Goal: Task Accomplishment & Management: Complete application form

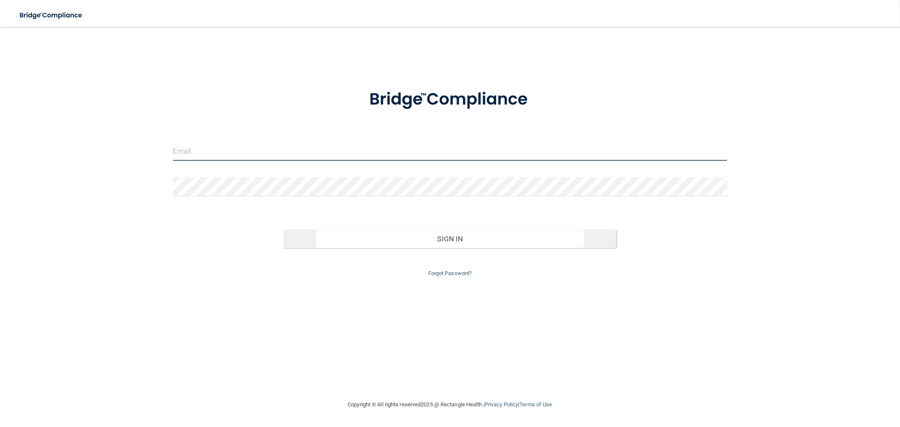
type input "[EMAIL_ADDRESS][DOMAIN_NAME]"
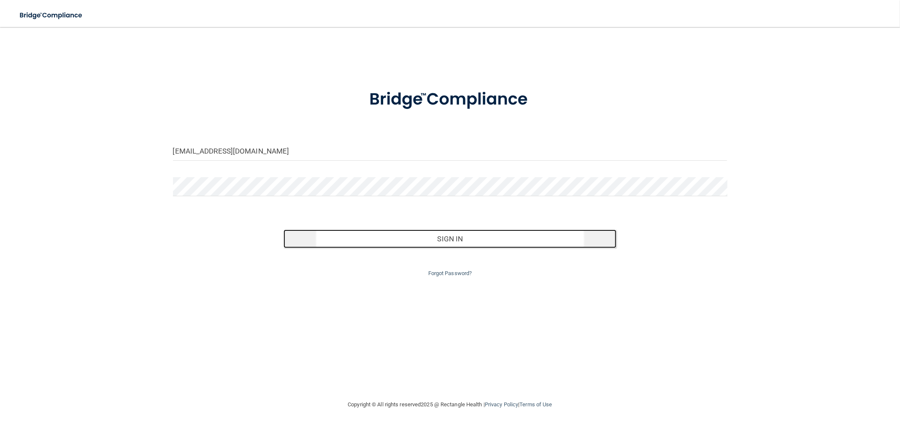
click at [448, 237] on button "Sign In" at bounding box center [449, 238] width 332 height 19
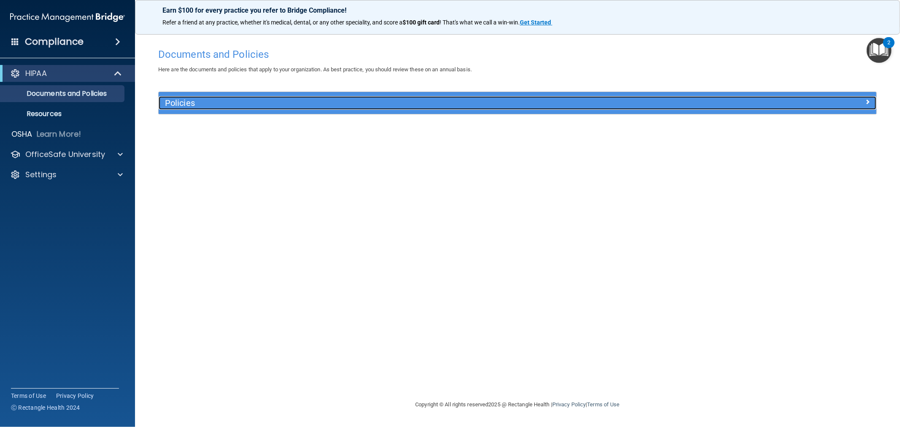
click at [448, 108] on div "Policies" at bounding box center [518, 102] width 718 height 13
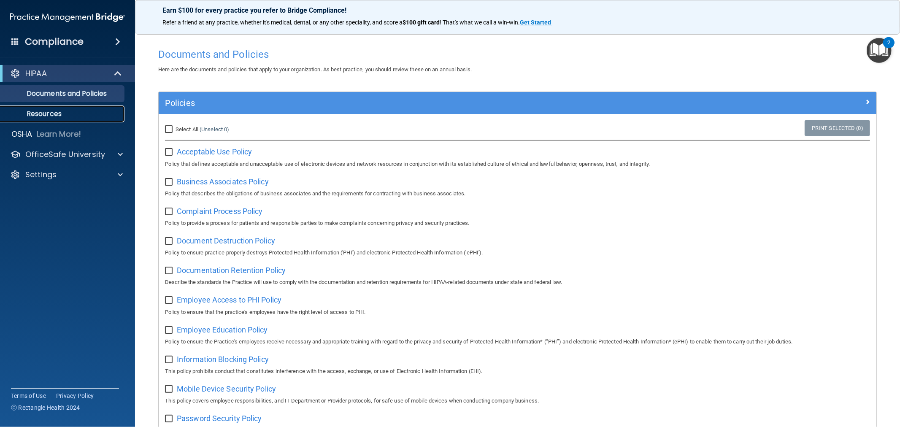
click at [50, 116] on p "Resources" at bounding box center [62, 114] width 115 height 8
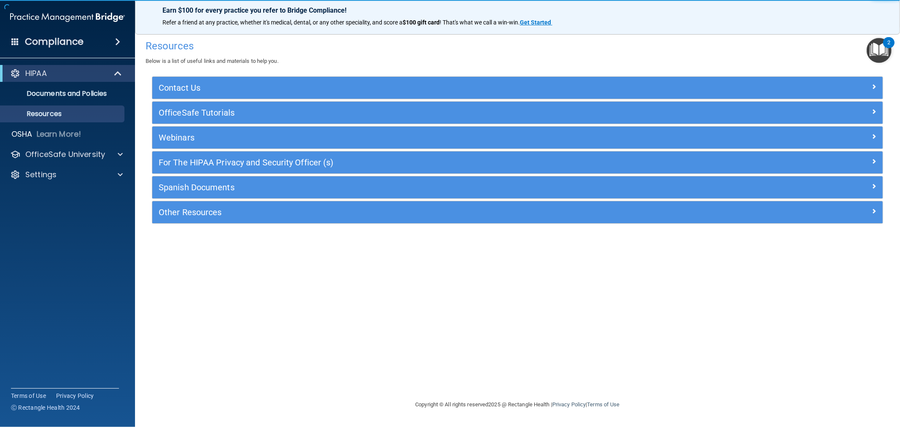
click at [101, 49] on div "Compliance" at bounding box center [67, 41] width 135 height 19
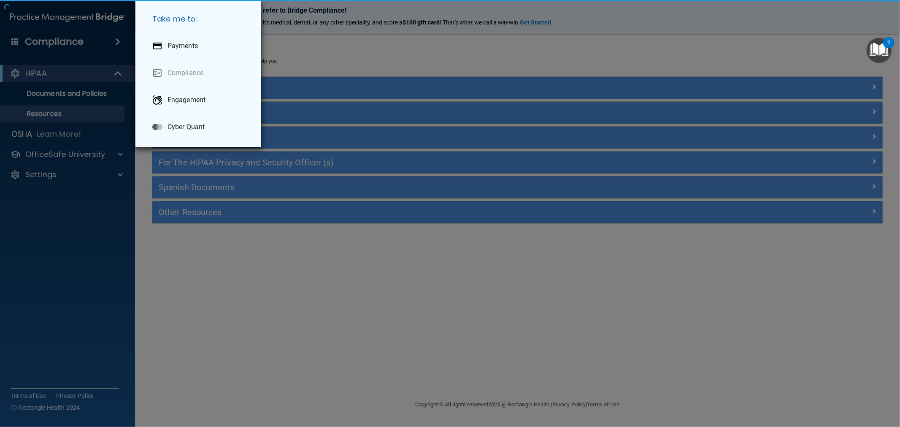
click at [101, 40] on div "Take me to: Payments Compliance Engagement Cyber Quant" at bounding box center [450, 213] width 900 height 427
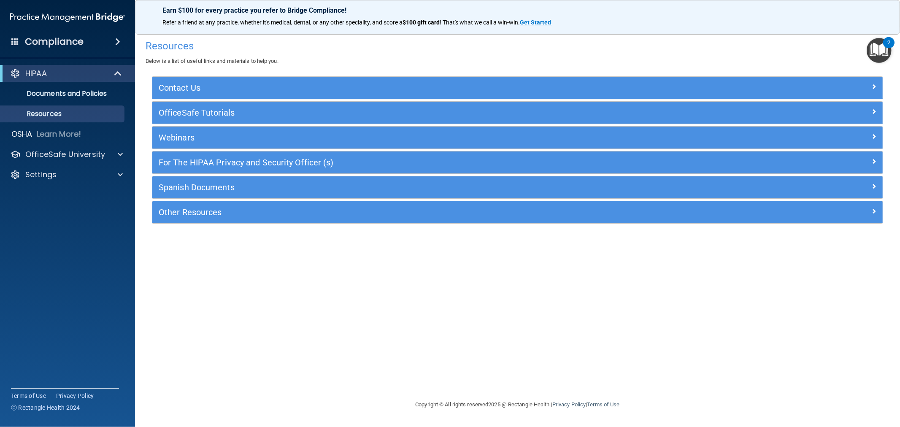
click at [115, 40] on span at bounding box center [117, 42] width 5 height 10
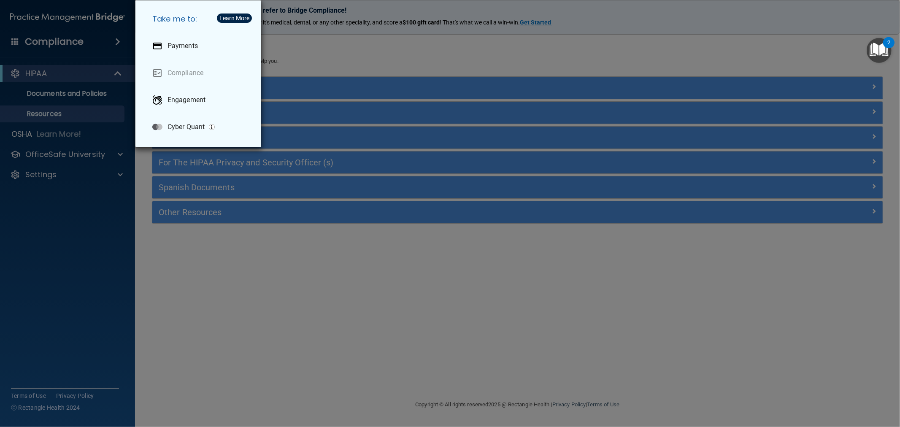
click at [115, 40] on div "Take me to: Payments Compliance Engagement Cyber Quant" at bounding box center [450, 213] width 900 height 427
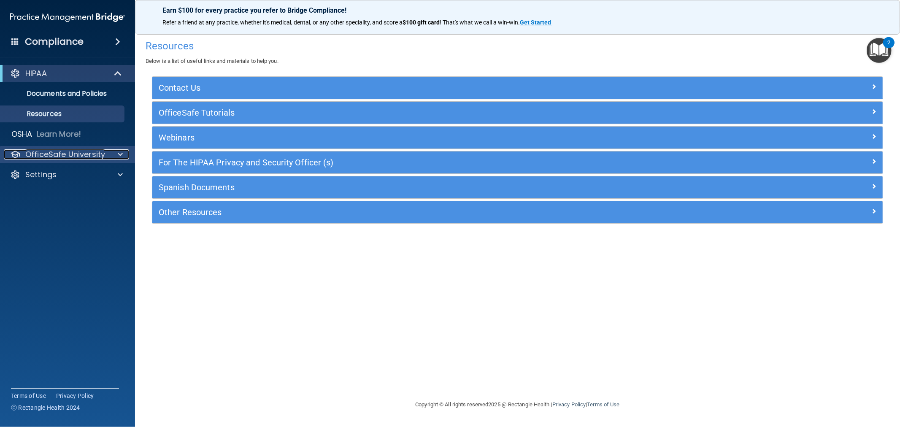
click at [119, 155] on span at bounding box center [120, 154] width 5 height 10
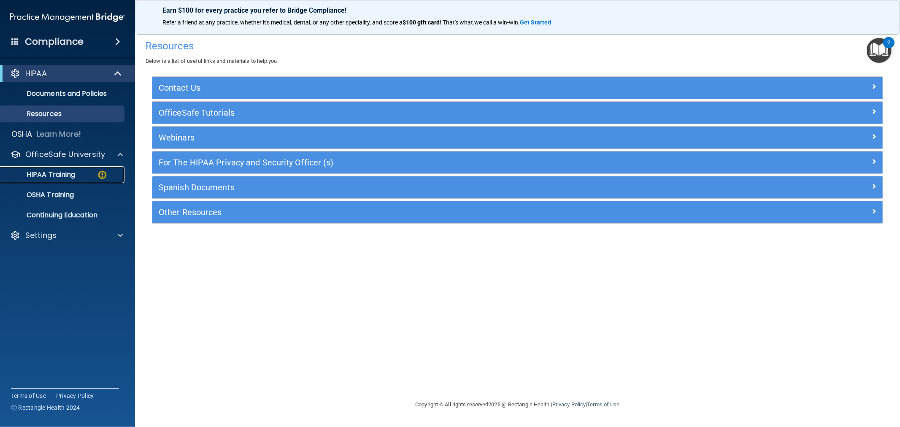
click at [55, 178] on p "HIPAA Training" at bounding box center [40, 174] width 70 height 8
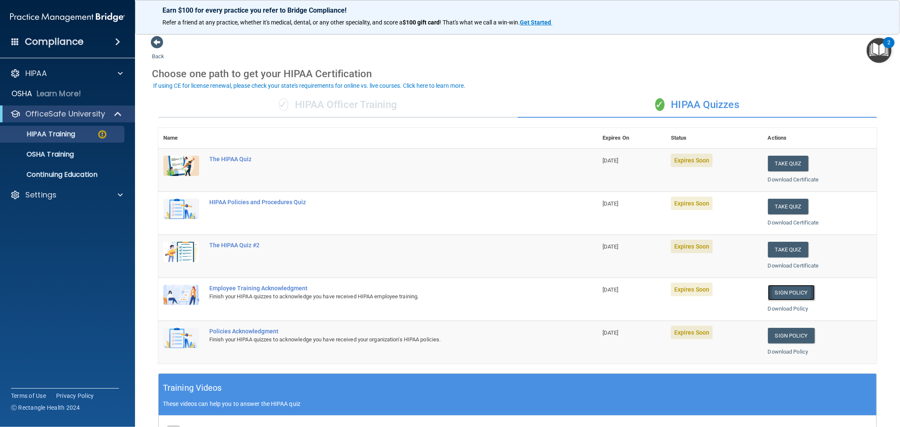
click at [448, 289] on link "Sign Policy" at bounding box center [791, 293] width 47 height 16
click at [448, 336] on link "Sign Policy" at bounding box center [791, 336] width 47 height 16
click at [448, 251] on button "Take Quiz" at bounding box center [788, 250] width 40 height 16
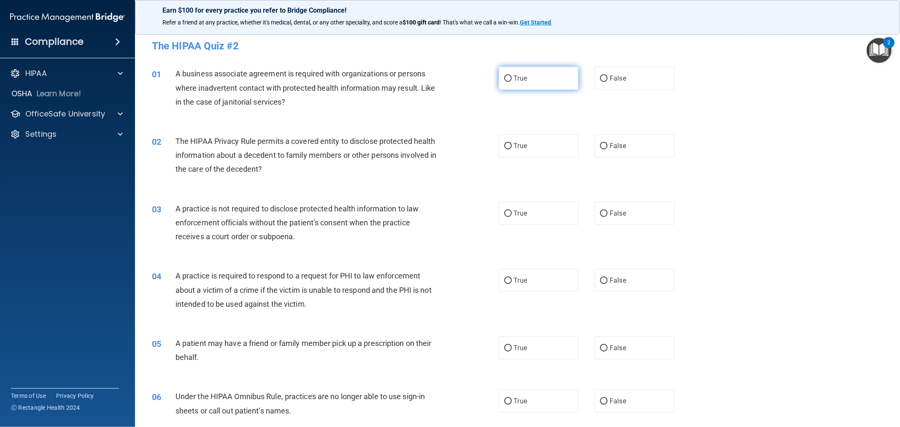
click at [448, 84] on label "True" at bounding box center [539, 78] width 80 height 23
click at [448, 82] on input "True" at bounding box center [508, 79] width 8 height 6
radio input "true"
click at [448, 148] on label "True" at bounding box center [539, 145] width 80 height 23
click at [448, 148] on input "True" at bounding box center [508, 146] width 8 height 6
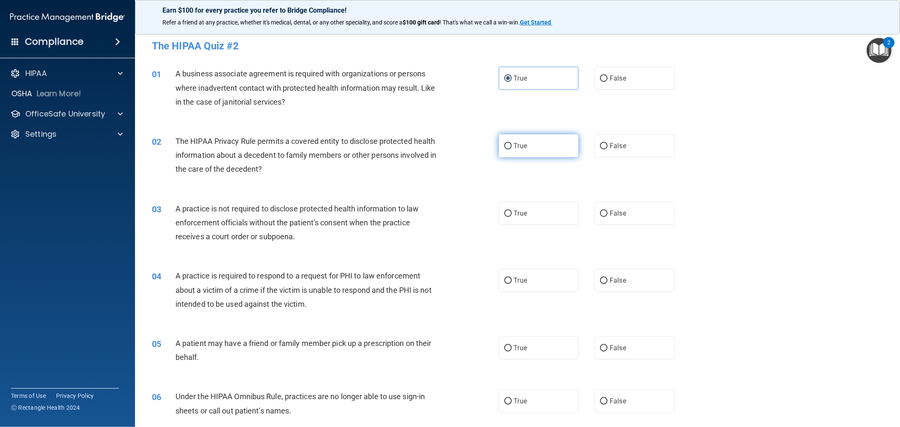
radio input "true"
click at [448, 148] on label "False" at bounding box center [634, 145] width 80 height 23
click at [448, 148] on input "False" at bounding box center [604, 146] width 8 height 6
radio input "true"
radio input "false"
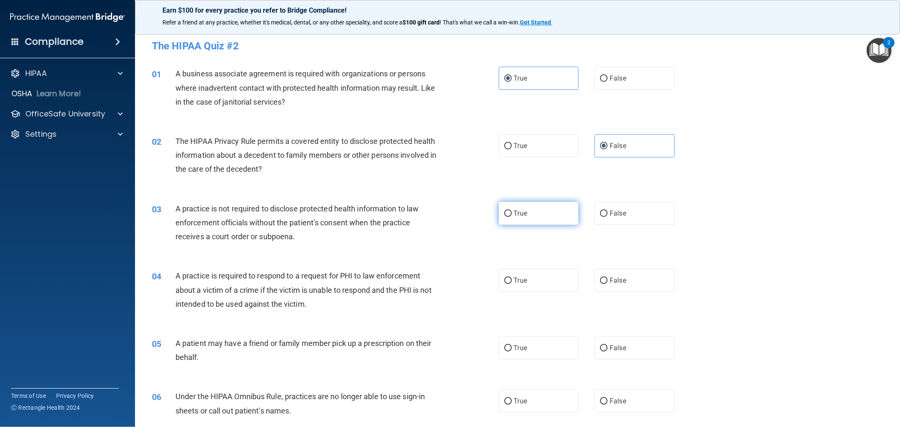
click at [448, 209] on label "True" at bounding box center [539, 213] width 80 height 23
click at [448, 210] on input "True" at bounding box center [508, 213] width 8 height 6
radio input "true"
click at [448, 340] on label "False" at bounding box center [634, 347] width 80 height 23
click at [448, 345] on input "False" at bounding box center [604, 348] width 8 height 6
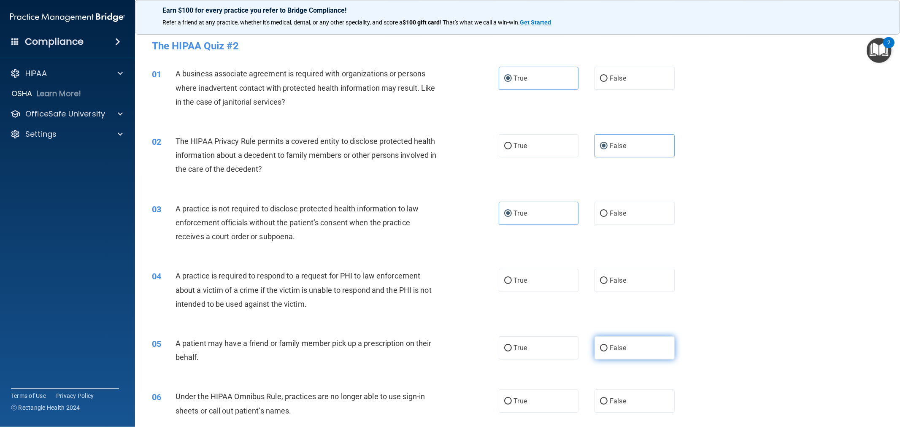
radio input "true"
click at [448, 343] on label "True" at bounding box center [539, 347] width 80 height 23
click at [448, 345] on input "True" at bounding box center [508, 348] width 8 height 6
radio input "true"
click at [448, 343] on label "False" at bounding box center [634, 347] width 80 height 23
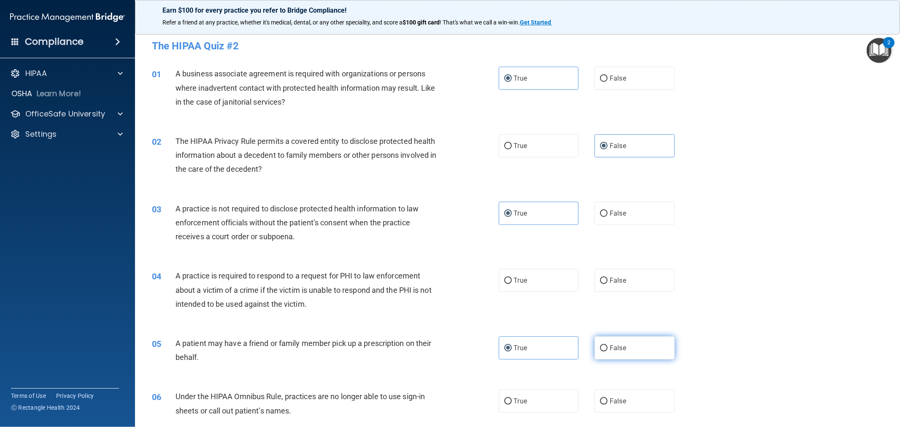
click at [448, 345] on input "False" at bounding box center [604, 348] width 8 height 6
radio input "true"
radio input "false"
click at [448, 281] on input "True" at bounding box center [508, 281] width 8 height 6
radio input "true"
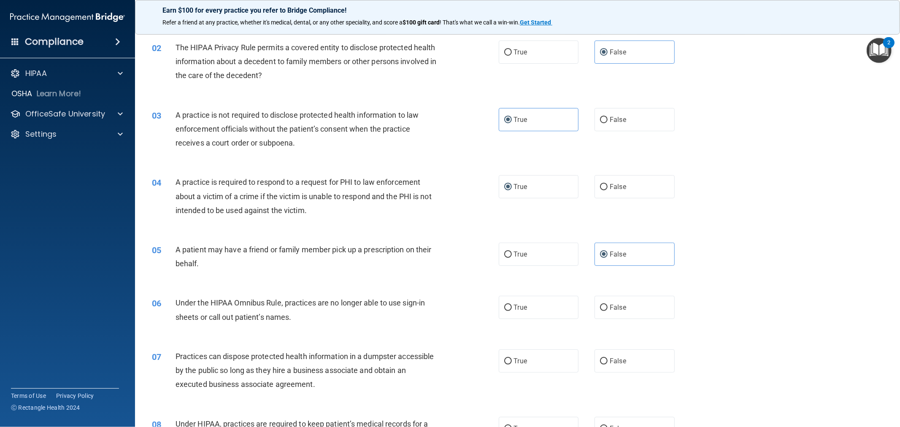
scroll to position [140, 0]
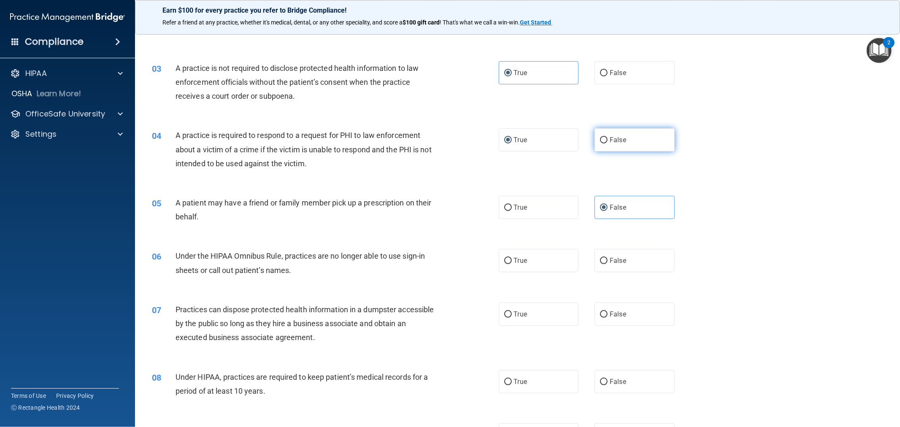
click at [448, 146] on label "False" at bounding box center [634, 139] width 80 height 23
click at [448, 143] on input "False" at bounding box center [604, 140] width 8 height 6
radio input "true"
radio input "false"
click at [448, 265] on label "True" at bounding box center [539, 260] width 80 height 23
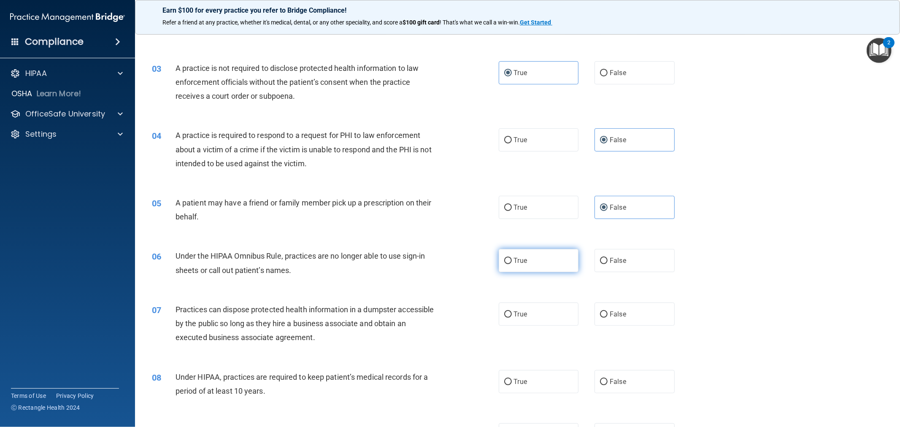
click at [448, 264] on input "True" at bounding box center [508, 261] width 8 height 6
radio input "true"
click at [448, 250] on label "False" at bounding box center [634, 260] width 80 height 23
click at [448, 258] on input "False" at bounding box center [604, 261] width 8 height 6
radio input "true"
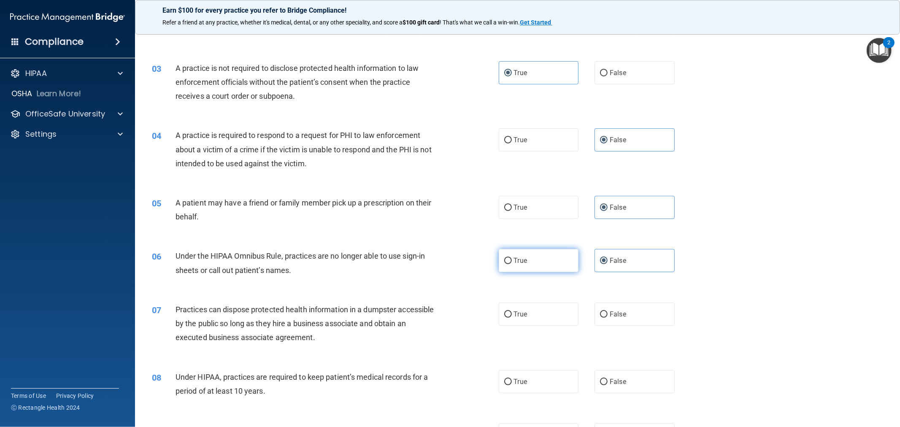
click at [448, 259] on label "True" at bounding box center [539, 260] width 80 height 23
click at [448, 259] on input "True" at bounding box center [508, 261] width 8 height 6
radio input "true"
radio input "false"
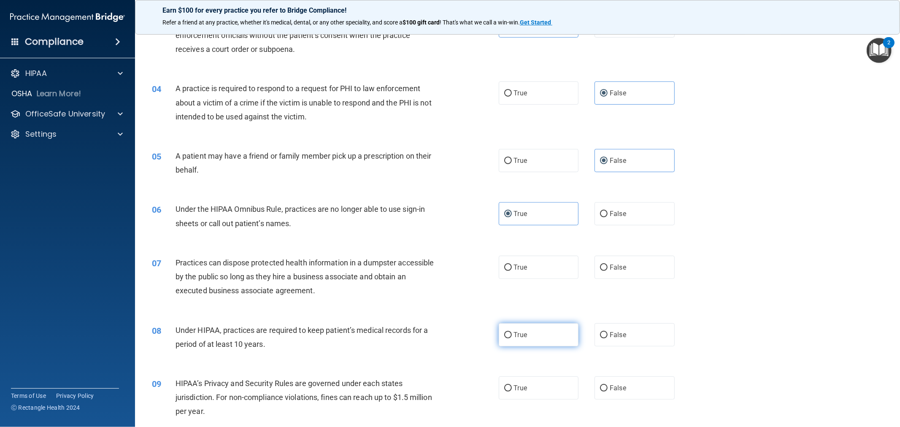
click at [448, 328] on label "True" at bounding box center [539, 334] width 80 height 23
click at [448, 332] on input "True" at bounding box center [508, 335] width 8 height 6
radio input "true"
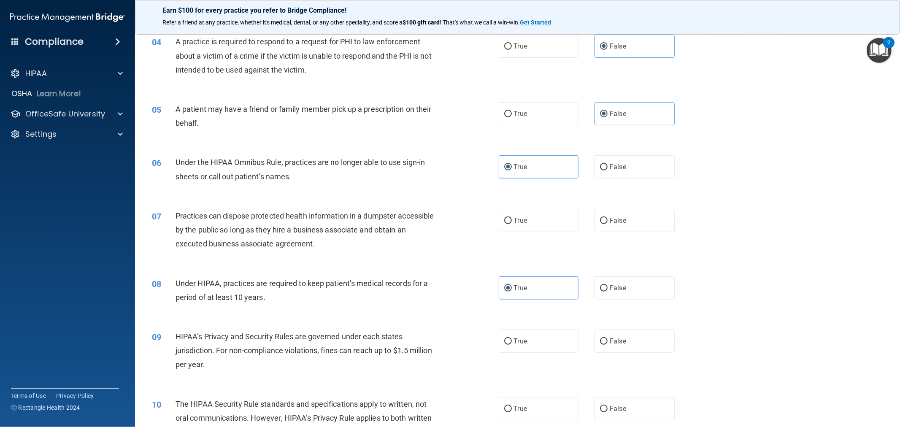
scroll to position [328, 0]
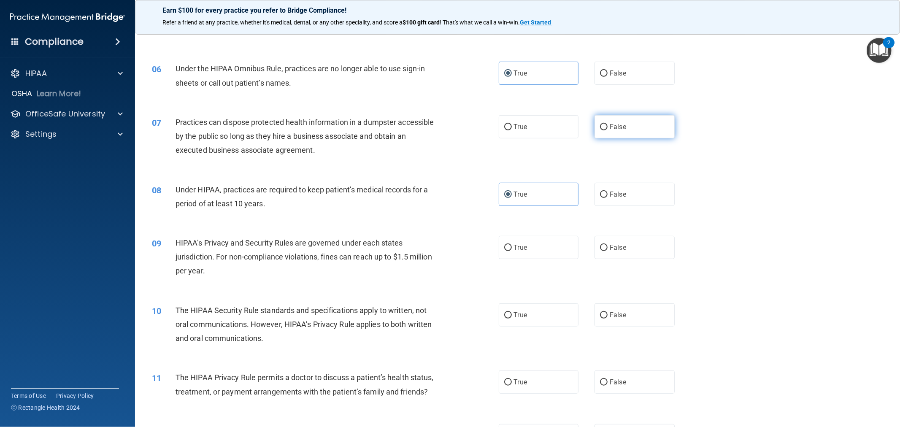
click at [448, 126] on label "False" at bounding box center [634, 126] width 80 height 23
click at [448, 126] on input "False" at bounding box center [604, 127] width 8 height 6
radio input "true"
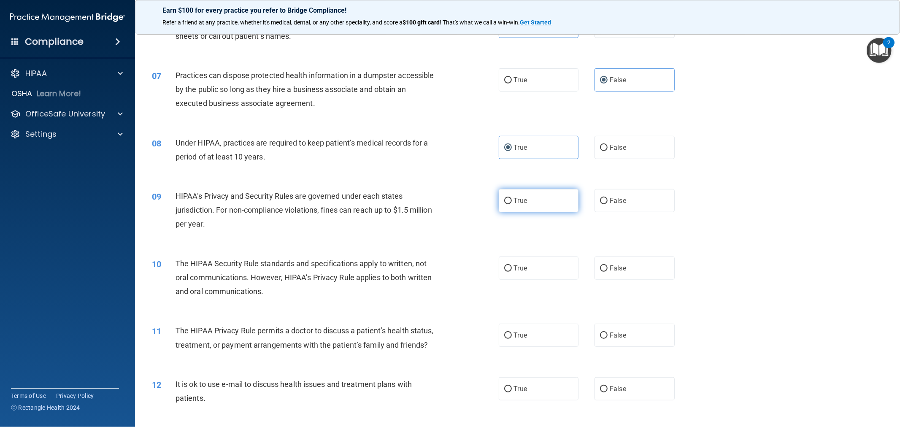
click at [448, 205] on label "True" at bounding box center [539, 200] width 80 height 23
click at [448, 204] on input "True" at bounding box center [508, 201] width 8 height 6
radio input "true"
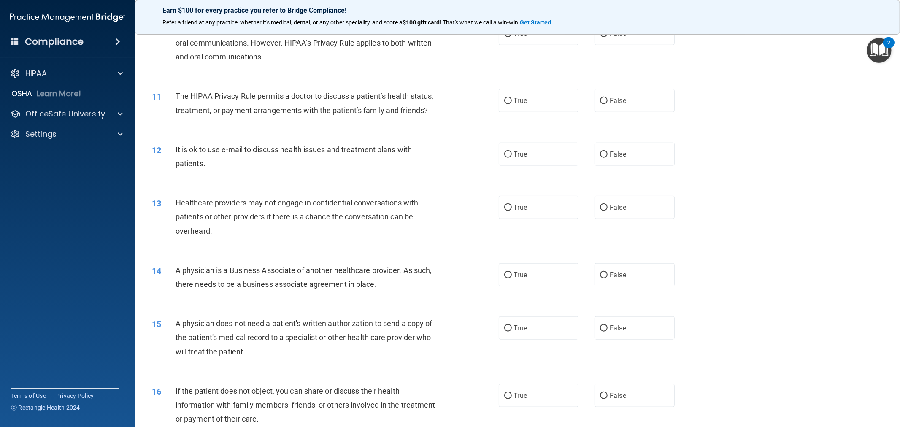
scroll to position [656, 0]
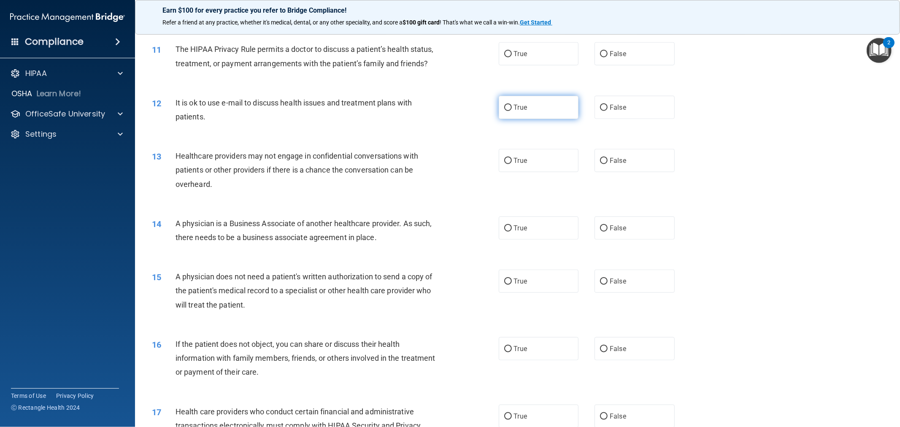
click at [448, 105] on label "True" at bounding box center [539, 107] width 80 height 23
click at [448, 105] on input "True" at bounding box center [508, 108] width 8 height 6
radio input "true"
click at [448, 226] on label "False" at bounding box center [634, 227] width 80 height 23
click at [448, 226] on input "False" at bounding box center [604, 228] width 8 height 6
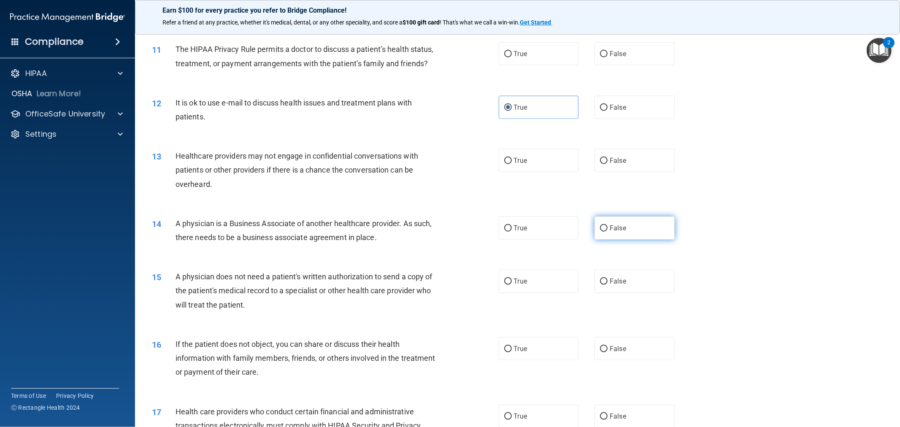
radio input "true"
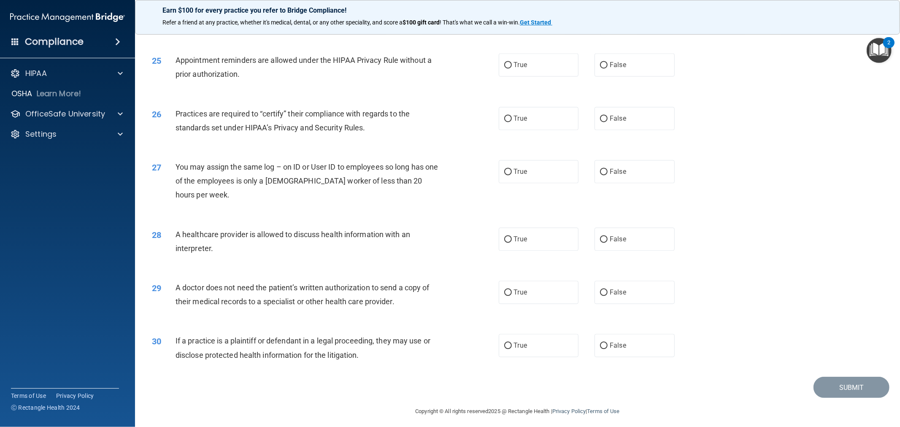
scroll to position [1471, 0]
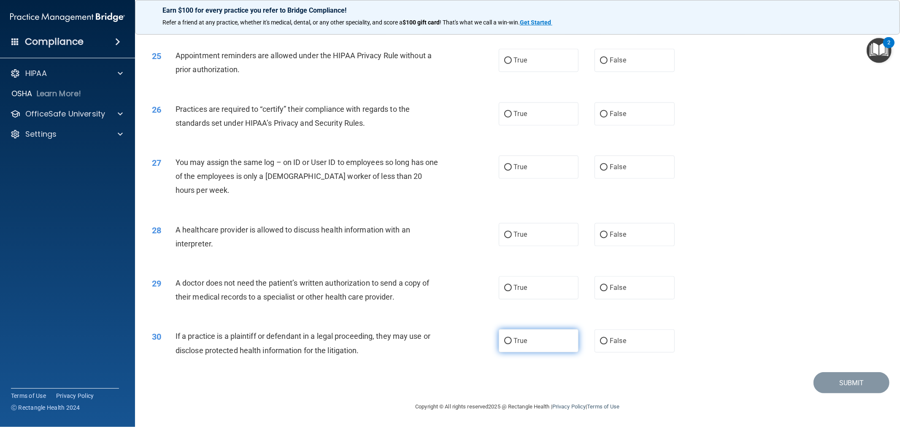
click at [448, 332] on label "True" at bounding box center [539, 340] width 80 height 23
click at [448, 338] on input "True" at bounding box center [508, 341] width 8 height 6
radio input "true"
click at [448, 234] on label "True" at bounding box center [539, 234] width 80 height 23
click at [448, 234] on input "True" at bounding box center [508, 235] width 8 height 6
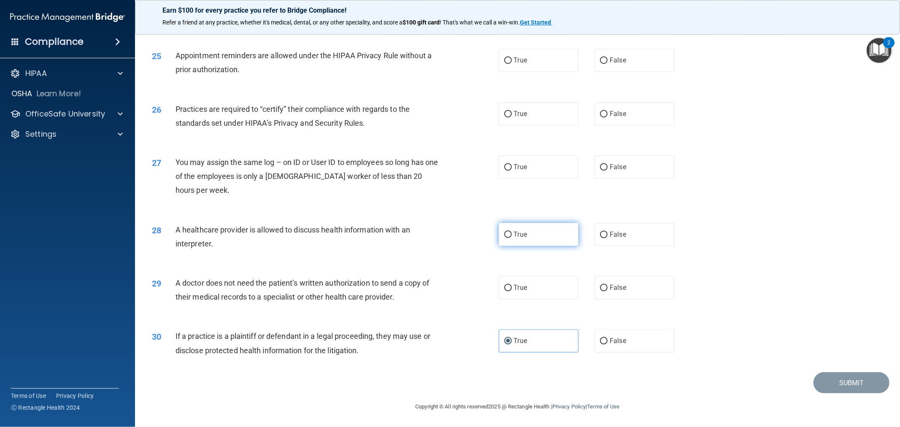
radio input "true"
click at [448, 165] on input "False" at bounding box center [604, 167] width 8 height 6
radio input "true"
click at [448, 287] on input "False" at bounding box center [604, 288] width 8 height 6
radio input "true"
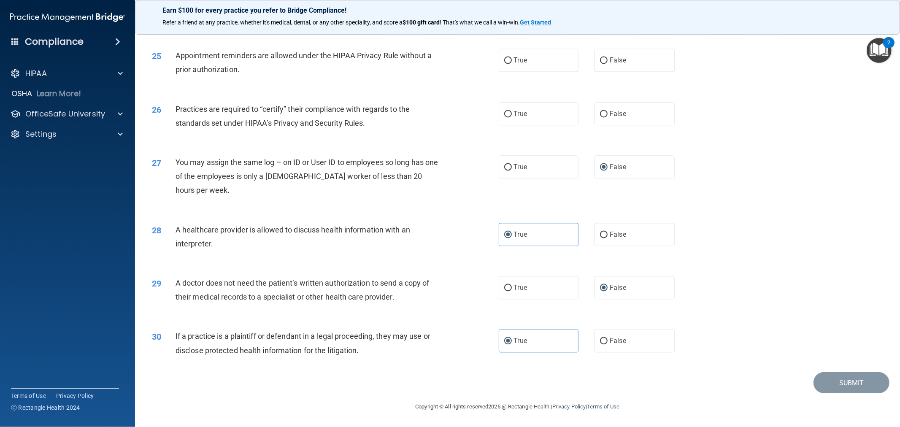
scroll to position [1378, 0]
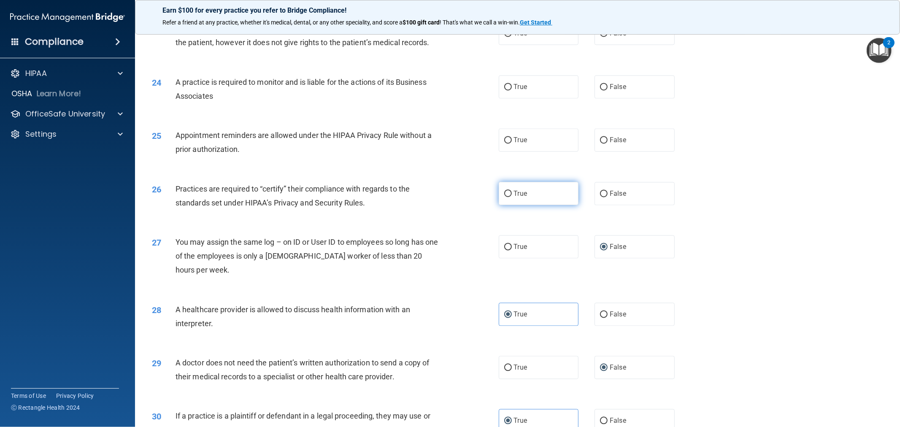
click at [448, 205] on label "True" at bounding box center [539, 193] width 80 height 23
click at [448, 197] on input "True" at bounding box center [508, 194] width 8 height 6
radio input "true"
click at [448, 151] on label "True" at bounding box center [539, 139] width 80 height 23
click at [448, 143] on input "True" at bounding box center [508, 140] width 8 height 6
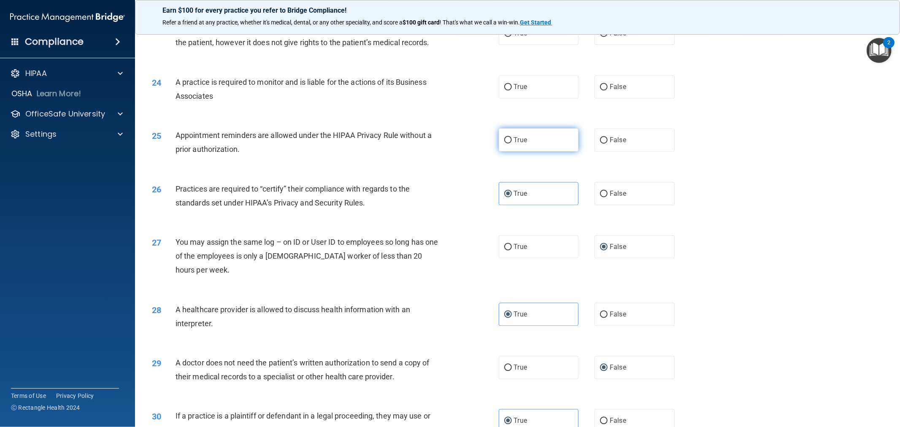
radio input "true"
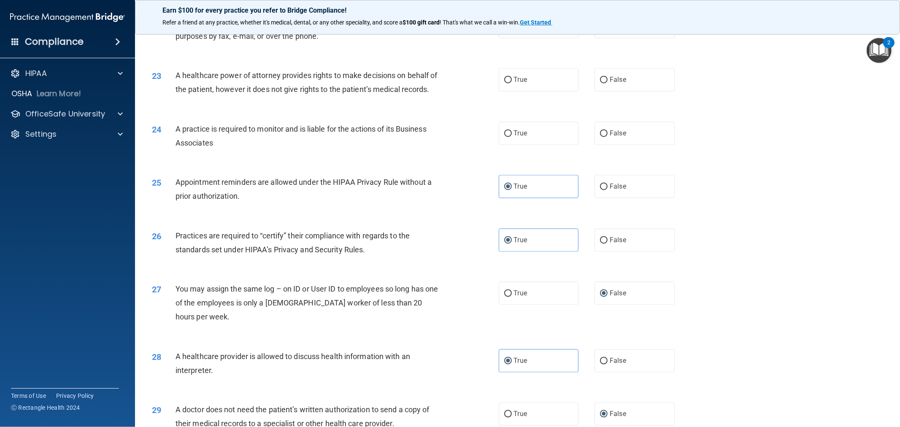
scroll to position [1284, 0]
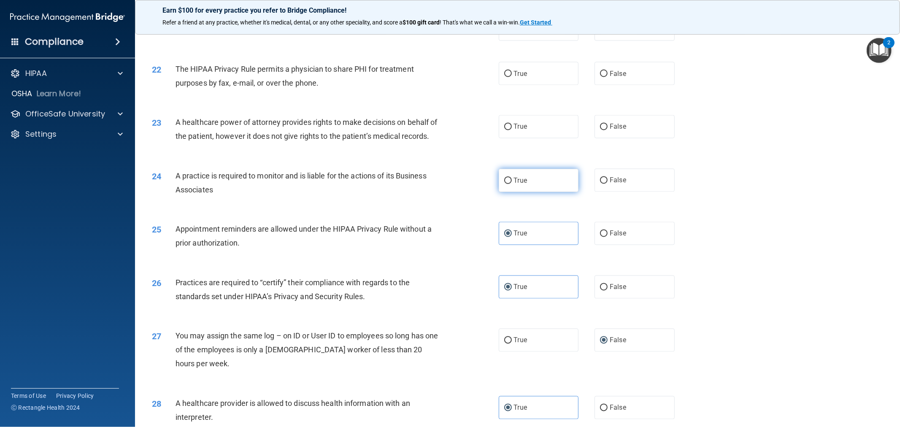
click at [448, 184] on span "True" at bounding box center [520, 180] width 13 height 8
click at [448, 184] on input "True" at bounding box center [508, 181] width 8 height 6
radio input "true"
click at [448, 121] on label "True" at bounding box center [539, 126] width 80 height 23
click at [448, 124] on input "True" at bounding box center [508, 127] width 8 height 6
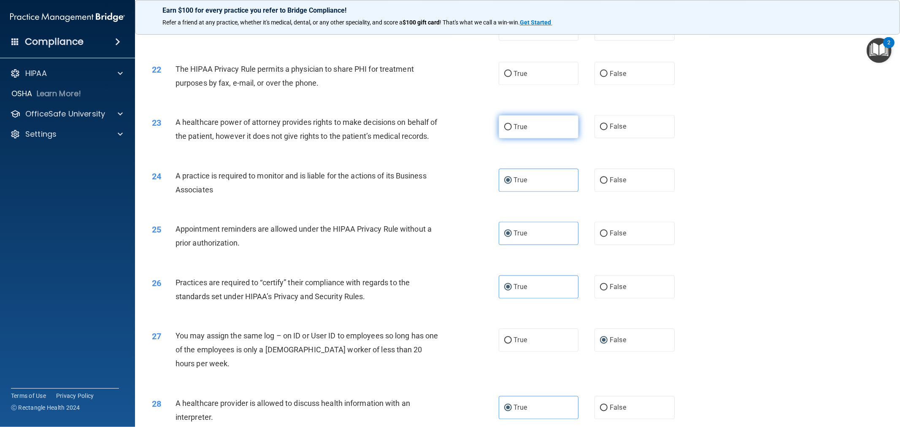
radio input "true"
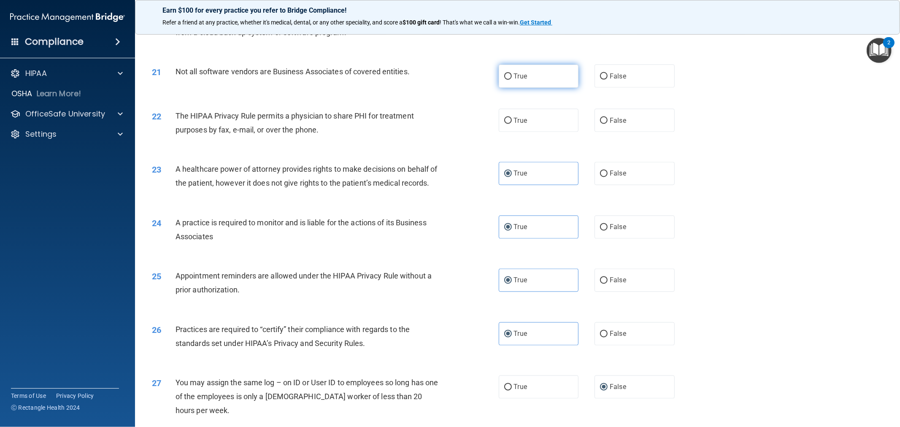
drag, startPoint x: 567, startPoint y: 75, endPoint x: 535, endPoint y: 79, distance: 32.8
click at [448, 79] on label "True" at bounding box center [539, 76] width 80 height 23
click at [448, 79] on input "True" at bounding box center [508, 76] width 8 height 6
radio input "true"
click at [448, 81] on label "True" at bounding box center [539, 76] width 80 height 23
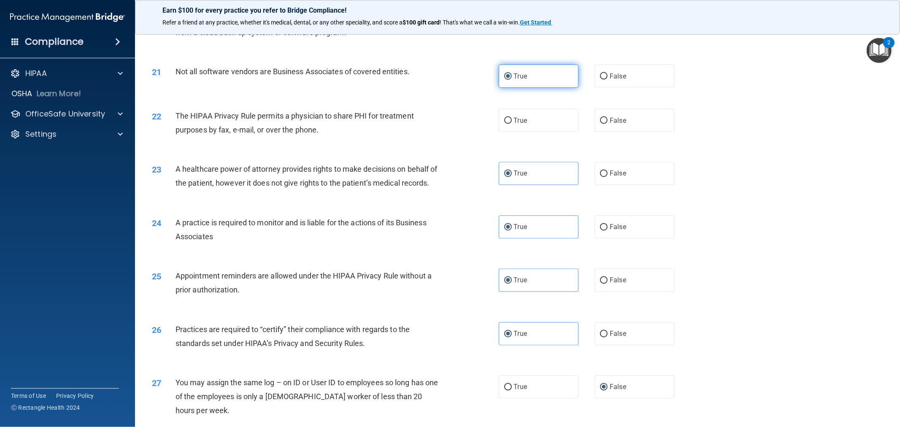
click at [448, 80] on input "True" at bounding box center [508, 76] width 8 height 6
click at [448, 134] on div "22 The HIPAA Privacy Rule permits a physician to share PHI for treatment purpos…" at bounding box center [518, 124] width 744 height 53
click at [448, 123] on label "True" at bounding box center [539, 120] width 80 height 23
click at [448, 123] on input "True" at bounding box center [508, 121] width 8 height 6
radio input "true"
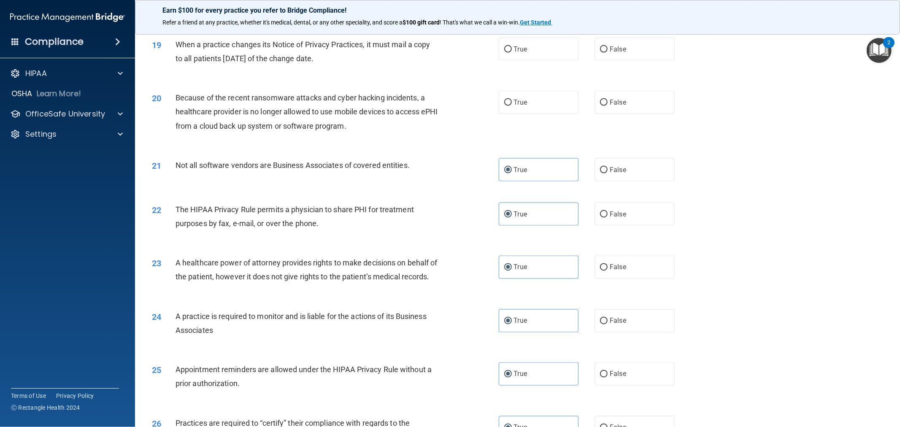
scroll to position [1097, 0]
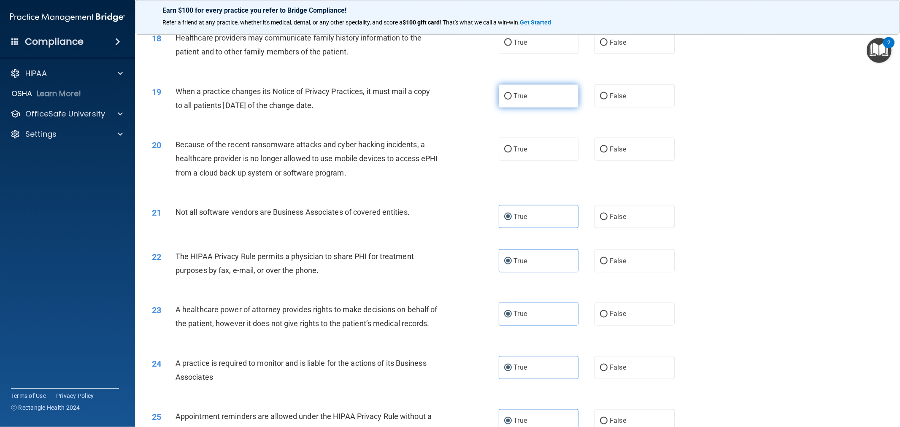
click at [448, 103] on label "True" at bounding box center [539, 95] width 80 height 23
click at [448, 100] on input "True" at bounding box center [508, 96] width 8 height 6
radio input "true"
click at [448, 143] on label "False" at bounding box center [634, 149] width 80 height 23
click at [448, 146] on input "False" at bounding box center [604, 149] width 8 height 6
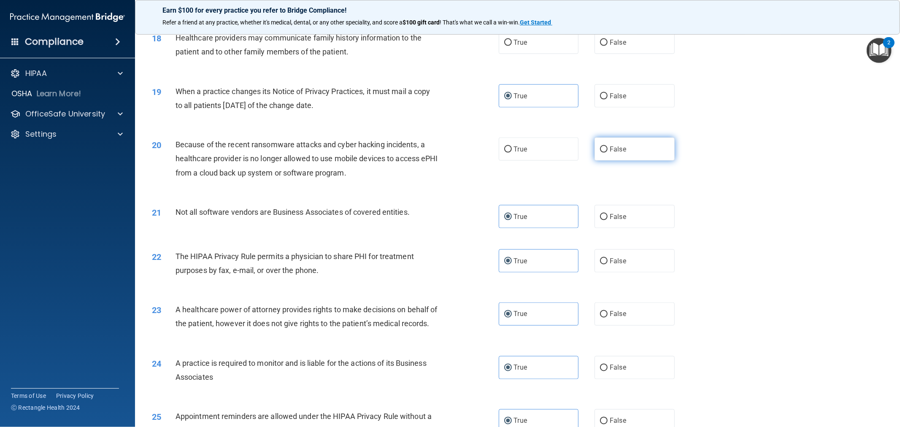
radio input "true"
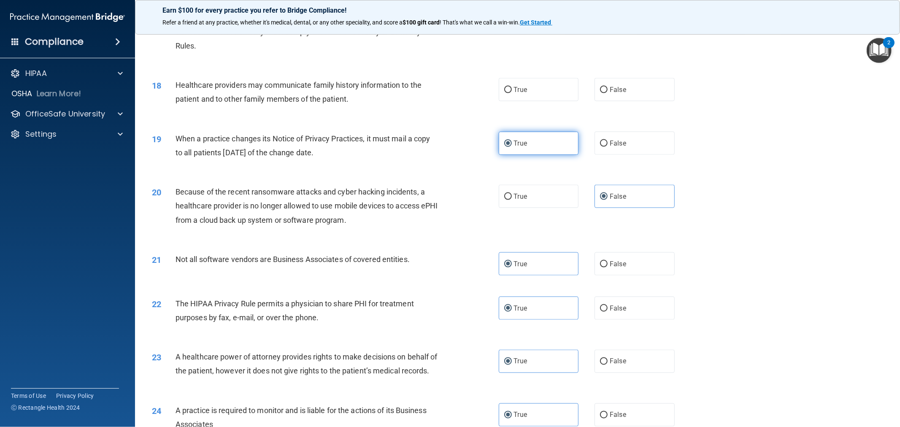
scroll to position [1003, 0]
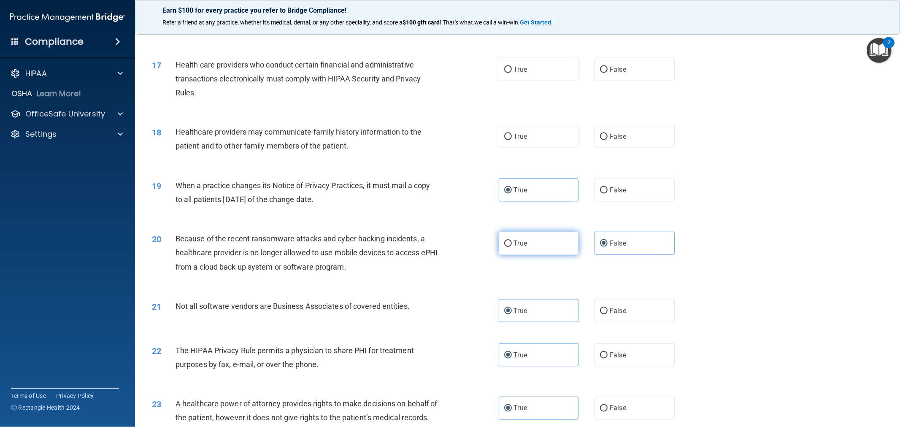
click at [448, 240] on label "True" at bounding box center [539, 243] width 80 height 23
click at [448, 240] on input "True" at bounding box center [508, 243] width 8 height 6
radio input "true"
radio input "false"
click at [448, 138] on input "False" at bounding box center [604, 137] width 8 height 6
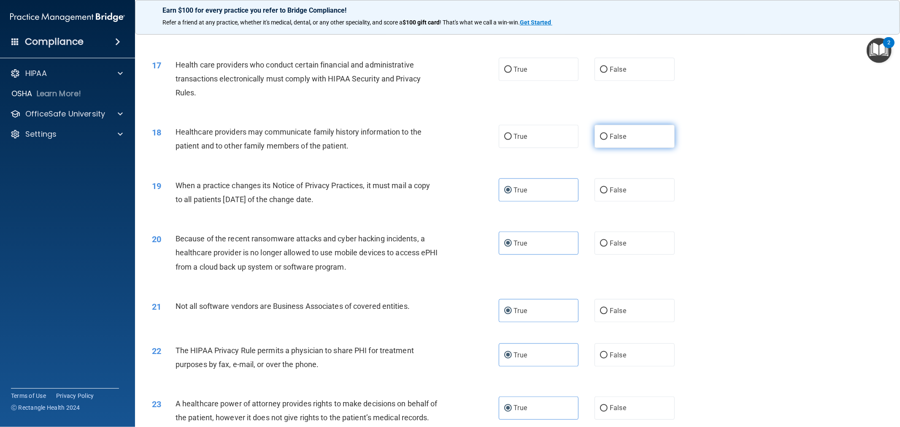
radio input "true"
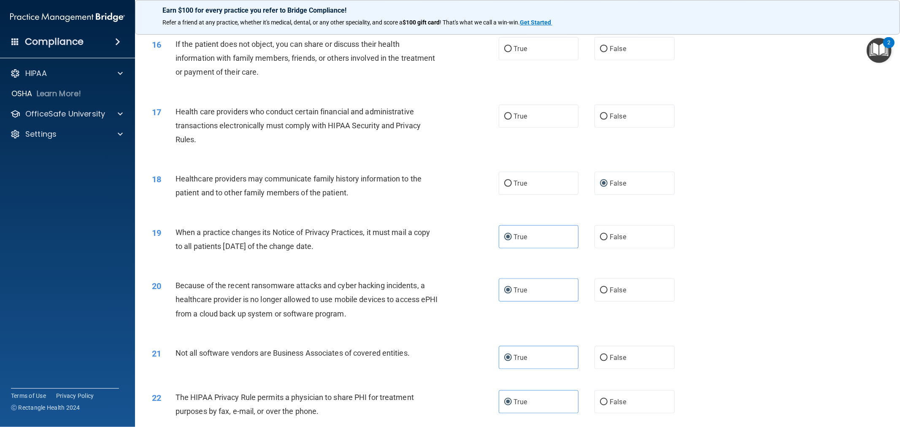
scroll to position [909, 0]
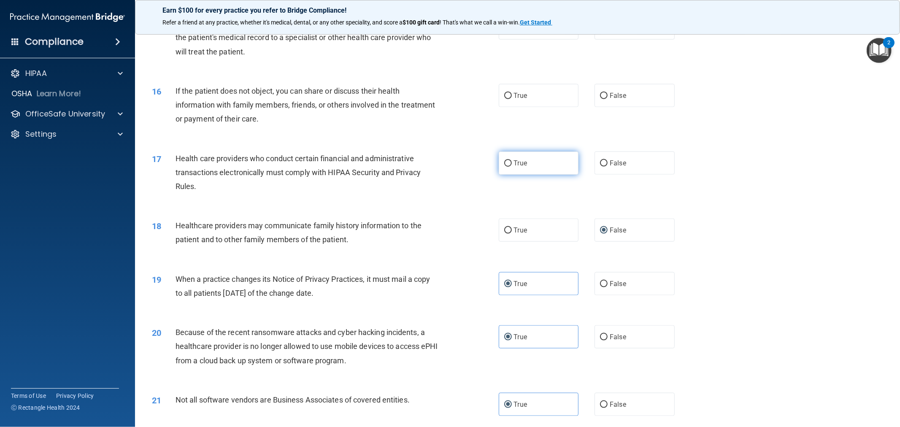
click at [448, 166] on label "True" at bounding box center [539, 162] width 80 height 23
click at [448, 166] on input "True" at bounding box center [508, 163] width 8 height 6
radio input "true"
click at [448, 99] on span "False" at bounding box center [618, 96] width 16 height 8
click at [448, 99] on input "False" at bounding box center [604, 96] width 8 height 6
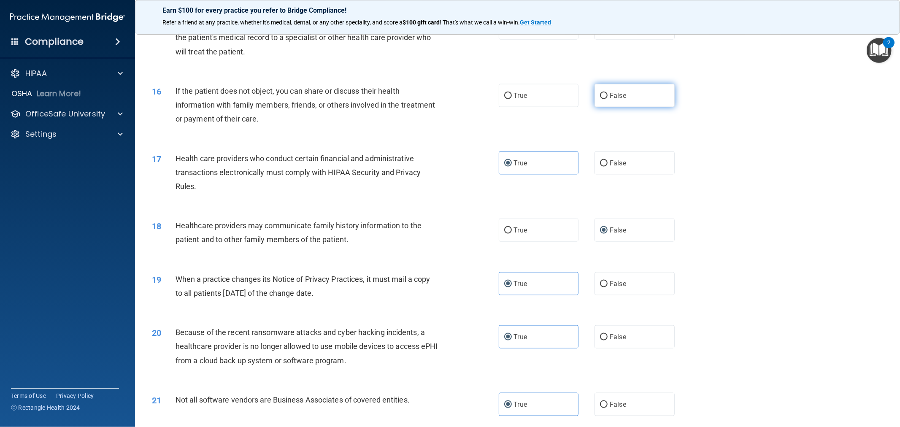
radio input "true"
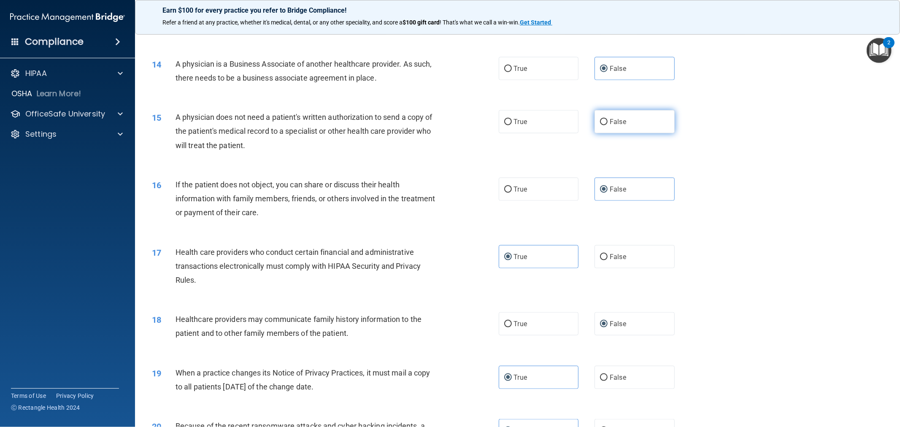
click at [448, 129] on label "False" at bounding box center [634, 121] width 80 height 23
click at [448, 125] on input "False" at bounding box center [604, 122] width 8 height 6
radio input "true"
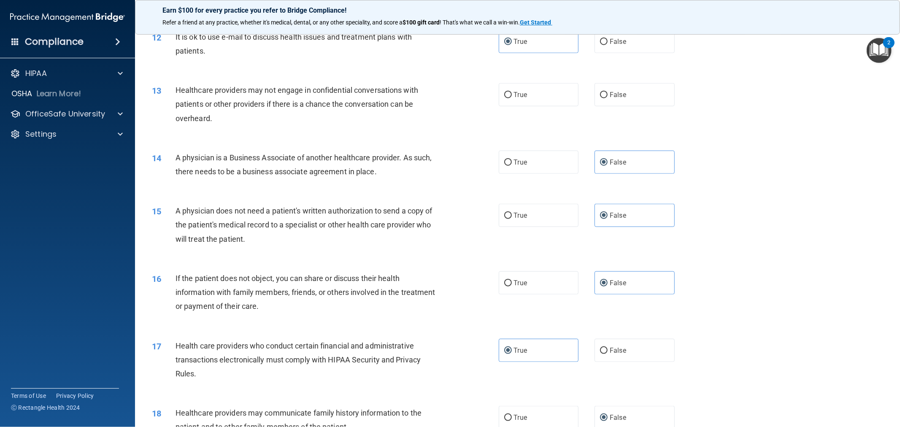
scroll to position [628, 0]
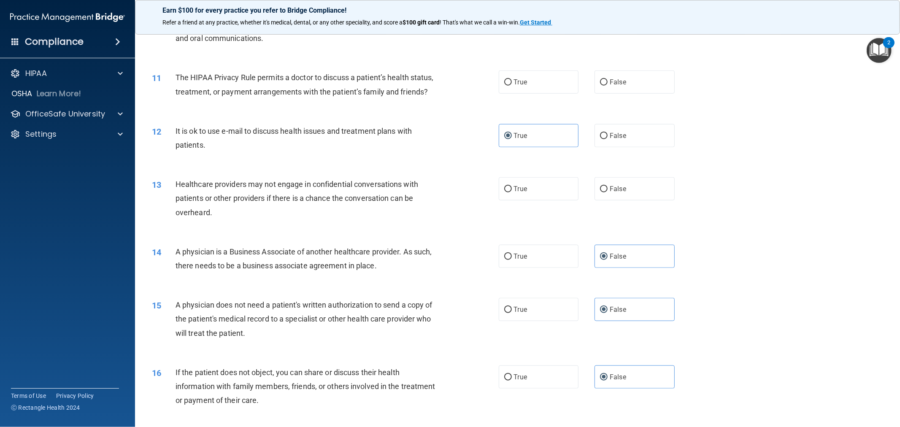
click at [448, 193] on div "True False" at bounding box center [595, 188] width 192 height 23
click at [448, 186] on label "True" at bounding box center [539, 188] width 80 height 23
click at [448, 186] on input "True" at bounding box center [508, 189] width 8 height 6
radio input "true"
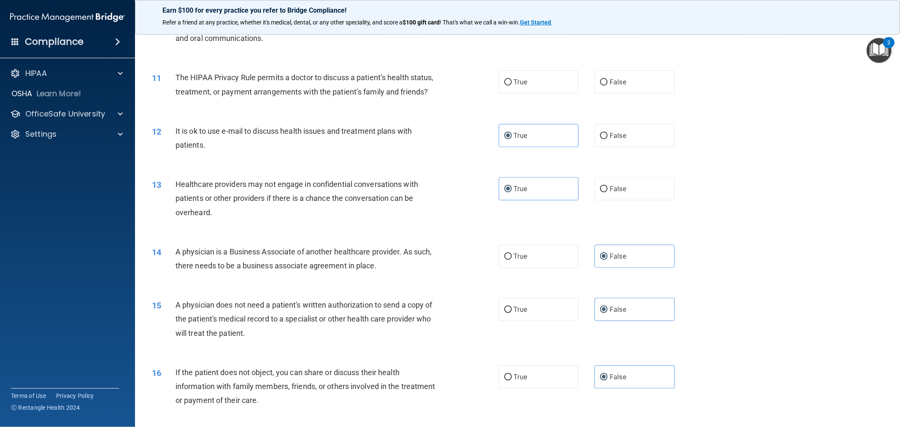
scroll to position [581, 0]
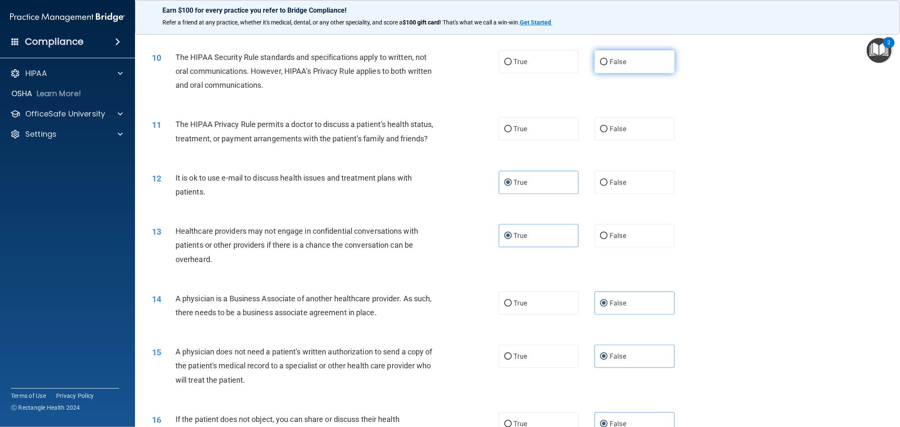
click at [448, 65] on label "False" at bounding box center [634, 61] width 80 height 23
click at [448, 65] on input "False" at bounding box center [604, 62] width 8 height 6
radio input "true"
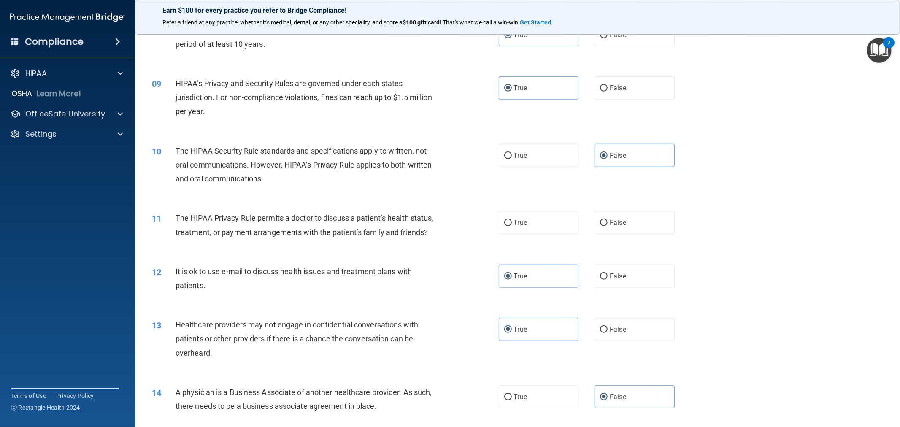
scroll to position [440, 0]
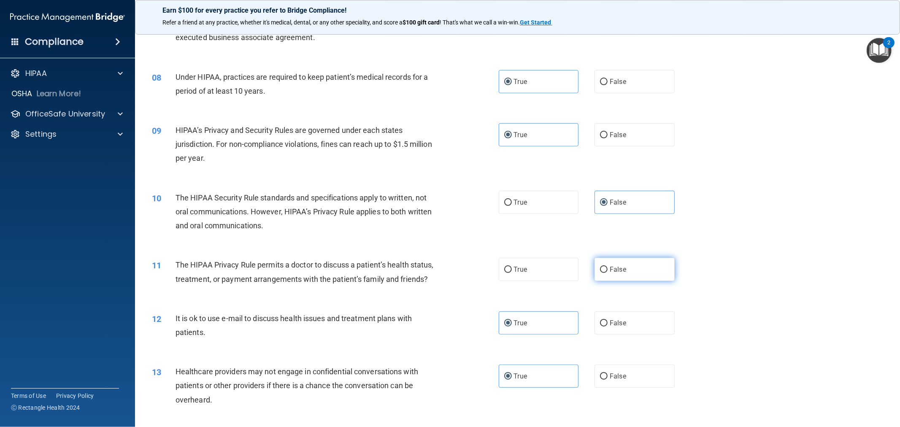
click at [448, 278] on label "False" at bounding box center [634, 269] width 80 height 23
click at [448, 273] on input "False" at bounding box center [604, 270] width 8 height 6
radio input "true"
click at [448, 272] on span "False" at bounding box center [618, 269] width 16 height 8
click at [448, 272] on input "False" at bounding box center [604, 270] width 8 height 6
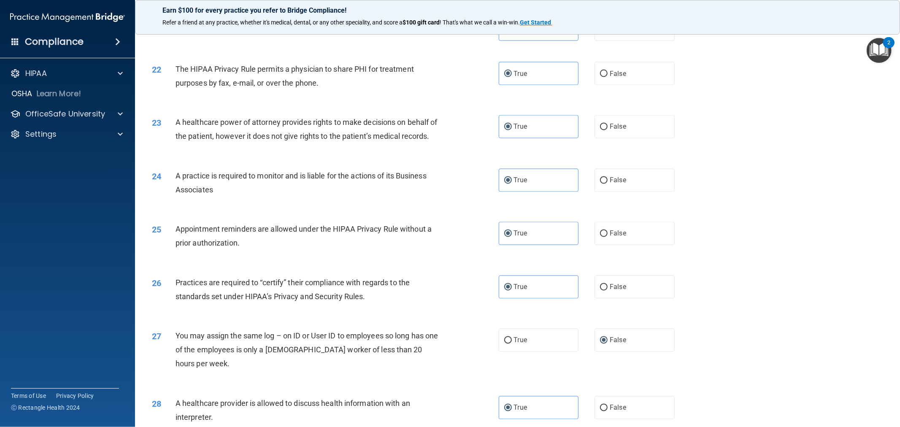
scroll to position [1471, 0]
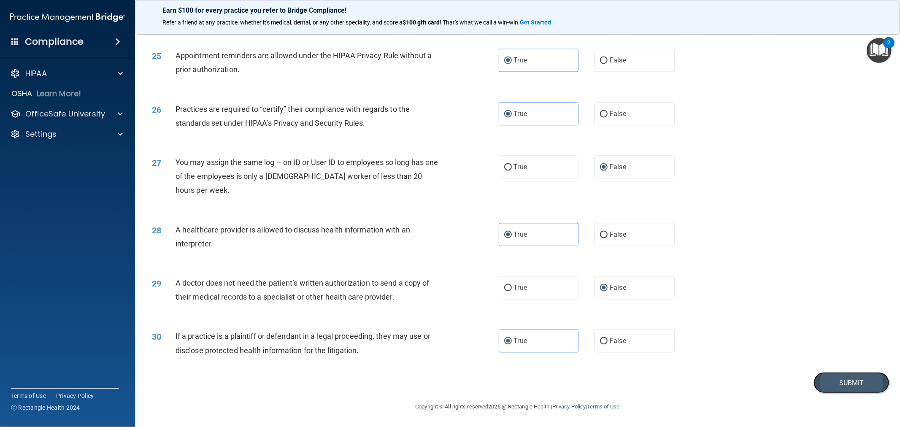
click at [448, 383] on button "Submit" at bounding box center [851, 383] width 76 height 22
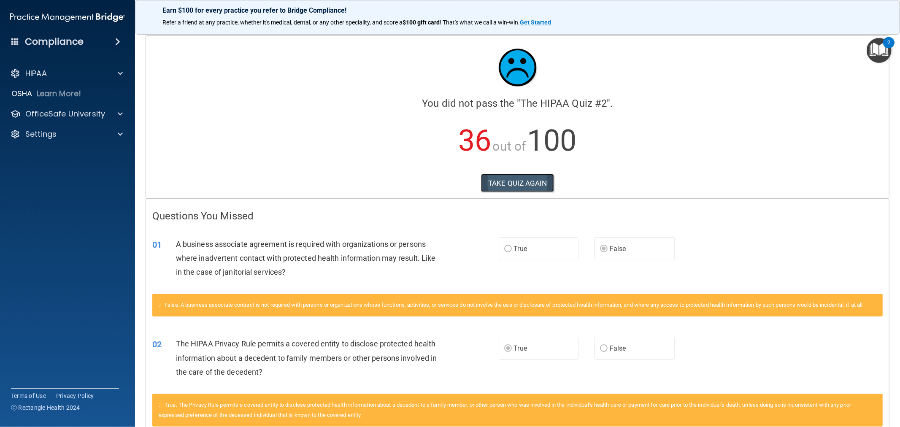
click at [448, 181] on button "TAKE QUIZ AGAIN" at bounding box center [517, 183] width 73 height 19
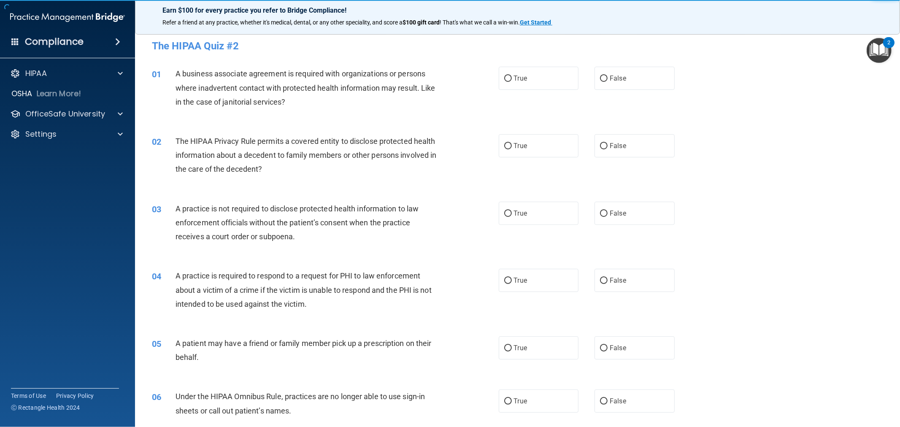
click at [448, 200] on div "03 A practice is not required to disclose protected health information to law e…" at bounding box center [518, 224] width 744 height 67
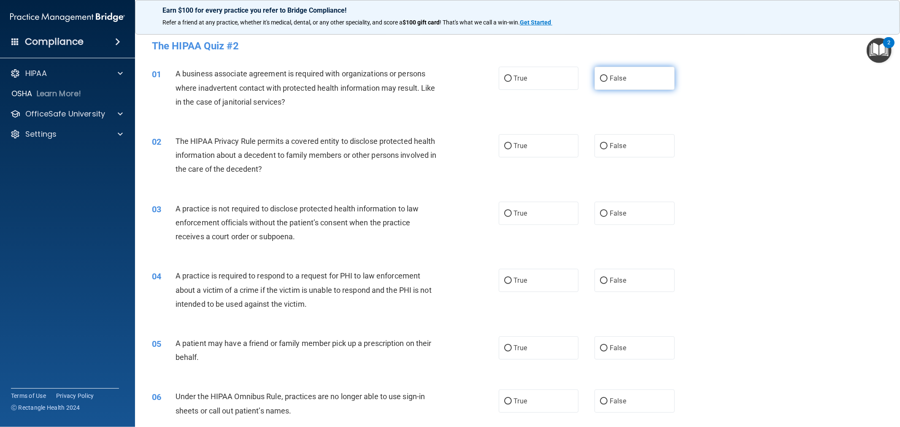
click at [448, 75] on span "False" at bounding box center [618, 78] width 16 height 8
click at [448, 76] on input "False" at bounding box center [604, 79] width 8 height 6
radio input "true"
click at [448, 143] on div "02 The HIPAA Privacy Rule permits a covered entity to disclose protected health…" at bounding box center [325, 157] width 372 height 46
click at [448, 151] on label "True" at bounding box center [539, 145] width 80 height 23
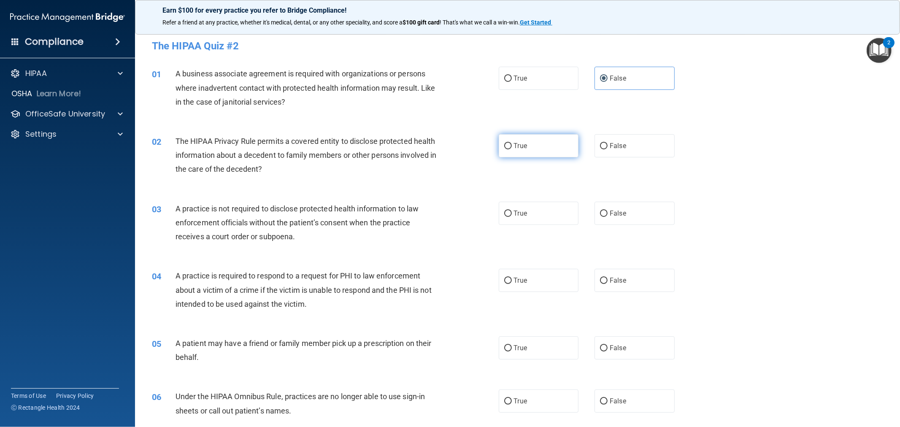
click at [448, 149] on input "True" at bounding box center [508, 146] width 8 height 6
radio input "true"
click at [448, 208] on label "False" at bounding box center [634, 213] width 80 height 23
click at [448, 210] on input "False" at bounding box center [604, 213] width 8 height 6
radio input "true"
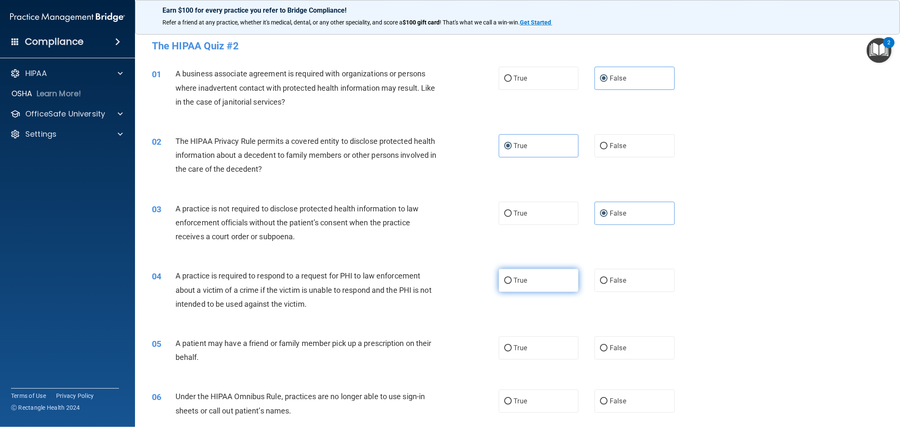
click at [448, 270] on div "04 A practice is required to respond to a request for PHI to law enforcement ab…" at bounding box center [518, 291] width 744 height 67
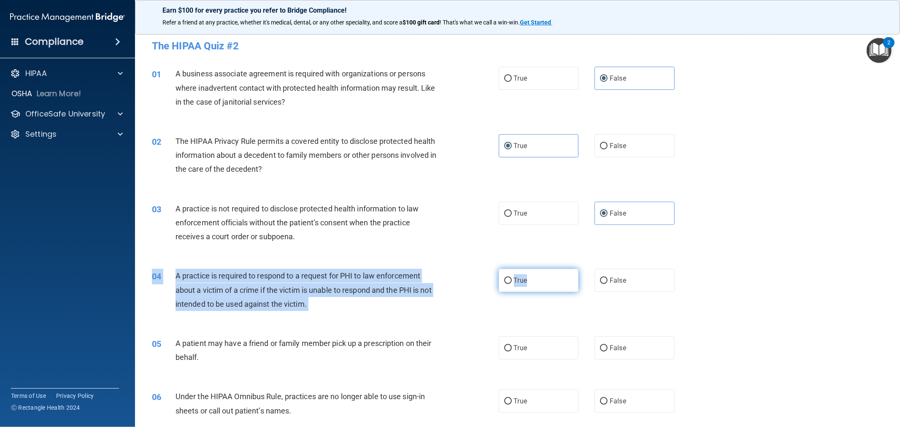
click at [448, 280] on label "True" at bounding box center [539, 280] width 80 height 23
click at [448, 280] on input "True" at bounding box center [508, 281] width 8 height 6
radio input "true"
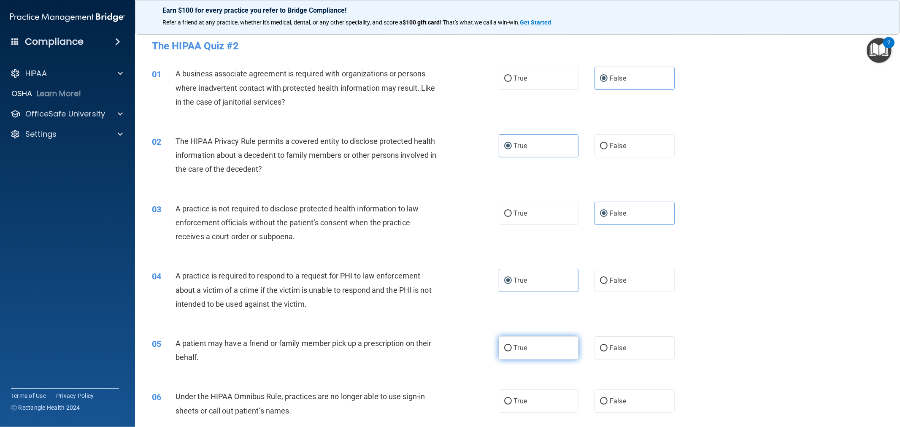
click at [448, 346] on label "True" at bounding box center [539, 347] width 80 height 23
click at [448, 346] on input "True" at bounding box center [508, 348] width 8 height 6
radio input "true"
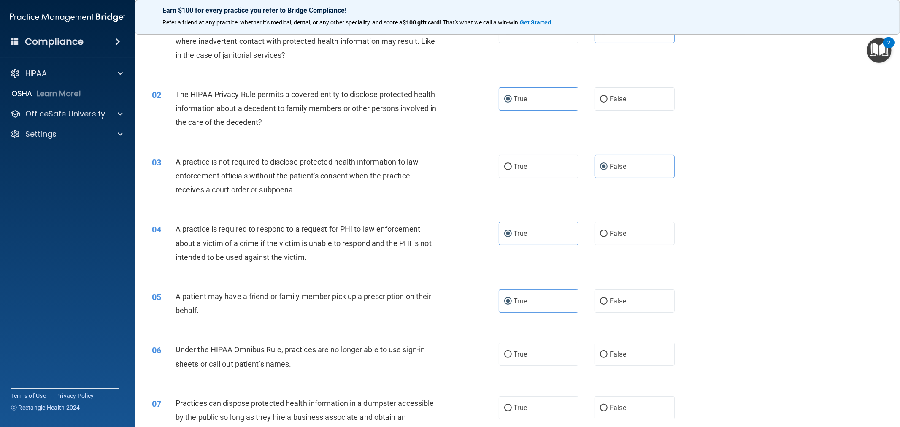
scroll to position [94, 0]
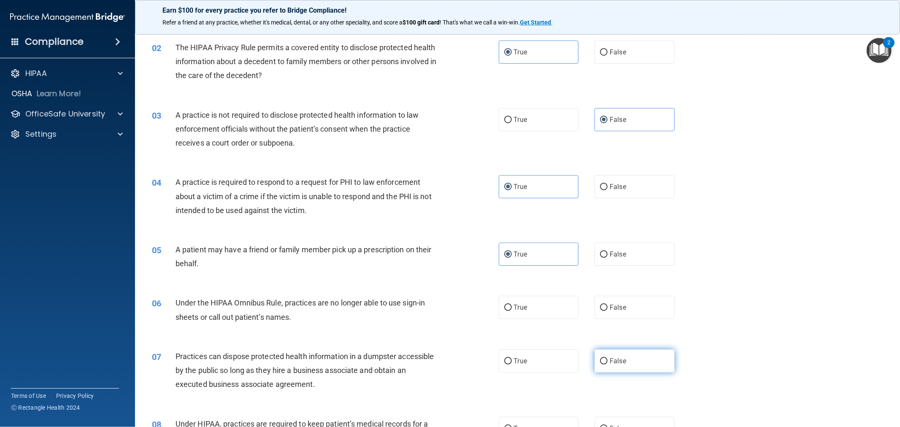
click at [448, 365] on label "False" at bounding box center [634, 360] width 80 height 23
click at [448, 364] on input "False" at bounding box center [604, 361] width 8 height 6
radio input "true"
click at [448, 311] on label "False" at bounding box center [634, 307] width 80 height 23
click at [448, 311] on input "False" at bounding box center [604, 308] width 8 height 6
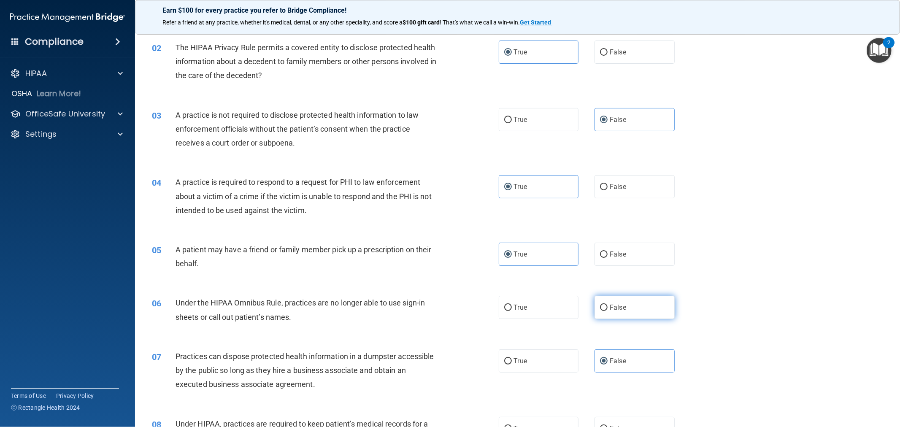
radio input "true"
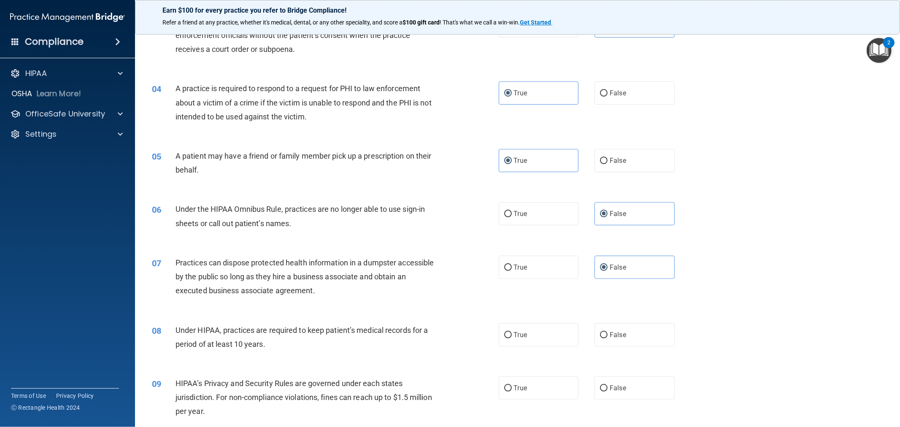
scroll to position [234, 0]
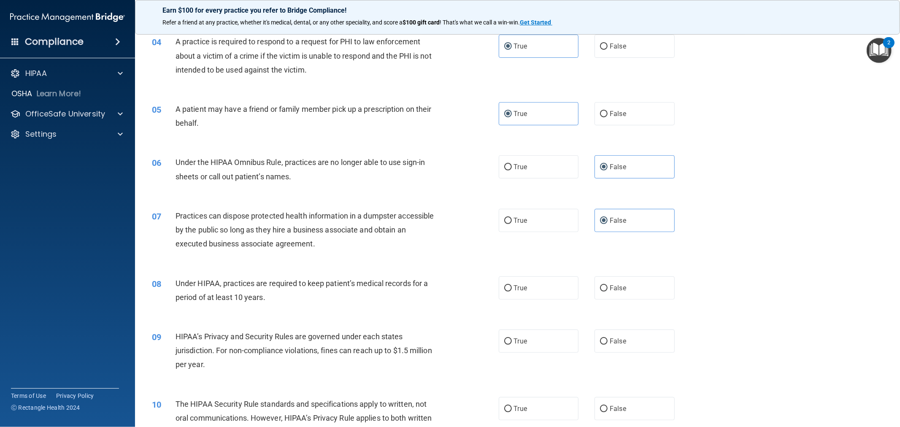
click at [448, 256] on div "07 Practices can dispose protected health information in a dumpster accessible …" at bounding box center [518, 231] width 744 height 67
click at [448, 285] on span "False" at bounding box center [618, 288] width 16 height 8
click at [448, 285] on input "False" at bounding box center [604, 288] width 8 height 6
radio input "true"
click at [448, 345] on label "False" at bounding box center [634, 340] width 80 height 23
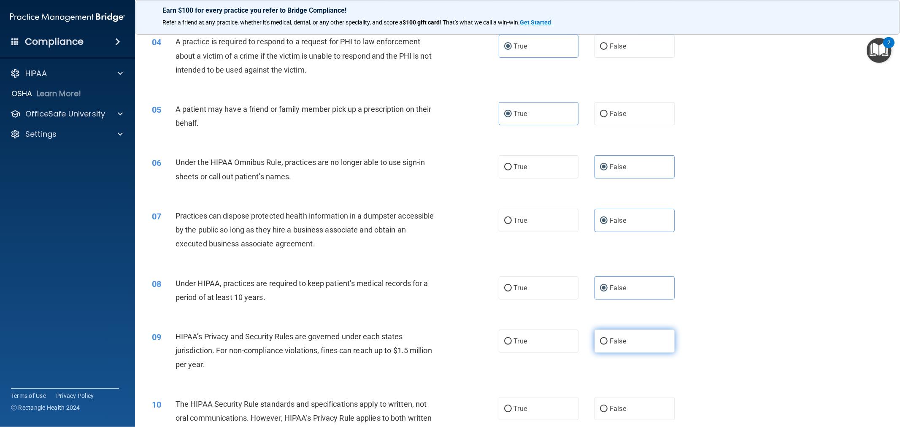
click at [448, 345] on input "False" at bounding box center [604, 341] width 8 height 6
radio input "true"
click at [448, 386] on div "10 The HIPAA Security Rule standards and specifications apply to written, not o…" at bounding box center [518, 419] width 744 height 67
click at [448, 386] on label "True" at bounding box center [539, 408] width 80 height 23
click at [448, 386] on input "True" at bounding box center [508, 409] width 8 height 6
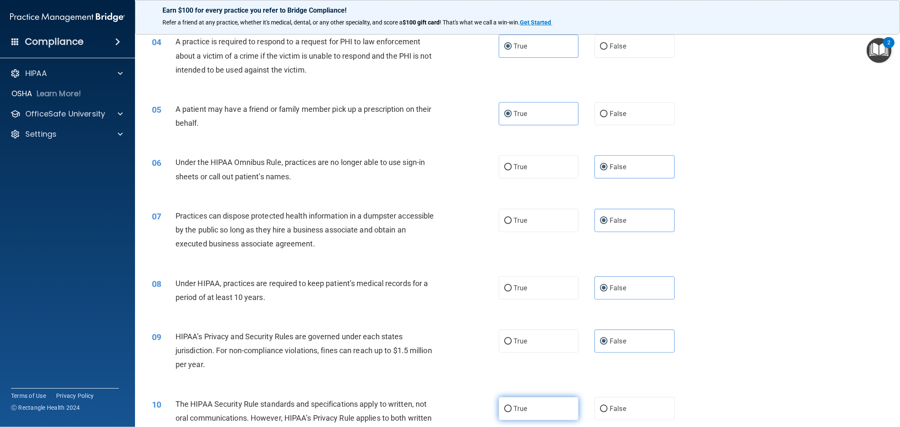
radio input "true"
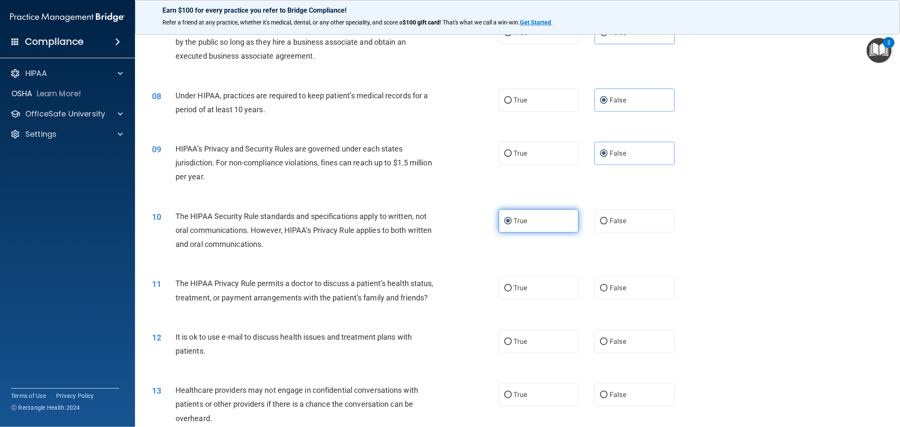
scroll to position [469, 0]
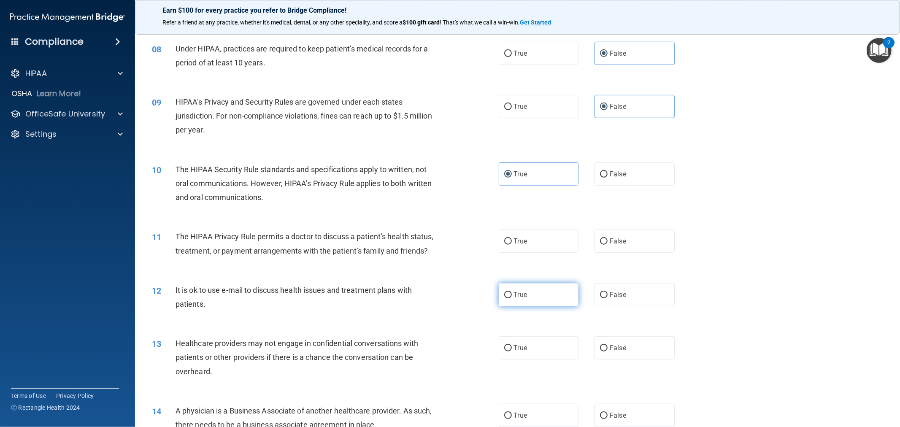
click at [448, 298] on label "True" at bounding box center [539, 294] width 80 height 23
click at [448, 298] on input "True" at bounding box center [508, 295] width 8 height 6
radio input "true"
click at [448, 252] on label "True" at bounding box center [539, 240] width 80 height 23
click at [448, 245] on input "True" at bounding box center [508, 241] width 8 height 6
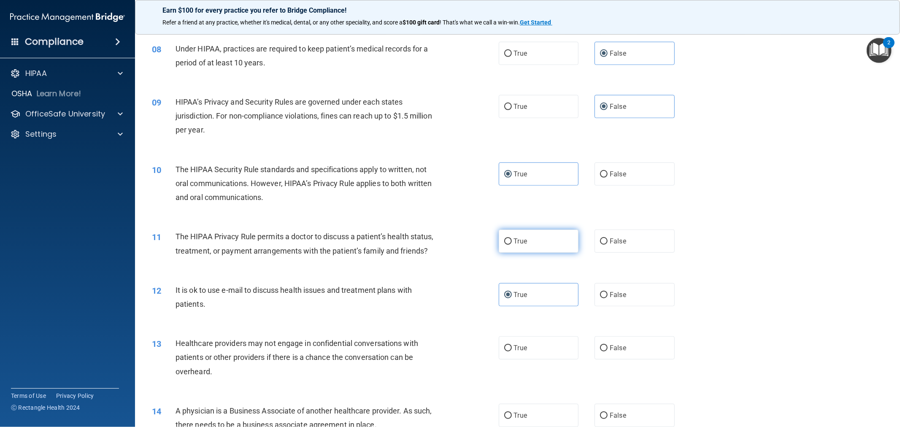
radio input "true"
click at [448, 294] on span "False" at bounding box center [618, 295] width 16 height 8
click at [448, 294] on input "False" at bounding box center [604, 295] width 8 height 6
radio input "true"
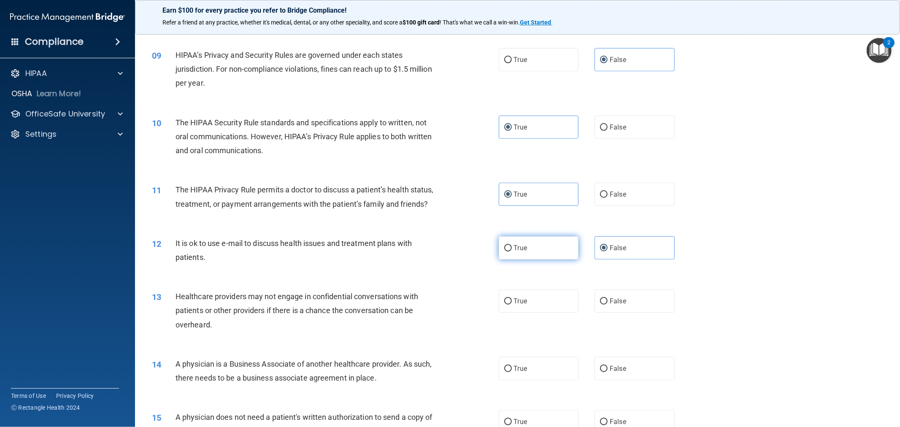
click at [448, 246] on label "True" at bounding box center [539, 247] width 80 height 23
click at [448, 246] on input "True" at bounding box center [508, 248] width 8 height 6
radio input "true"
radio input "false"
click at [448, 299] on label "False" at bounding box center [634, 300] width 80 height 23
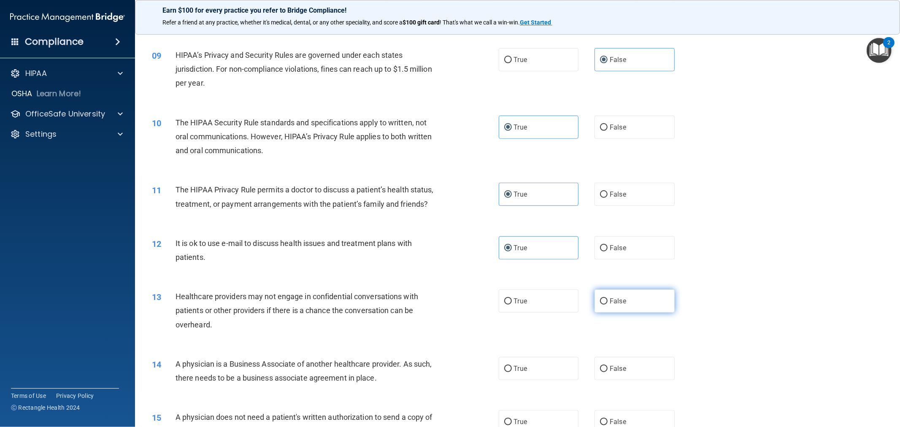
click at [448, 299] on input "False" at bounding box center [604, 301] width 8 height 6
radio input "true"
click at [448, 369] on label "True" at bounding box center [539, 368] width 80 height 23
click at [448, 369] on input "True" at bounding box center [508, 369] width 8 height 6
radio input "true"
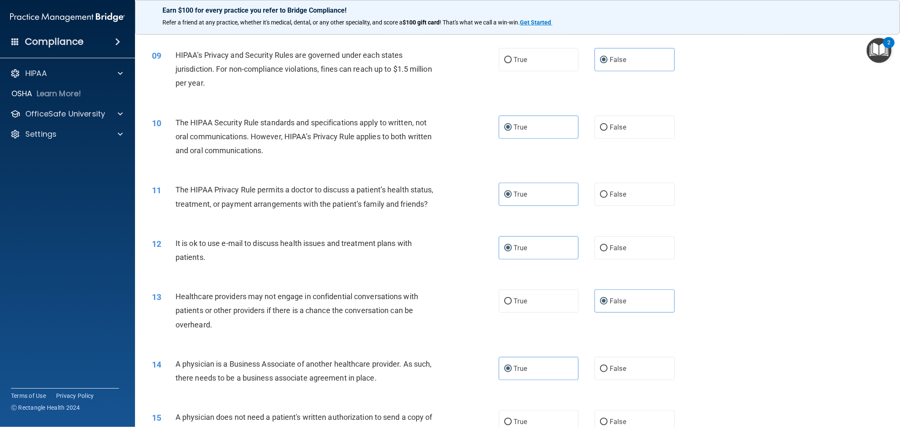
scroll to position [703, 0]
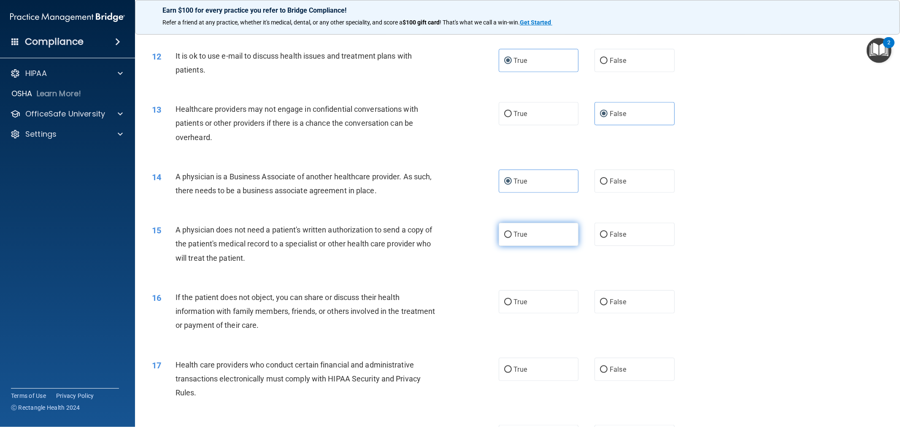
click at [448, 238] on label "True" at bounding box center [539, 234] width 80 height 23
click at [448, 238] on input "True" at bounding box center [508, 235] width 8 height 6
radio input "true"
click at [448, 317] on div "16 If the patient does not object, you can share or discuss their health inform…" at bounding box center [518, 313] width 744 height 67
click at [448, 298] on label "True" at bounding box center [539, 301] width 80 height 23
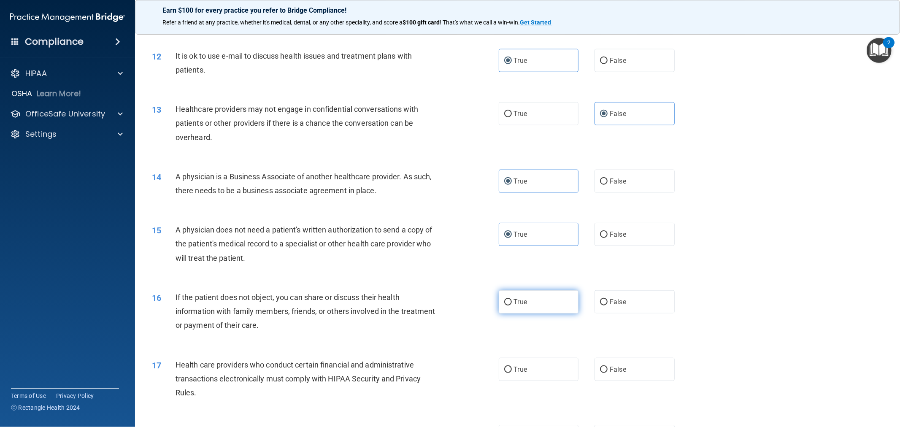
click at [448, 299] on input "True" at bounding box center [508, 302] width 8 height 6
radio input "true"
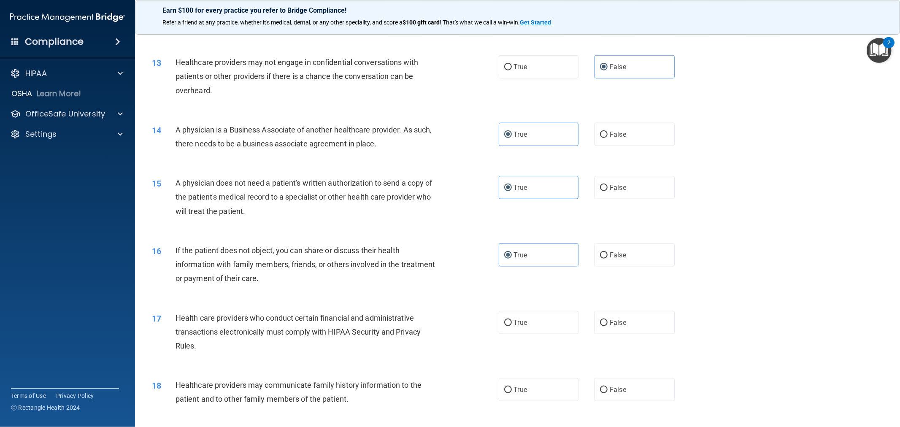
scroll to position [796, 0]
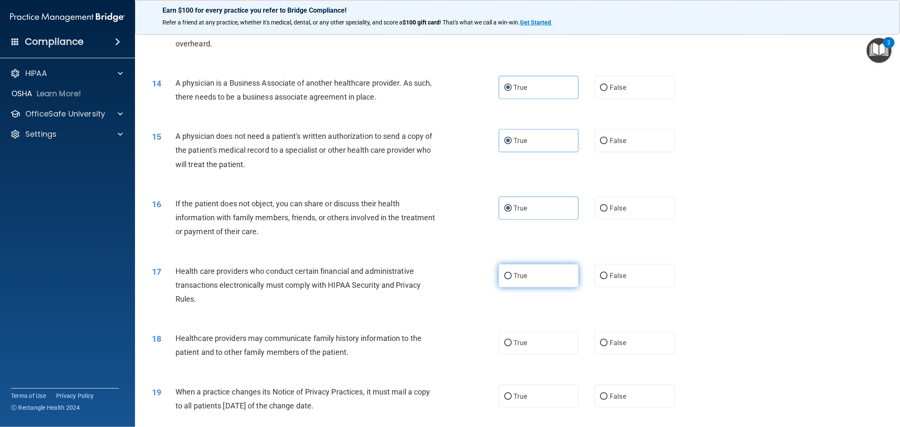
click at [448, 281] on label "True" at bounding box center [539, 275] width 80 height 23
click at [448, 279] on input "True" at bounding box center [508, 276] width 8 height 6
radio input "true"
click at [448, 340] on label "False" at bounding box center [634, 342] width 80 height 23
click at [448, 340] on input "False" at bounding box center [604, 343] width 8 height 6
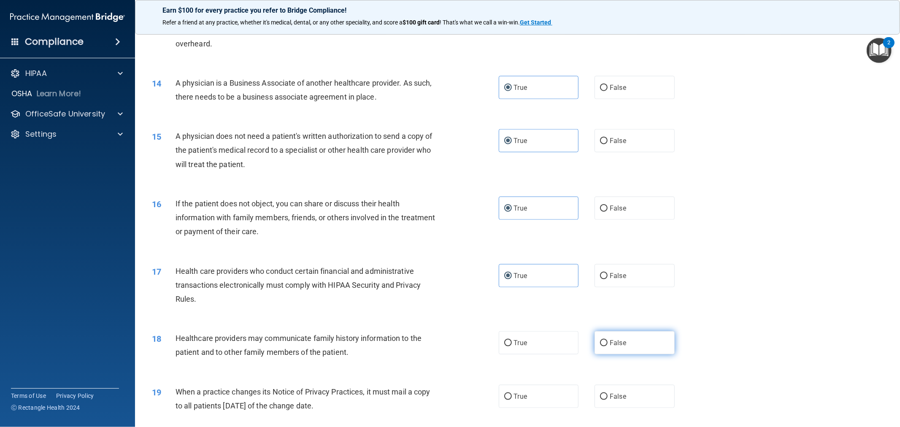
radio input "true"
click at [448, 386] on label "False" at bounding box center [634, 396] width 80 height 23
click at [448, 386] on input "False" at bounding box center [604, 397] width 8 height 6
radio input "true"
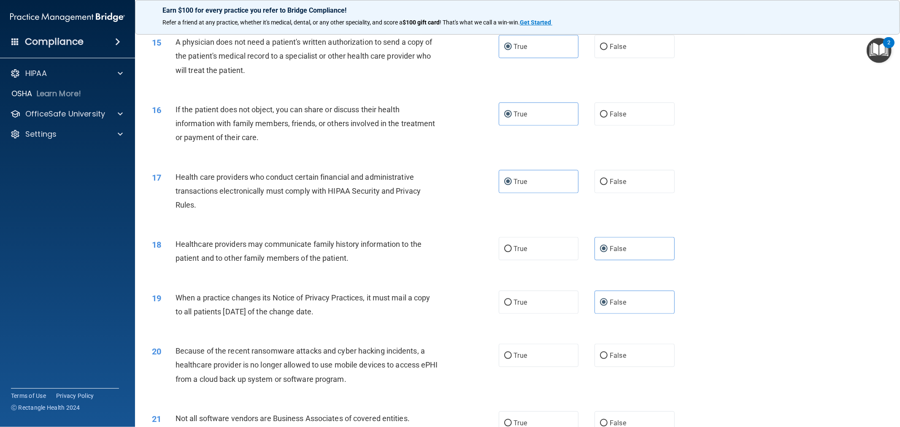
click at [448, 341] on div "20 Because of the recent ransomware attacks and cyber hacking incidents, a heal…" at bounding box center [518, 366] width 744 height 67
click at [448, 352] on label "False" at bounding box center [634, 355] width 80 height 23
click at [448, 353] on input "False" at bounding box center [604, 356] width 8 height 6
radio input "true"
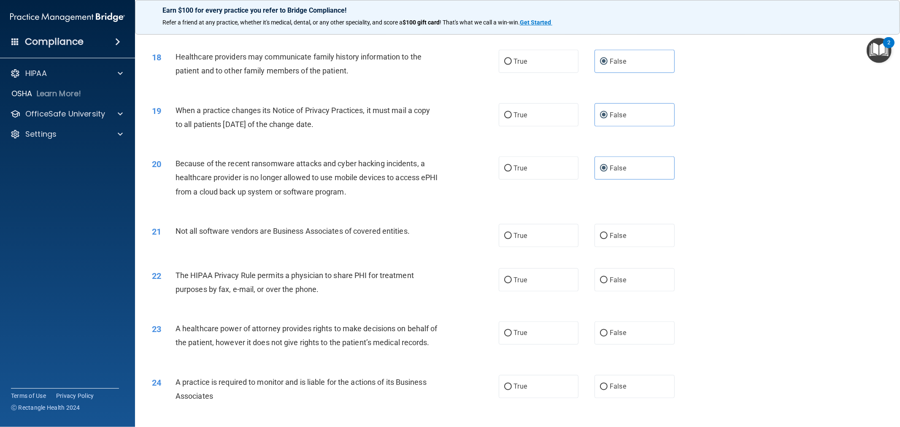
scroll to position [1125, 0]
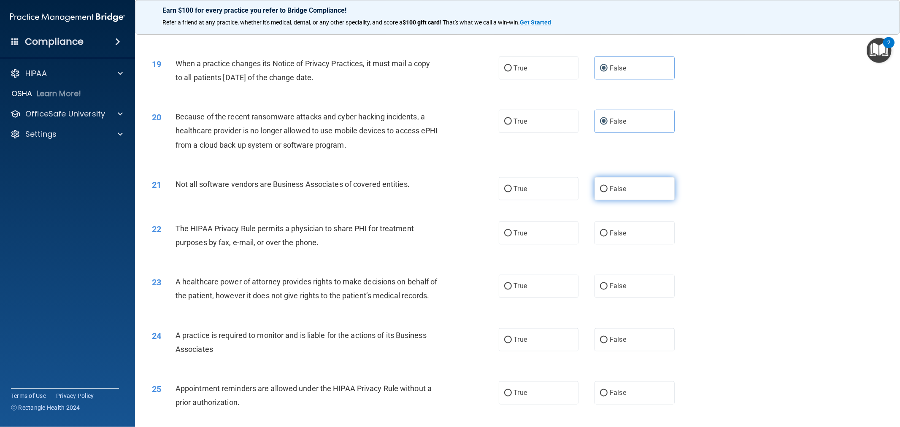
click at [448, 186] on label "False" at bounding box center [634, 188] width 80 height 23
click at [448, 186] on input "False" at bounding box center [604, 189] width 8 height 6
radio input "true"
click at [448, 248] on div "22 The HIPAA Privacy Rule permits a physician to share PHI for treatment purpos…" at bounding box center [518, 237] width 744 height 53
click at [448, 240] on label "True" at bounding box center [539, 232] width 80 height 23
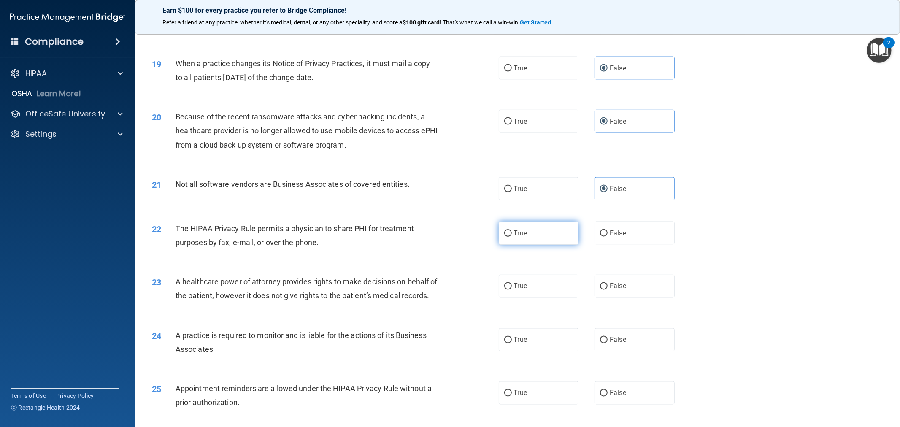
click at [448, 237] on input "True" at bounding box center [508, 233] width 8 height 6
radio input "true"
click at [448, 278] on label "False" at bounding box center [634, 286] width 80 height 23
click at [448, 283] on input "False" at bounding box center [604, 286] width 8 height 6
radio input "true"
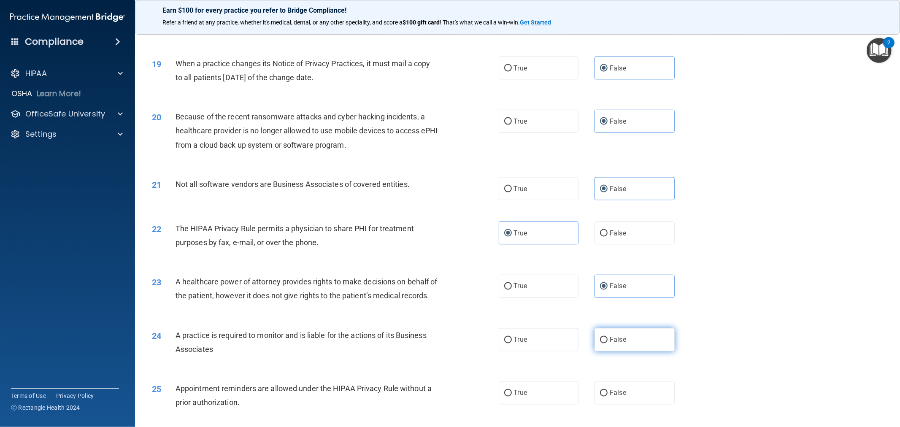
click at [448, 343] on input "False" at bounding box center [604, 340] width 8 height 6
radio input "true"
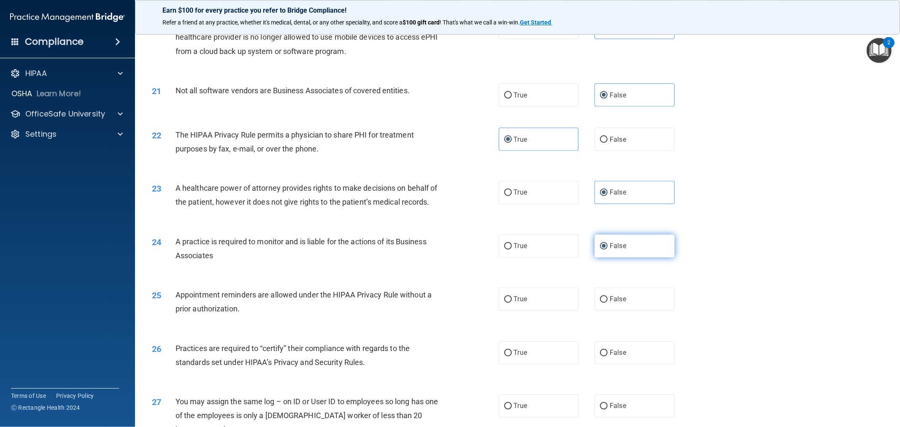
scroll to position [1265, 0]
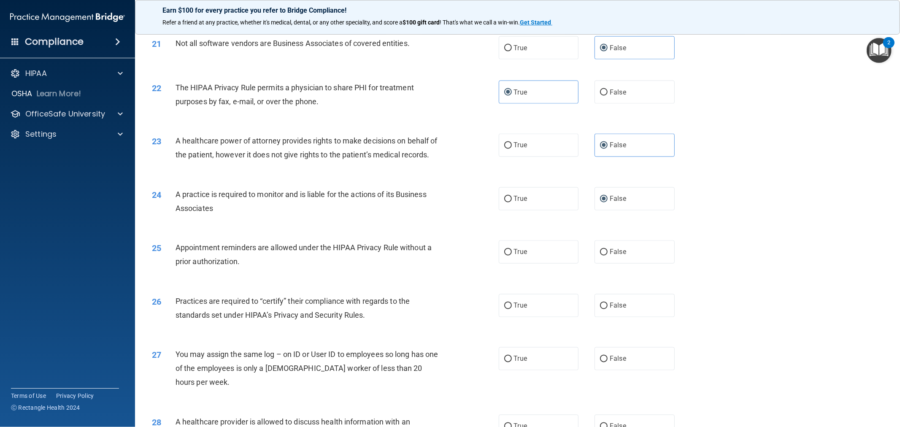
click at [448, 332] on div "26 Practices are required to “certify” their compliance with regards to the sta…" at bounding box center [518, 309] width 744 height 53
click at [448, 317] on label "False" at bounding box center [634, 305] width 80 height 23
click at [448, 309] on input "False" at bounding box center [604, 306] width 8 height 6
radio input "true"
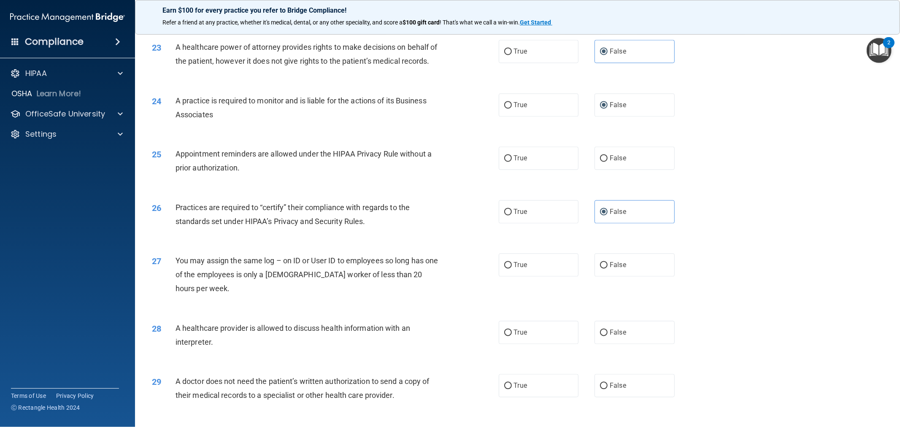
scroll to position [1406, 0]
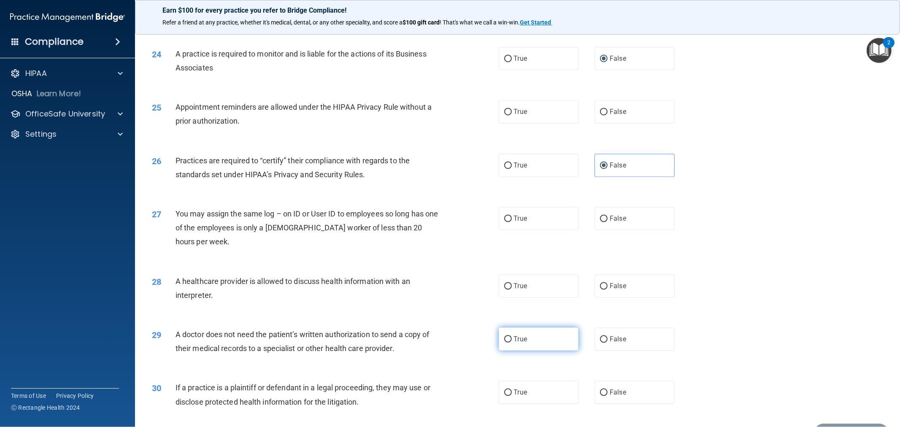
click at [448, 351] on label "True" at bounding box center [539, 338] width 80 height 23
click at [448, 343] on input "True" at bounding box center [508, 339] width 8 height 6
radio input "true"
click at [448, 386] on label "True" at bounding box center [539, 391] width 80 height 23
click at [448, 386] on input "True" at bounding box center [508, 392] width 8 height 6
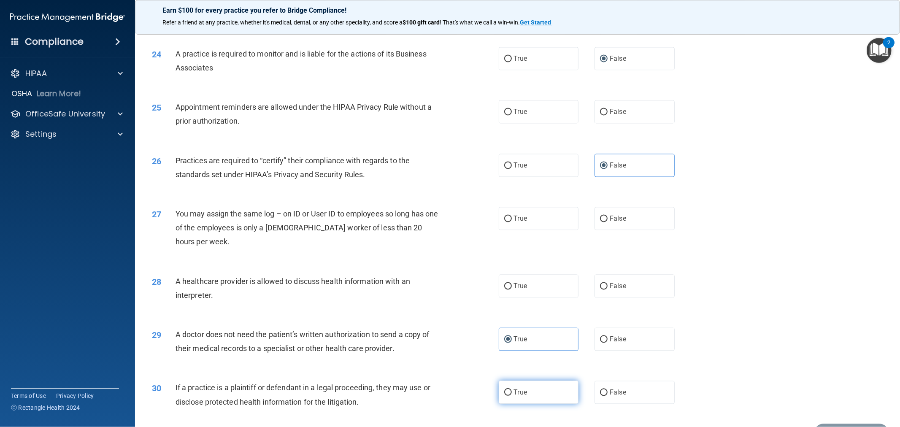
radio input "true"
click at [448, 227] on label "False" at bounding box center [634, 218] width 80 height 23
click at [448, 222] on input "False" at bounding box center [604, 219] width 8 height 6
radio input "true"
click at [448, 297] on label "True" at bounding box center [539, 285] width 80 height 23
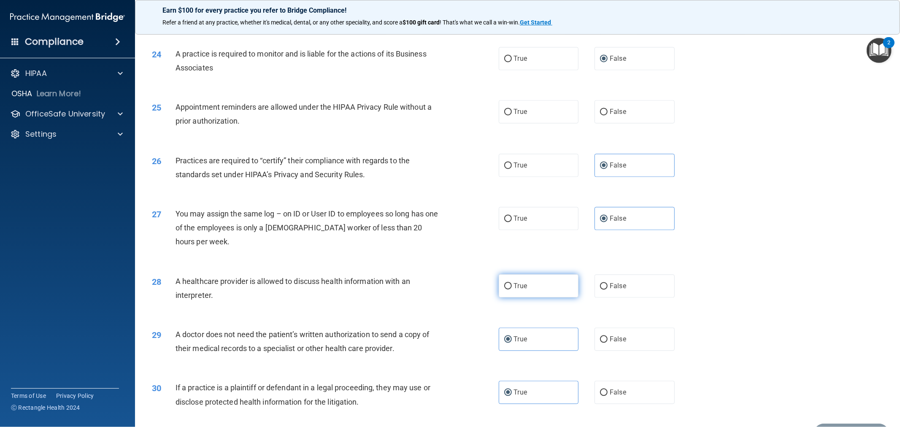
click at [448, 289] on input "True" at bounding box center [508, 286] width 8 height 6
radio input "true"
click at [448, 123] on label "True" at bounding box center [539, 111] width 80 height 23
click at [448, 115] on input "True" at bounding box center [508, 112] width 8 height 6
radio input "true"
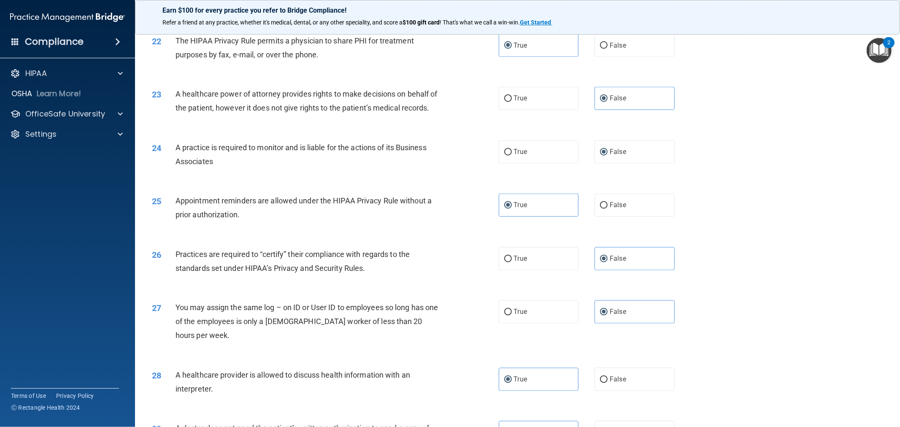
scroll to position [1471, 0]
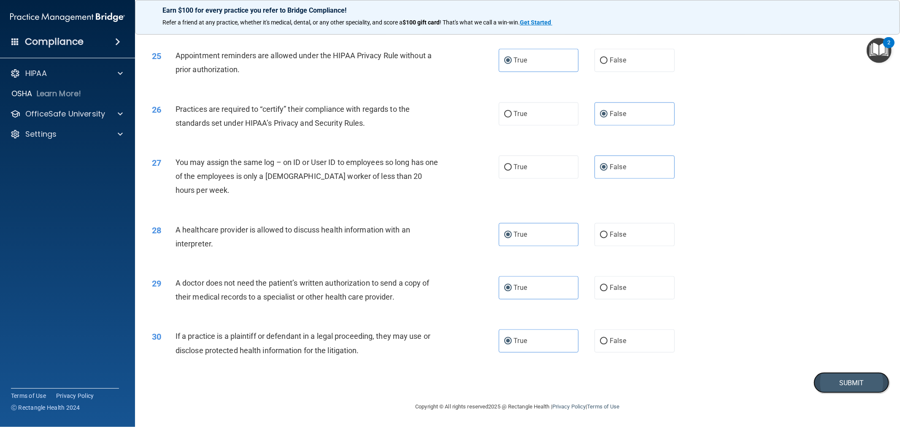
click at [448, 376] on button "Submit" at bounding box center [851, 383] width 76 height 22
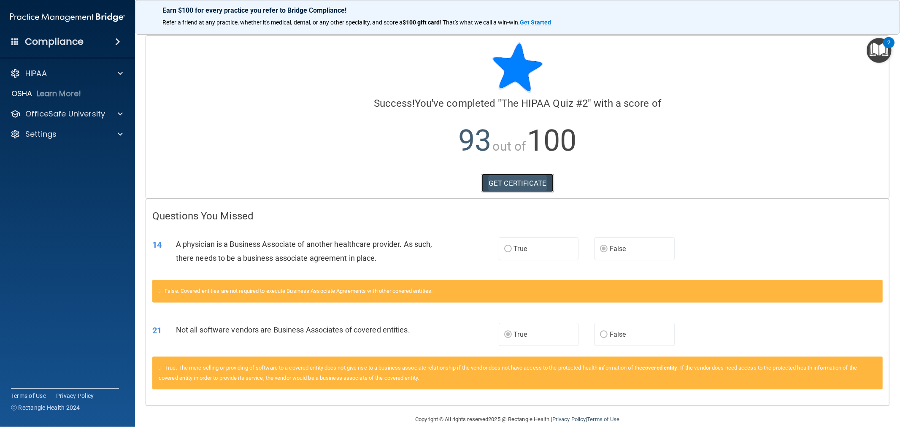
click at [448, 182] on link "GET CERTIFICATE" at bounding box center [517, 183] width 72 height 19
click at [65, 119] on p "OfficeSafe University" at bounding box center [65, 114] width 80 height 10
click at [74, 137] on p "HIPAA Training" at bounding box center [40, 134] width 70 height 8
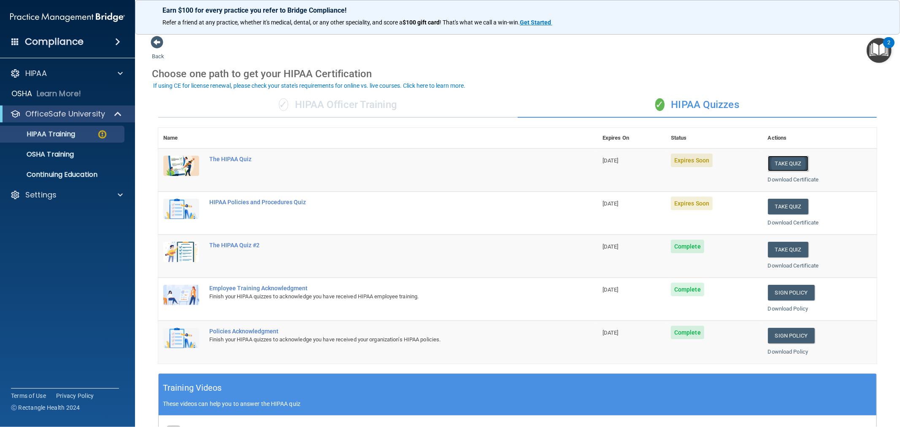
click at [448, 156] on button "Take Quiz" at bounding box center [788, 164] width 40 height 16
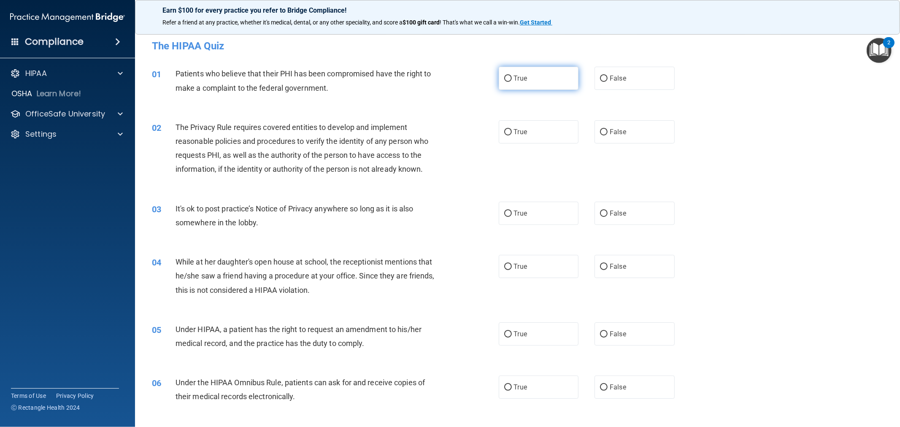
click at [448, 78] on label "True" at bounding box center [539, 78] width 80 height 23
click at [448, 78] on input "True" at bounding box center [508, 79] width 8 height 6
radio input "true"
click at [448, 220] on label "True" at bounding box center [539, 213] width 80 height 23
click at [448, 217] on input "True" at bounding box center [508, 213] width 8 height 6
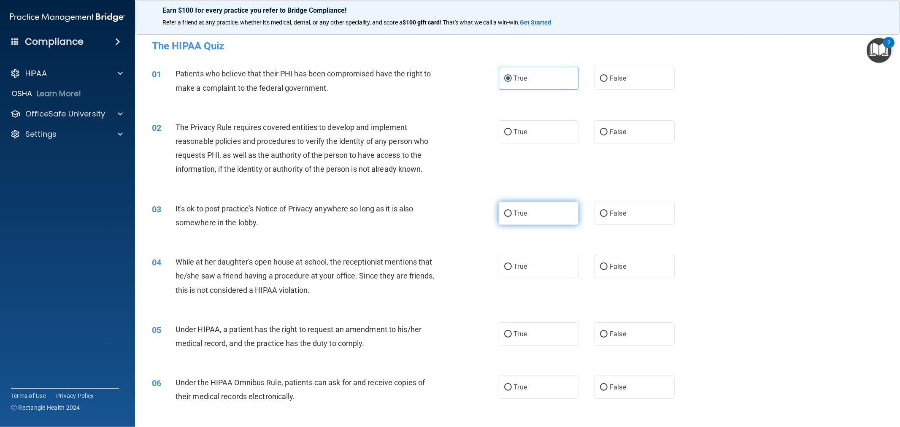
radio input "true"
click at [448, 269] on input "False" at bounding box center [604, 267] width 8 height 6
radio input "true"
click at [448, 128] on span "True" at bounding box center [520, 132] width 13 height 8
click at [448, 129] on input "True" at bounding box center [508, 132] width 8 height 6
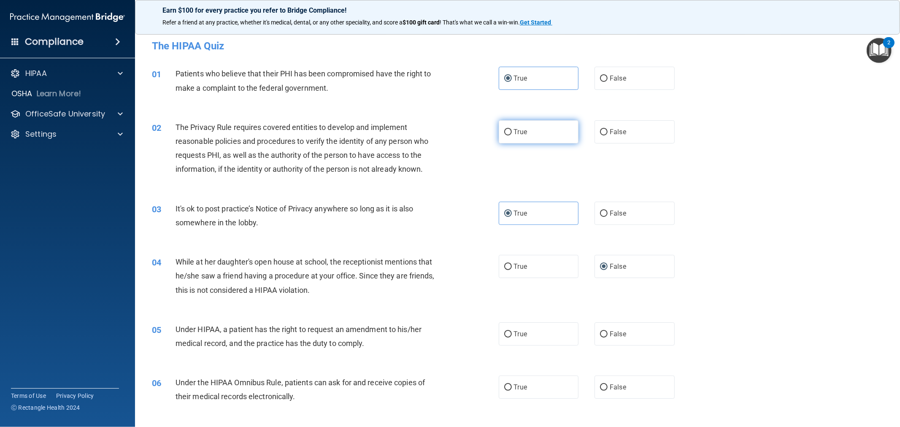
radio input "true"
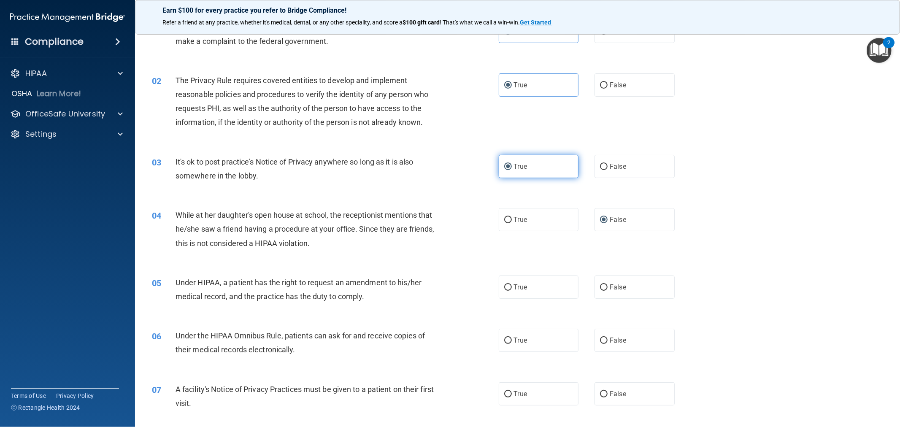
scroll to position [94, 0]
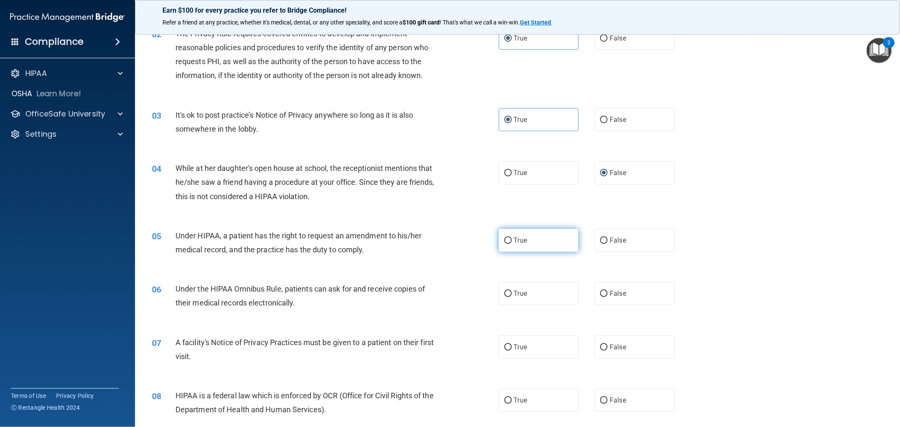
click at [448, 245] on label "True" at bounding box center [539, 240] width 80 height 23
click at [448, 244] on input "True" at bounding box center [508, 240] width 8 height 6
radio input "true"
click at [448, 285] on label "True" at bounding box center [539, 293] width 80 height 23
click at [448, 291] on input "True" at bounding box center [508, 294] width 8 height 6
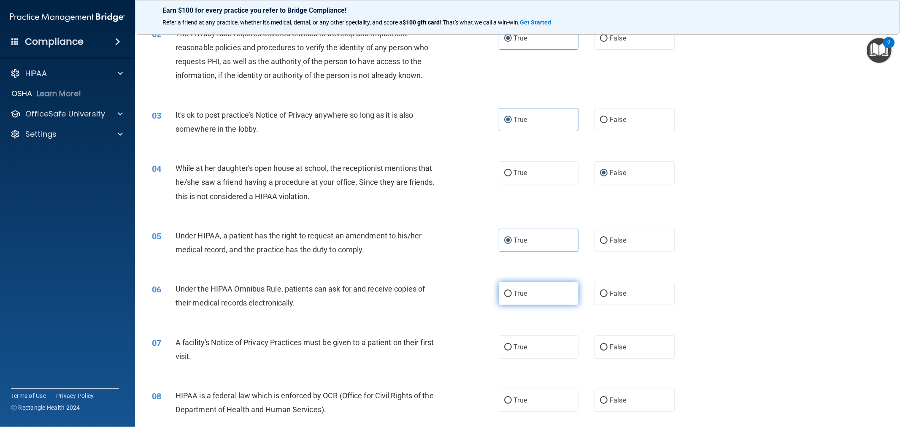
radio input "true"
drag, startPoint x: 530, startPoint y: 285, endPoint x: 499, endPoint y: 302, distance: 35.9
click at [448, 302] on label "True" at bounding box center [539, 293] width 80 height 23
click at [448, 297] on input "True" at bounding box center [508, 294] width 8 height 6
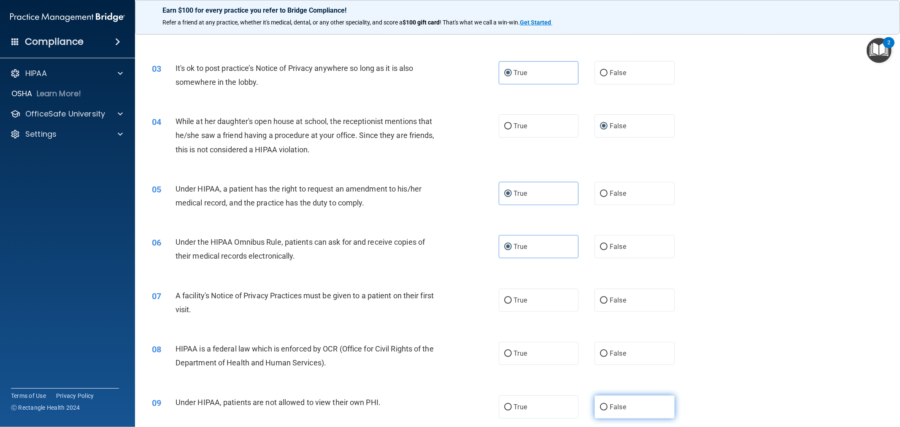
click at [448, 386] on label "False" at bounding box center [634, 406] width 80 height 23
click at [448, 386] on input "False" at bounding box center [604, 407] width 8 height 6
radio input "true"
click at [448, 305] on label "True" at bounding box center [539, 300] width 80 height 23
click at [448, 304] on input "True" at bounding box center [508, 300] width 8 height 6
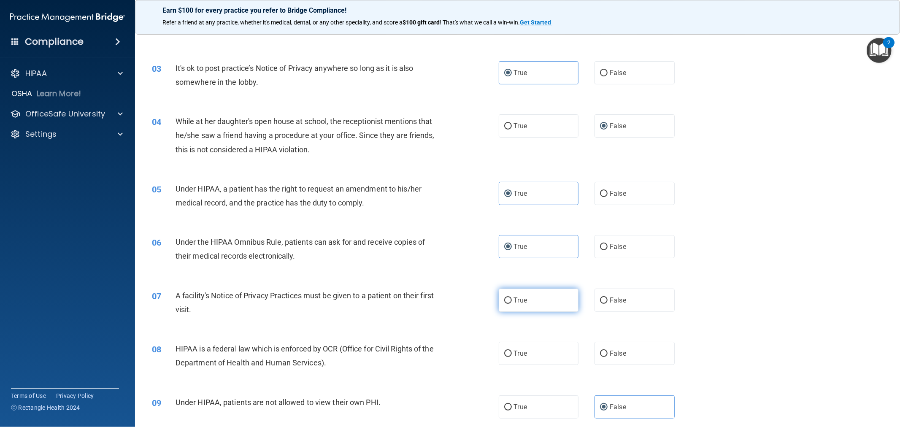
radio input "true"
click at [448, 303] on div "True False" at bounding box center [595, 300] width 192 height 23
click at [448, 301] on label "False" at bounding box center [634, 300] width 80 height 23
click at [448, 301] on input "False" at bounding box center [604, 300] width 8 height 6
radio input "true"
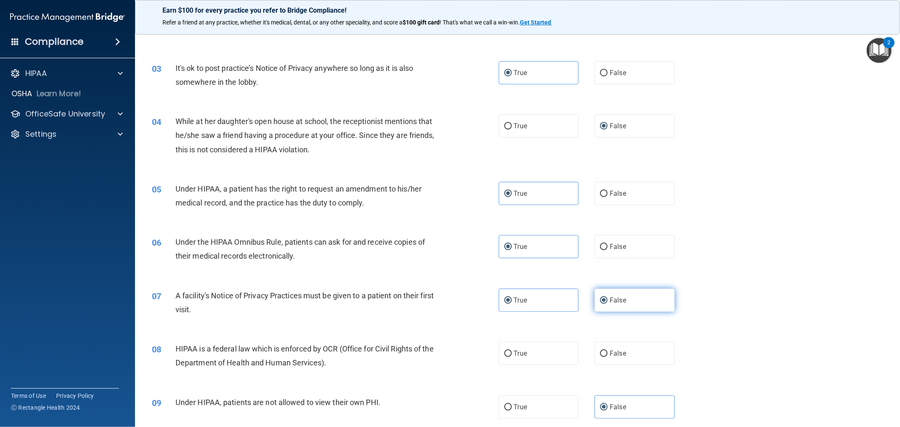
radio input "false"
click at [448, 355] on label "True" at bounding box center [539, 353] width 80 height 23
click at [448, 355] on input "True" at bounding box center [508, 354] width 8 height 6
radio input "true"
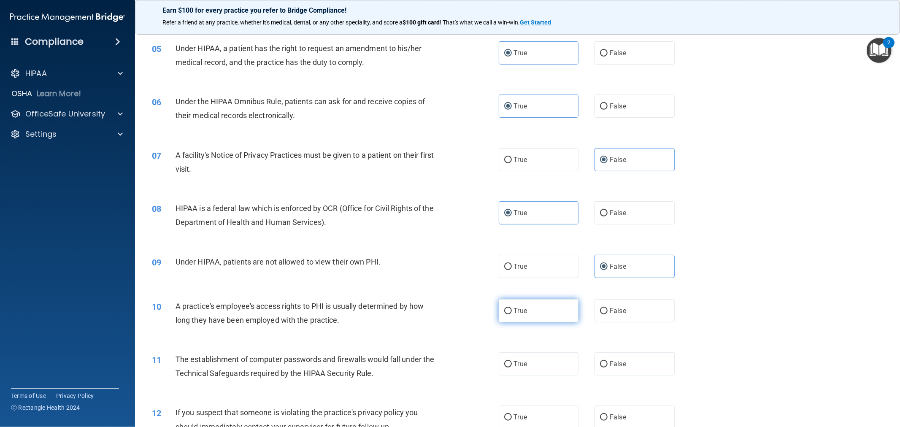
scroll to position [328, 0]
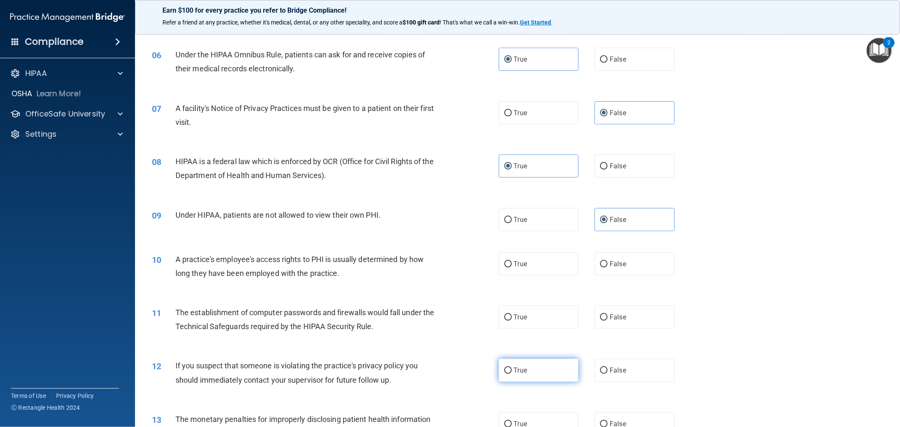
click at [448, 364] on label "True" at bounding box center [539, 370] width 80 height 23
click at [448, 367] on input "True" at bounding box center [508, 370] width 8 height 6
radio input "true"
click at [448, 321] on label "True" at bounding box center [539, 316] width 80 height 23
click at [448, 321] on input "True" at bounding box center [508, 317] width 8 height 6
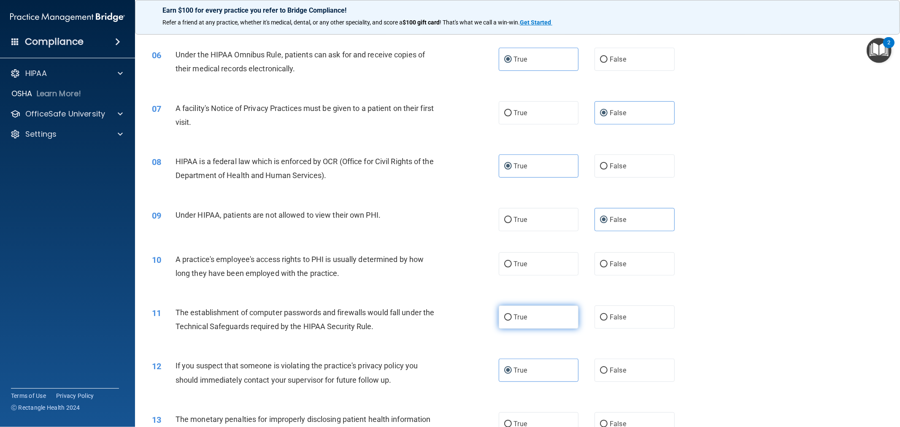
radio input "true"
click at [448, 256] on label "False" at bounding box center [634, 263] width 80 height 23
click at [448, 261] on input "False" at bounding box center [604, 264] width 8 height 6
radio input "true"
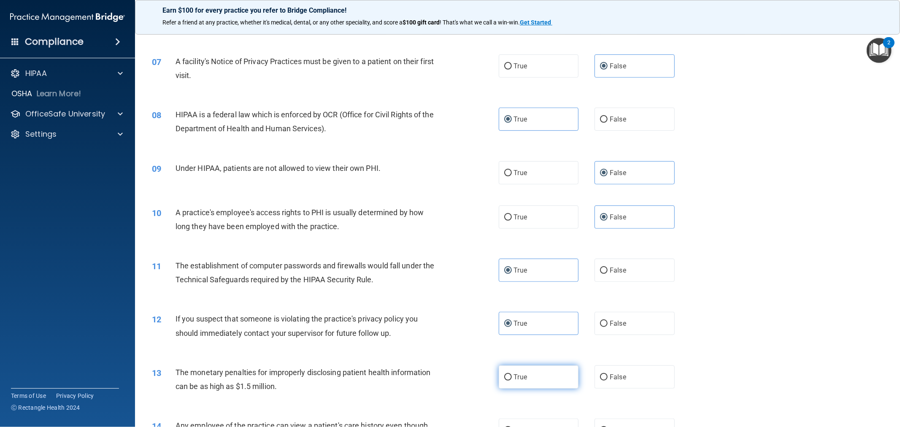
click at [448, 380] on label "True" at bounding box center [539, 376] width 80 height 23
click at [448, 380] on input "True" at bounding box center [508, 377] width 8 height 6
radio input "true"
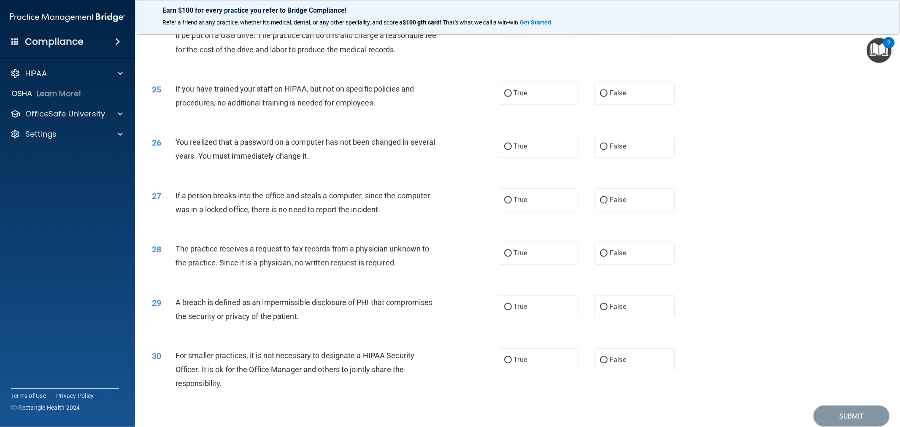
scroll to position [1406, 0]
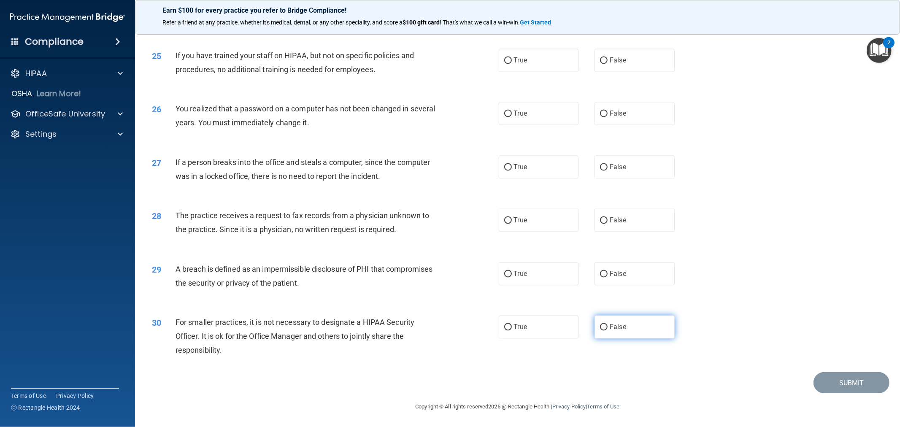
click at [448, 324] on span "False" at bounding box center [618, 327] width 16 height 8
click at [448, 324] on input "False" at bounding box center [604, 327] width 8 height 6
radio input "true"
click at [448, 285] on div "29 A breach is defined as an impermissible disclosure of PHI that compromises t…" at bounding box center [518, 277] width 744 height 53
click at [448, 276] on label "True" at bounding box center [539, 273] width 80 height 23
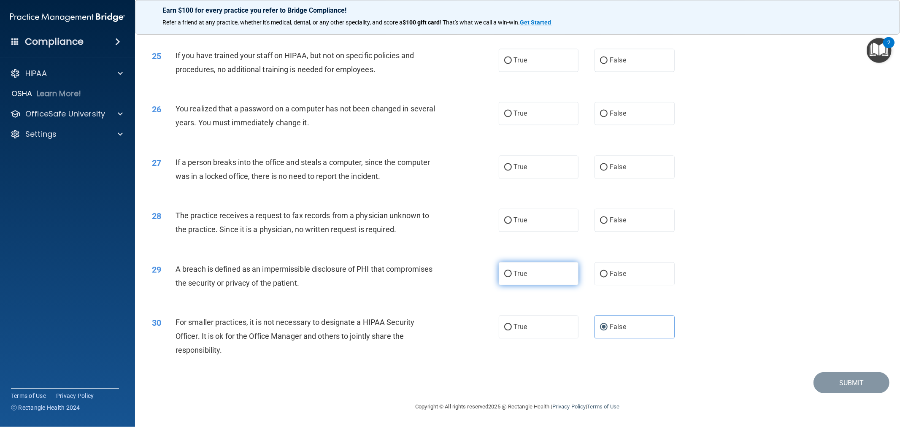
click at [448, 276] on input "True" at bounding box center [508, 274] width 8 height 6
radio input "true"
click at [448, 221] on span "False" at bounding box center [618, 220] width 16 height 8
click at [448, 221] on input "False" at bounding box center [604, 220] width 8 height 6
radio input "true"
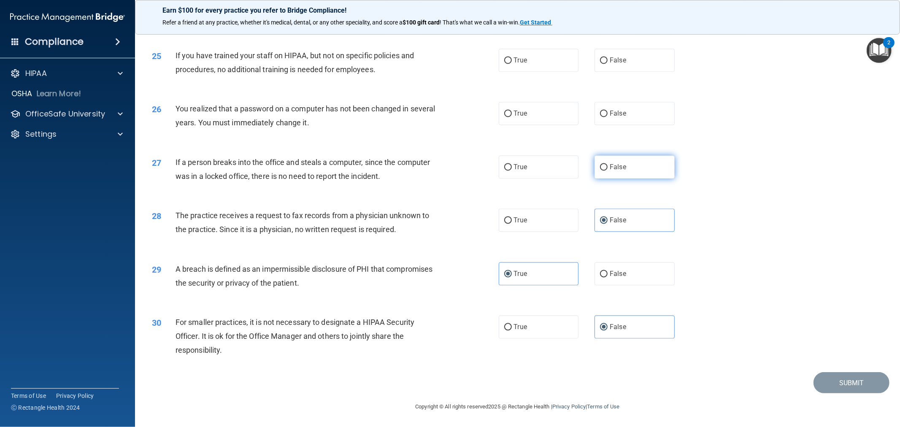
click at [448, 167] on label "False" at bounding box center [634, 166] width 80 height 23
click at [448, 167] on input "False" at bounding box center [604, 167] width 8 height 6
radio input "true"
click at [448, 119] on label "True" at bounding box center [539, 113] width 80 height 23
click at [448, 117] on input "True" at bounding box center [508, 114] width 8 height 6
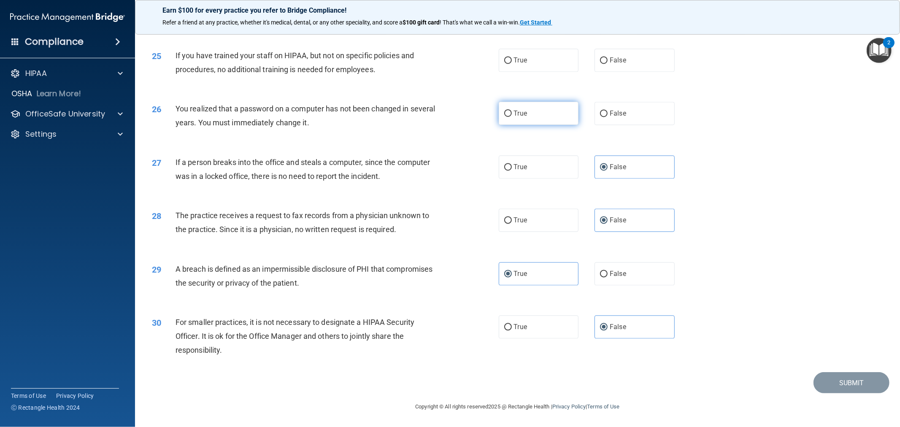
radio input "true"
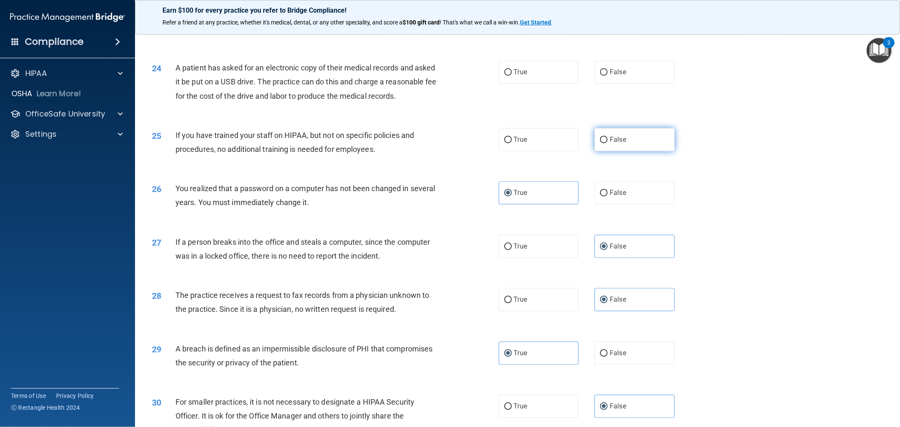
click at [448, 151] on label "False" at bounding box center [634, 139] width 80 height 23
click at [448, 143] on input "False" at bounding box center [604, 140] width 8 height 6
radio input "true"
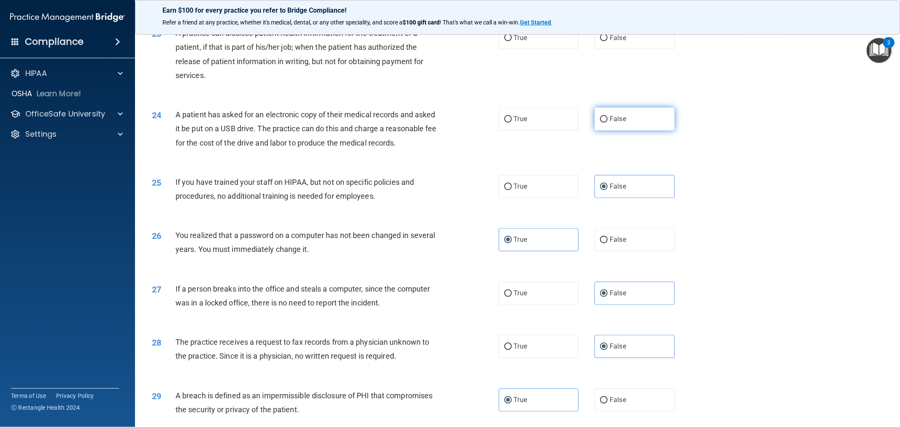
click at [448, 125] on label "False" at bounding box center [634, 119] width 80 height 23
click at [448, 123] on input "False" at bounding box center [604, 119] width 8 height 6
radio input "true"
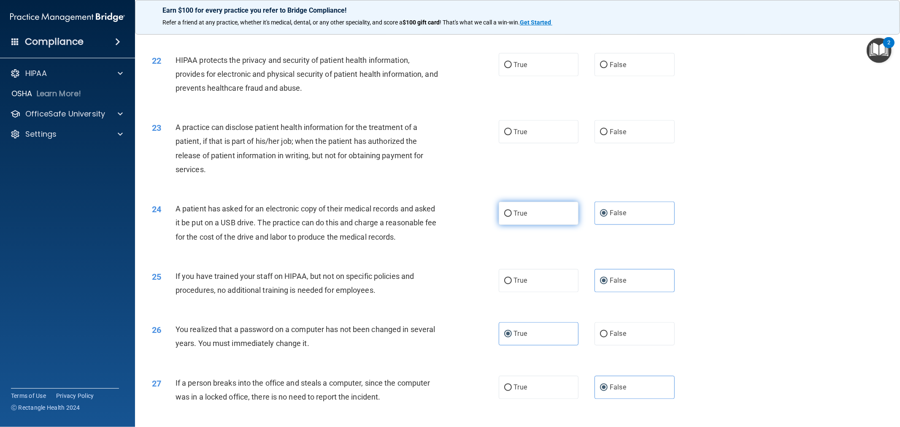
click at [448, 209] on label "True" at bounding box center [539, 213] width 80 height 23
click at [448, 210] on input "True" at bounding box center [508, 213] width 8 height 6
radio input "true"
radio input "false"
click at [448, 140] on label "True" at bounding box center [539, 131] width 80 height 23
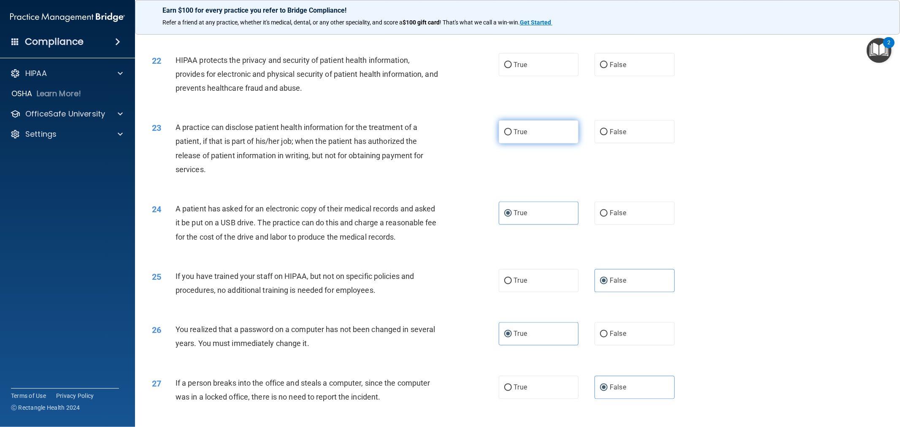
click at [448, 135] on input "True" at bounding box center [508, 132] width 8 height 6
radio input "true"
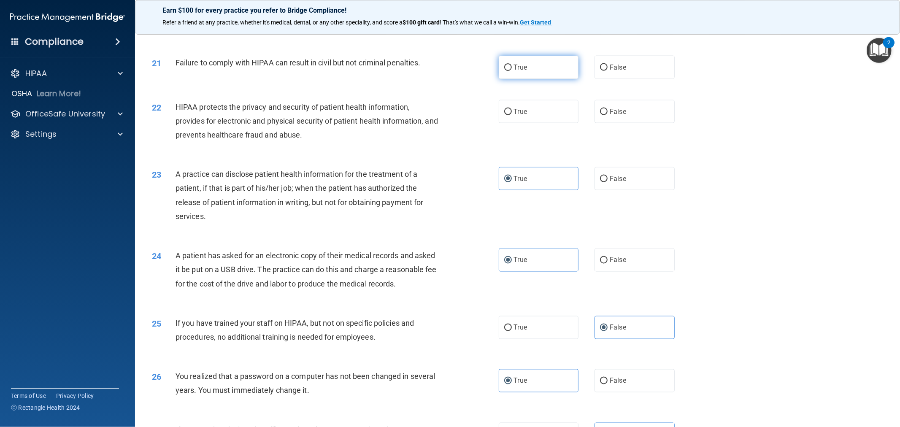
click at [448, 65] on label "True" at bounding box center [539, 67] width 80 height 23
click at [448, 65] on input "True" at bounding box center [508, 68] width 8 height 6
radio input "true"
click at [448, 111] on label "True" at bounding box center [539, 111] width 80 height 23
click at [448, 111] on input "True" at bounding box center [508, 112] width 8 height 6
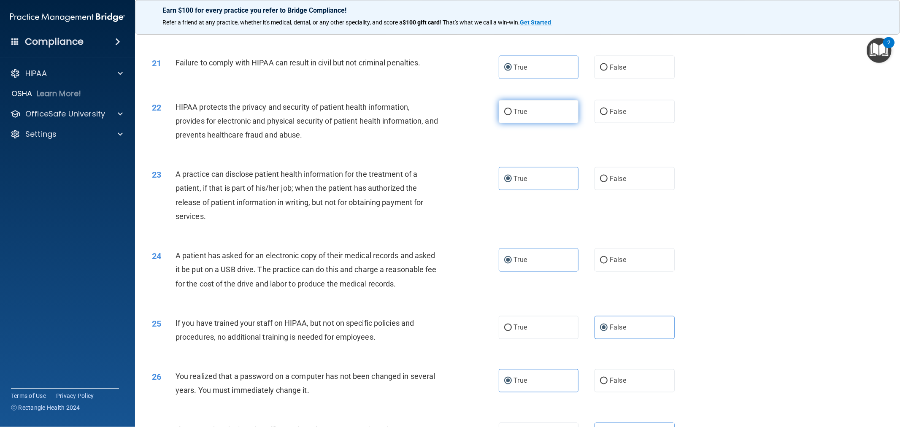
radio input "true"
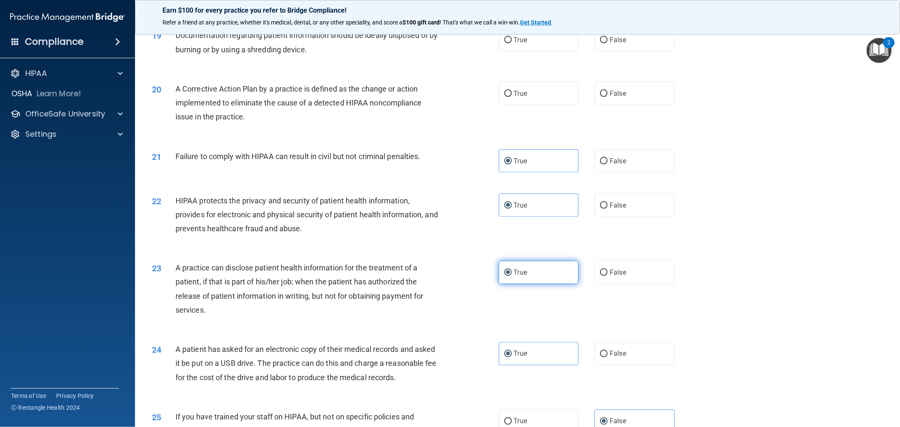
scroll to position [985, 0]
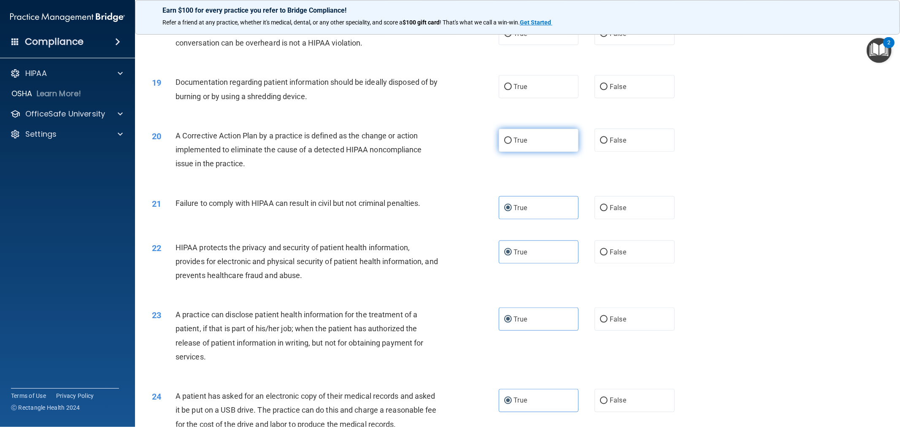
click at [448, 143] on label "True" at bounding box center [539, 140] width 80 height 23
click at [448, 143] on input "True" at bounding box center [508, 141] width 8 height 6
radio input "true"
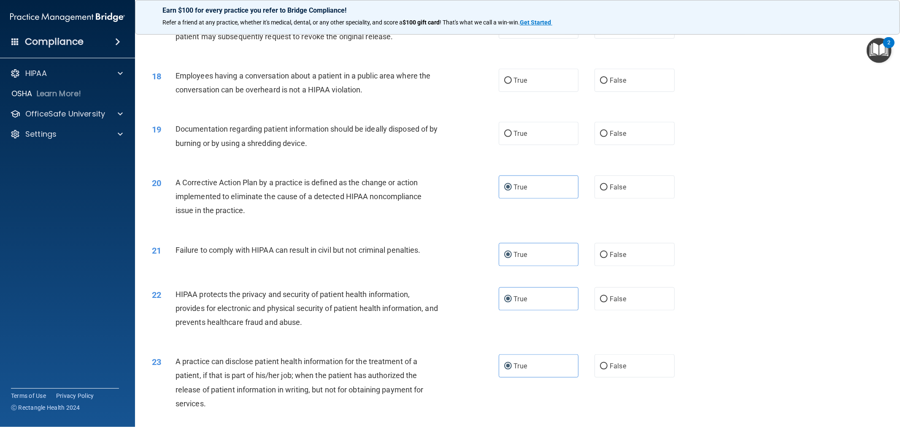
scroll to position [891, 0]
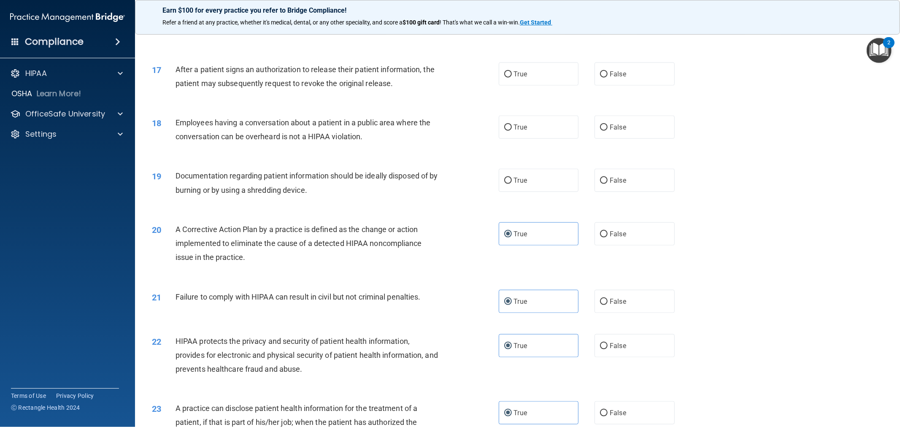
drag, startPoint x: 554, startPoint y: 159, endPoint x: 502, endPoint y: 150, distance: 52.6
click at [448, 150] on div "18 Employees having a conversation about a patient in a public area where the c…" at bounding box center [518, 131] width 744 height 53
click at [448, 184] on label "True" at bounding box center [539, 180] width 80 height 23
click at [448, 184] on input "True" at bounding box center [508, 181] width 8 height 6
radio input "true"
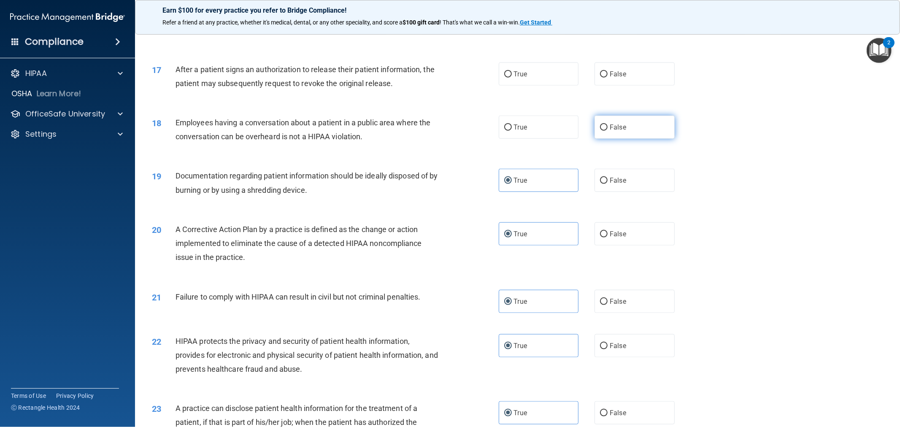
click at [448, 131] on label "False" at bounding box center [634, 127] width 80 height 23
click at [448, 131] on input "False" at bounding box center [604, 127] width 8 height 6
radio input "true"
drag, startPoint x: 629, startPoint y: 78, endPoint x: 518, endPoint y: 78, distance: 110.9
click at [448, 78] on span "True" at bounding box center [520, 74] width 13 height 8
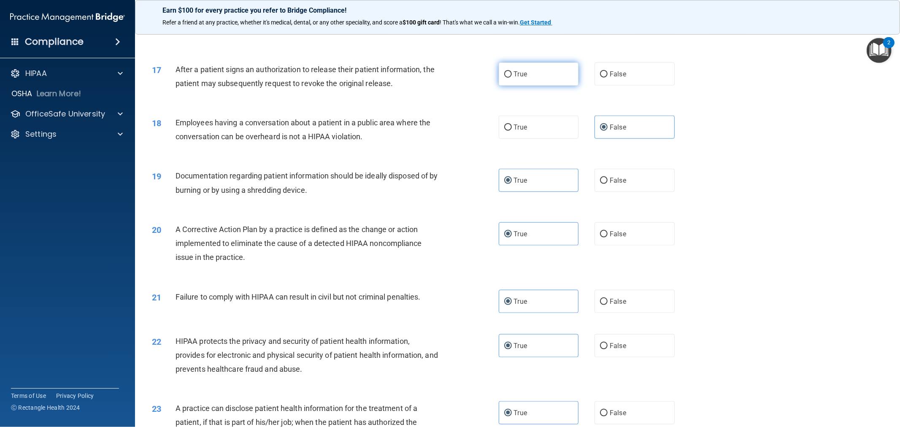
click at [448, 78] on input "True" at bounding box center [508, 74] width 8 height 6
radio input "true"
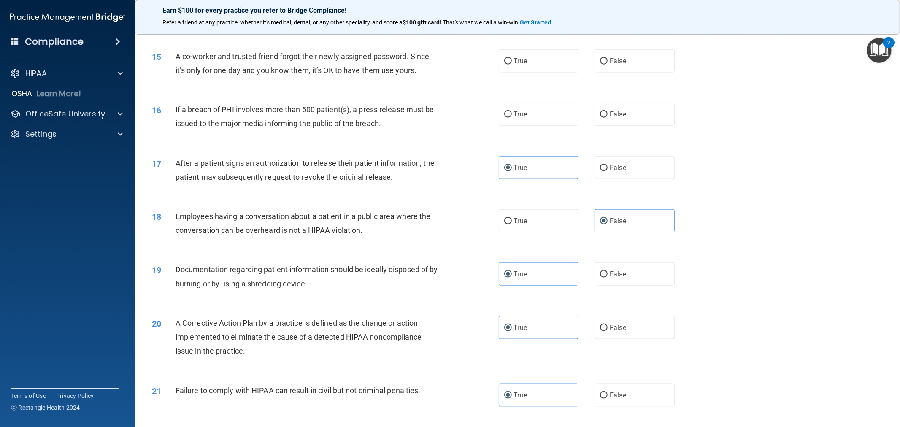
click at [448, 109] on label "True" at bounding box center [539, 114] width 80 height 23
click at [448, 111] on input "True" at bounding box center [508, 114] width 8 height 6
radio input "true"
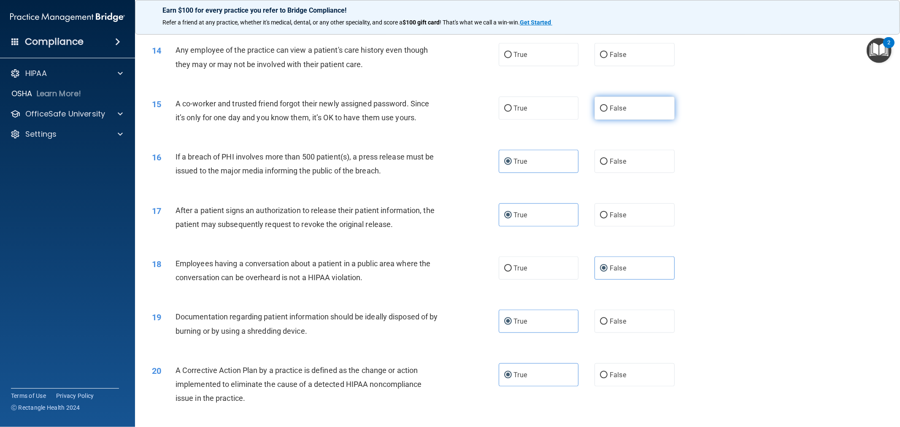
click at [448, 107] on label "False" at bounding box center [634, 108] width 80 height 23
click at [448, 107] on input "False" at bounding box center [604, 108] width 8 height 6
radio input "true"
click at [448, 52] on span "False" at bounding box center [618, 55] width 16 height 8
click at [448, 52] on input "False" at bounding box center [604, 55] width 8 height 6
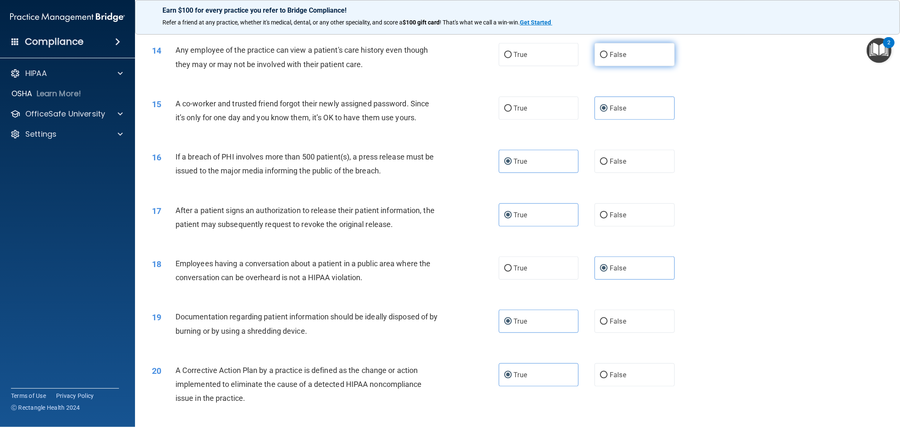
radio input "true"
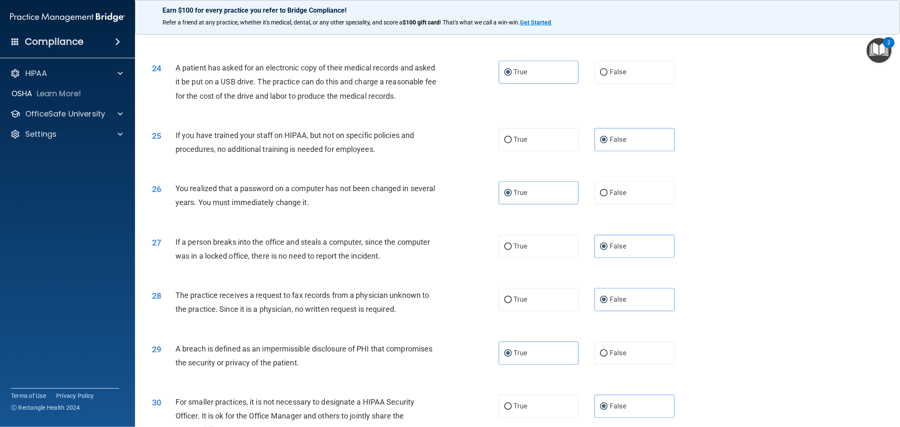
scroll to position [1406, 0]
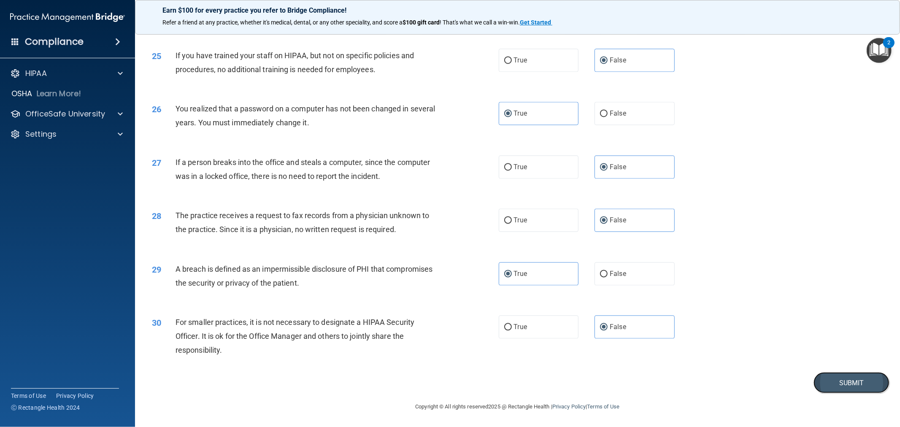
click at [448, 386] on button "Submit" at bounding box center [851, 383] width 76 height 22
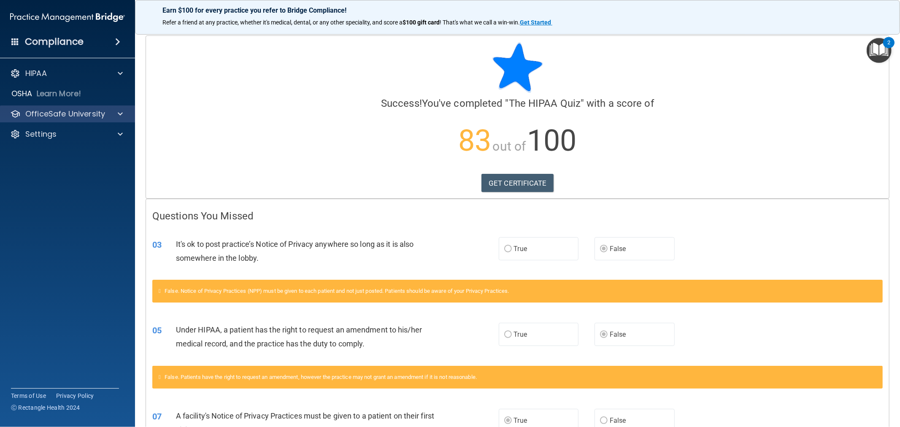
click at [112, 119] on div "OfficeSafe University" at bounding box center [67, 113] width 135 height 17
click at [109, 112] on div at bounding box center [118, 114] width 21 height 10
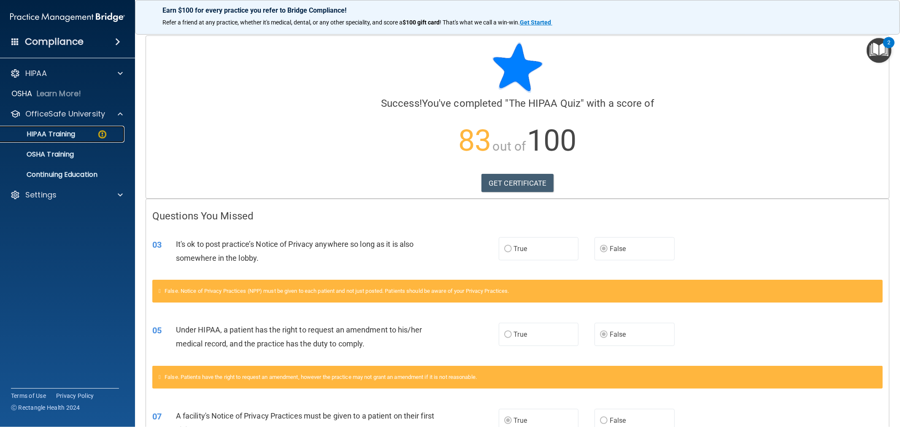
click at [65, 138] on p "HIPAA Training" at bounding box center [40, 134] width 70 height 8
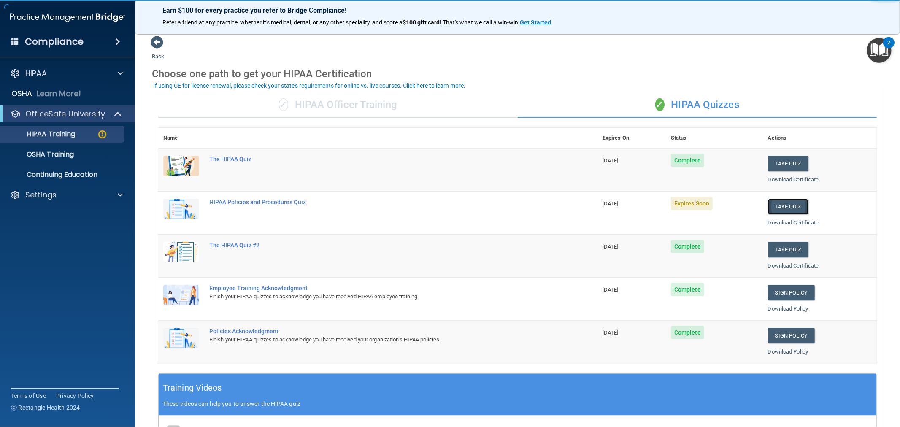
click at [448, 204] on button "Take Quiz" at bounding box center [788, 207] width 40 height 16
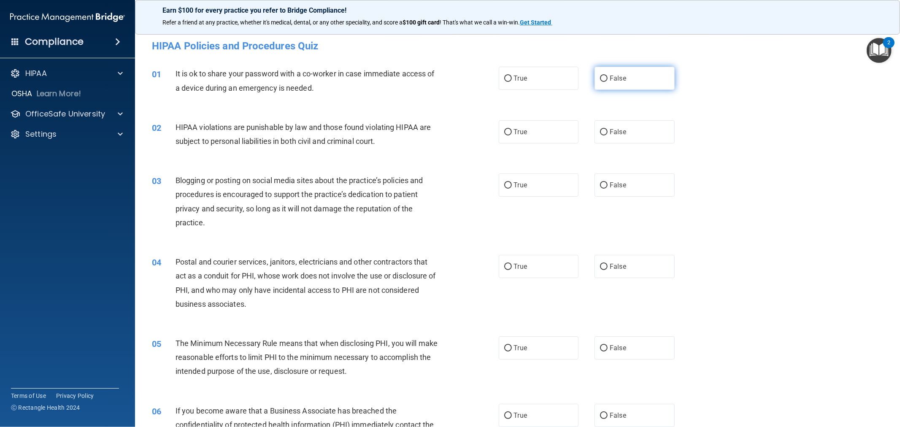
click at [448, 81] on span "False" at bounding box center [618, 78] width 16 height 8
click at [448, 81] on input "False" at bounding box center [604, 79] width 8 height 6
radio input "true"
click at [448, 133] on label "False" at bounding box center [634, 131] width 80 height 23
click at [448, 133] on input "False" at bounding box center [604, 132] width 8 height 6
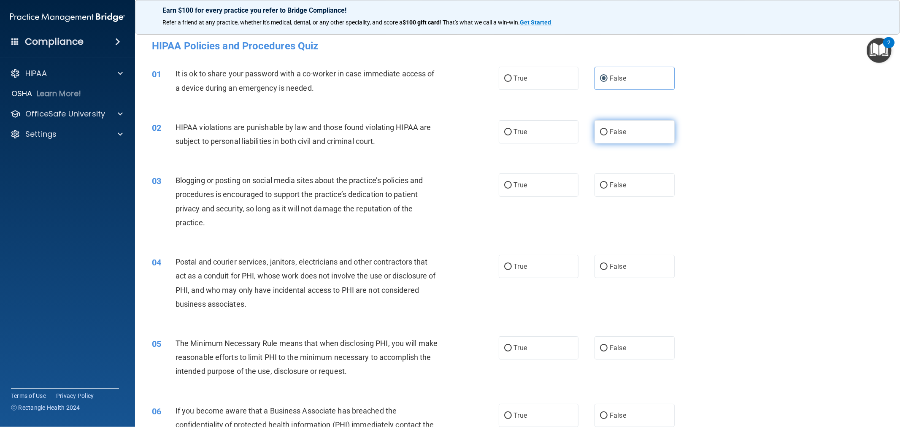
radio input "true"
click at [448, 124] on label "True" at bounding box center [539, 131] width 80 height 23
click at [448, 129] on input "True" at bounding box center [508, 132] width 8 height 6
radio input "true"
radio input "false"
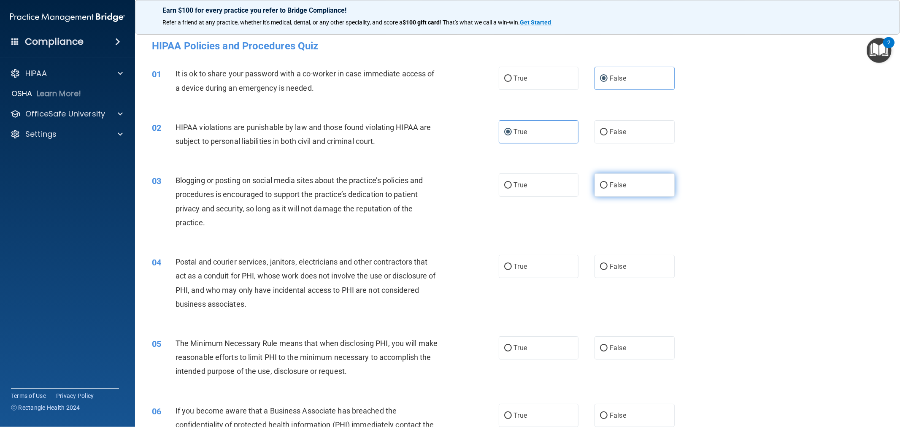
click at [448, 183] on label "False" at bounding box center [634, 184] width 80 height 23
click at [448, 183] on input "False" at bounding box center [604, 185] width 8 height 6
radio input "true"
click at [448, 343] on label "True" at bounding box center [539, 347] width 80 height 23
click at [448, 345] on input "True" at bounding box center [508, 348] width 8 height 6
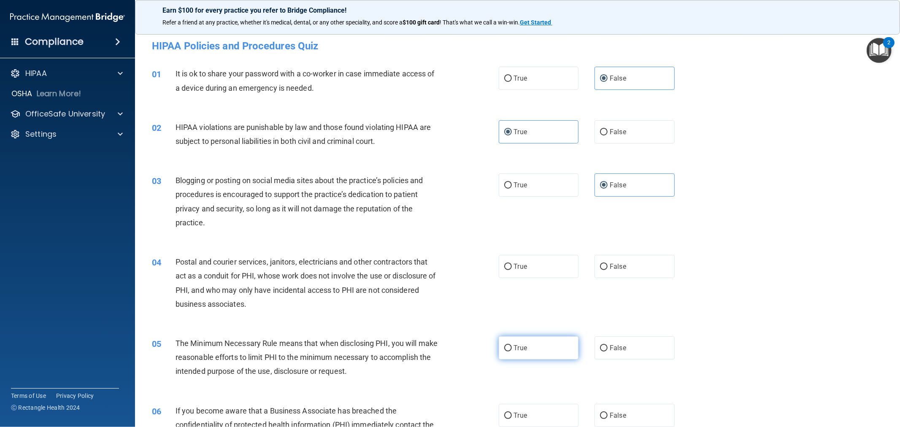
radio input "true"
click at [448, 272] on label "False" at bounding box center [634, 266] width 80 height 23
click at [448, 270] on input "False" at bounding box center [604, 267] width 8 height 6
radio input "true"
click at [448, 268] on label "True" at bounding box center [539, 266] width 80 height 23
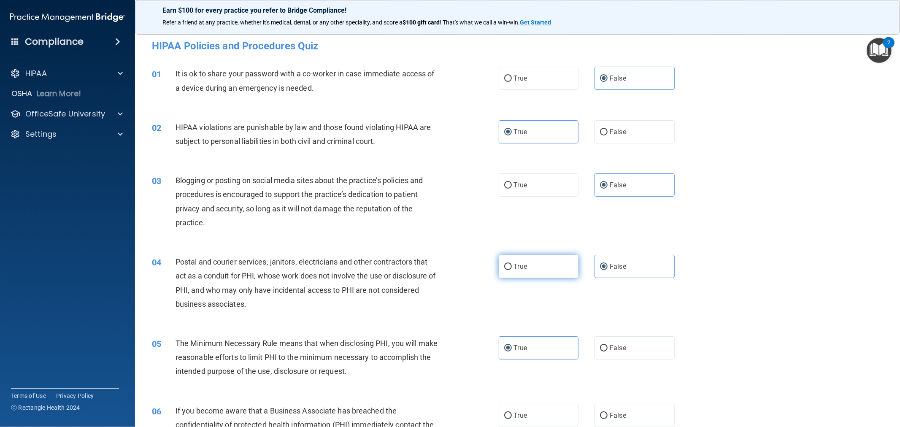
click at [448, 268] on input "True" at bounding box center [508, 267] width 8 height 6
radio input "true"
radio input "false"
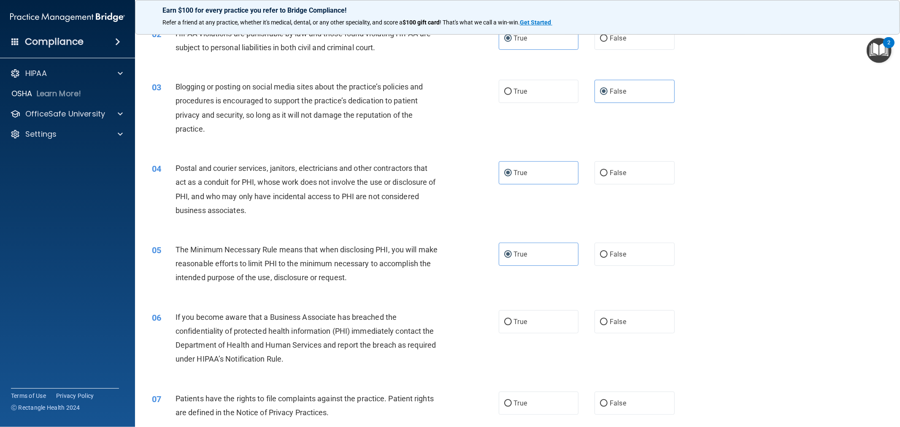
scroll to position [140, 0]
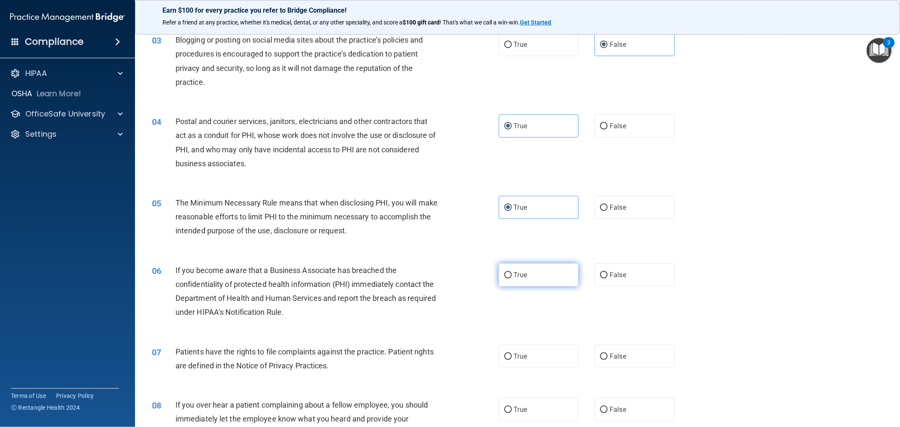
click at [448, 273] on span "True" at bounding box center [520, 275] width 13 height 8
click at [448, 273] on input "True" at bounding box center [508, 275] width 8 height 6
radio input "true"
click at [448, 356] on label "True" at bounding box center [539, 356] width 80 height 23
click at [448, 356] on input "True" at bounding box center [508, 356] width 8 height 6
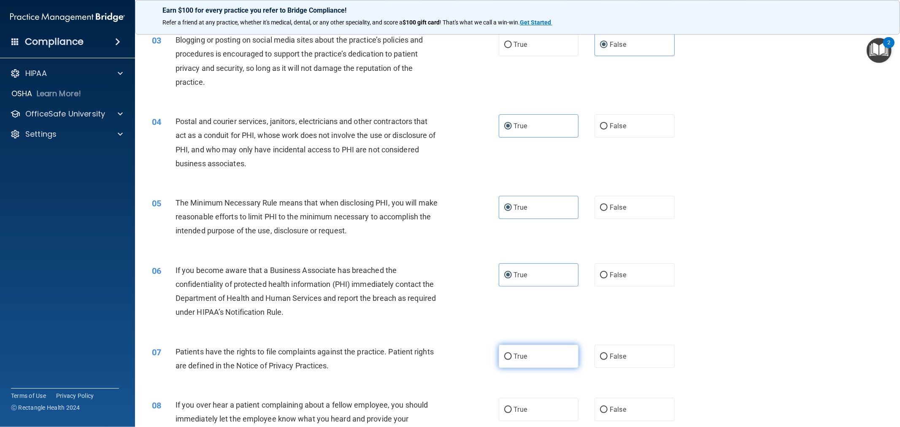
radio input "true"
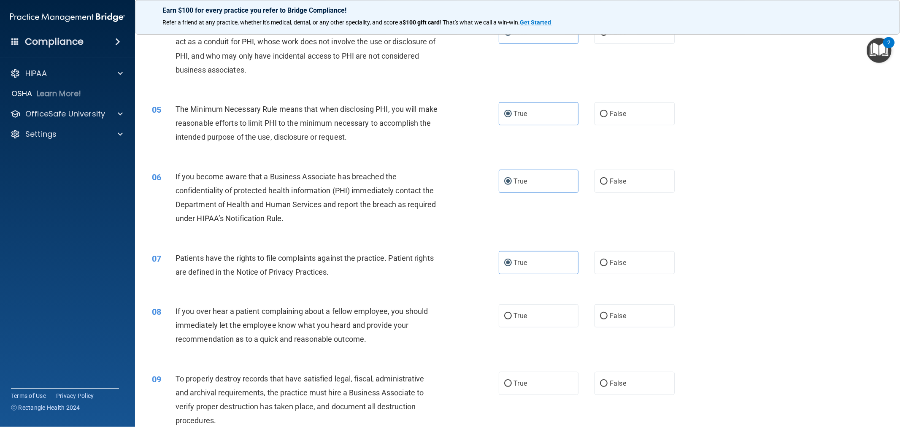
scroll to position [281, 0]
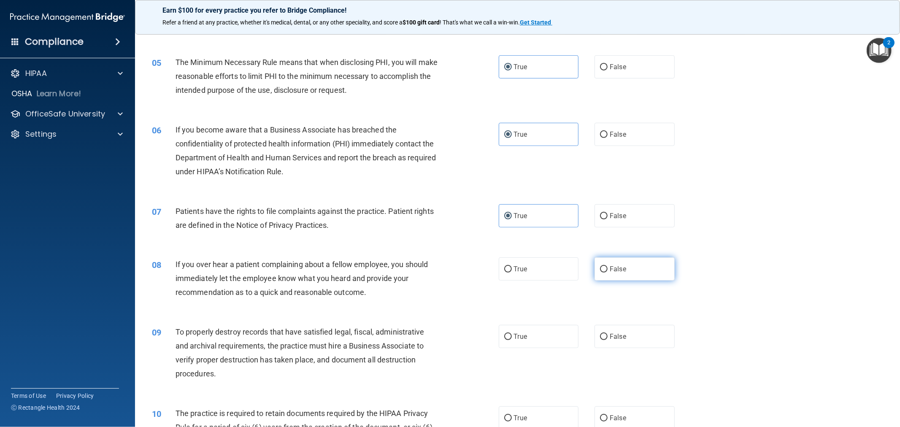
click at [448, 271] on span "False" at bounding box center [618, 269] width 16 height 8
click at [448, 271] on input "False" at bounding box center [604, 269] width 8 height 6
radio input "true"
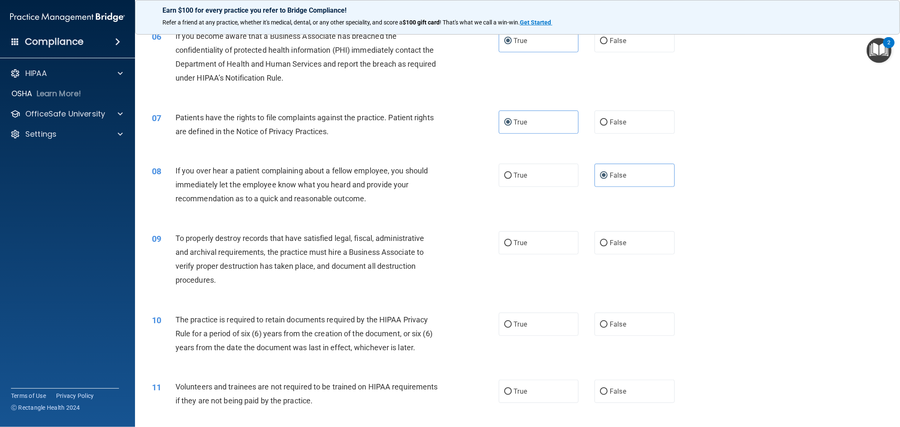
scroll to position [422, 0]
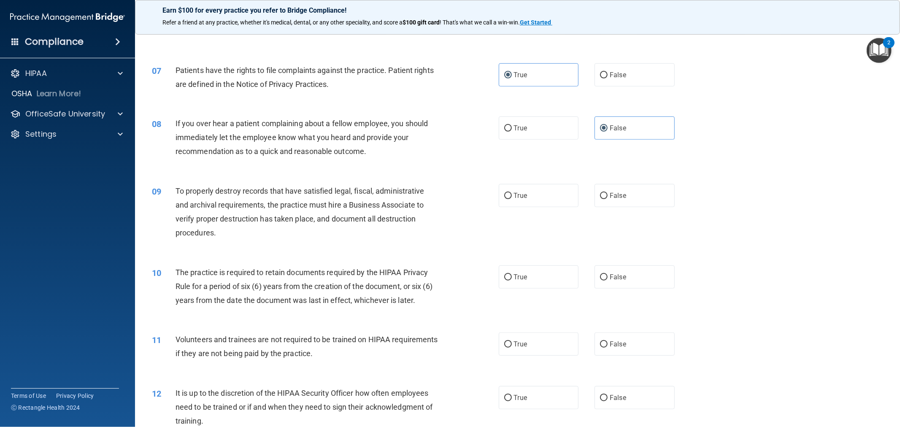
click at [448, 182] on div "09 To properly destroy records that have satisfied legal, fiscal, administrativ…" at bounding box center [518, 213] width 744 height 81
click at [448, 189] on label "False" at bounding box center [634, 195] width 80 height 23
click at [448, 193] on input "False" at bounding box center [604, 196] width 8 height 6
radio input "true"
click at [448, 275] on label "True" at bounding box center [539, 276] width 80 height 23
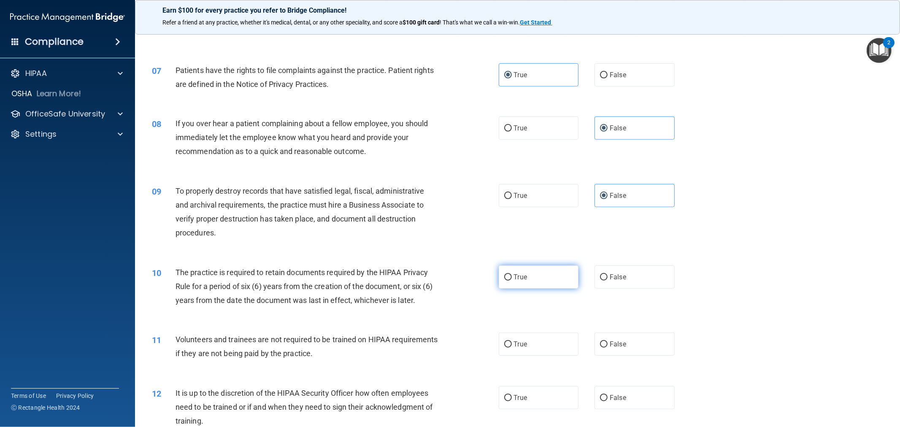
click at [448, 275] on input "True" at bounding box center [508, 277] width 8 height 6
radio input "true"
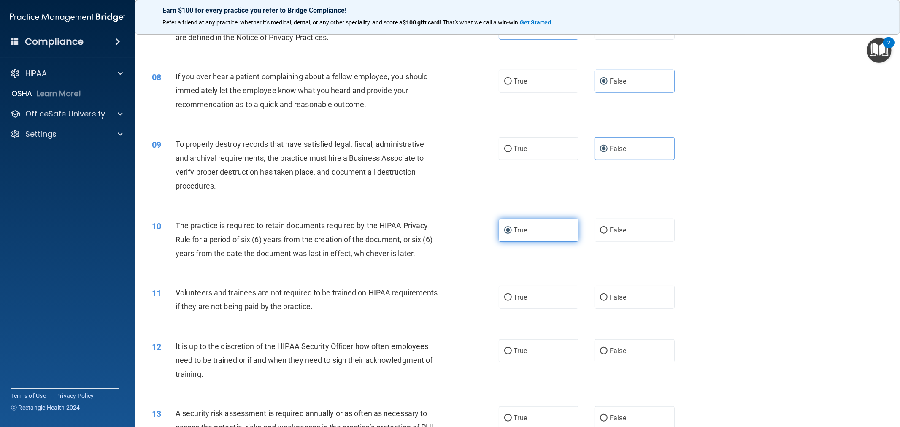
scroll to position [515, 0]
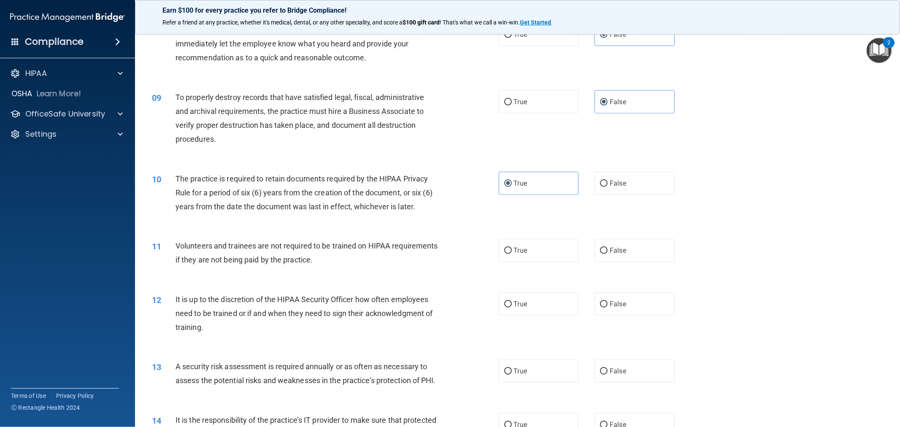
click at [448, 264] on div "11 Volunteers and trainees are not required to be trained on HIPAA requirements…" at bounding box center [518, 254] width 744 height 53
click at [448, 246] on span "False" at bounding box center [618, 250] width 16 height 8
click at [448, 248] on input "False" at bounding box center [604, 251] width 8 height 6
radio input "true"
click at [448, 308] on label "False" at bounding box center [634, 303] width 80 height 23
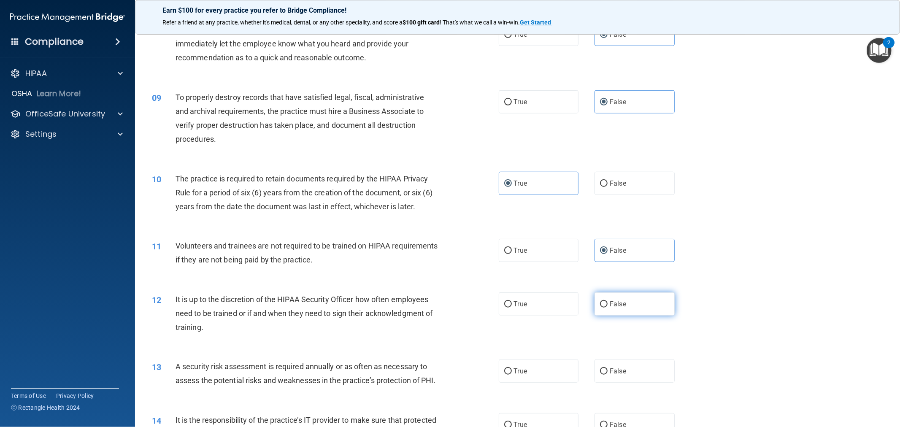
click at [448, 308] on input "False" at bounding box center [604, 304] width 8 height 6
radio input "true"
drag, startPoint x: 626, startPoint y: 308, endPoint x: 775, endPoint y: 402, distance: 176.1
click at [448, 386] on div "13 A security risk assessment is required annually or as often as necessary to …" at bounding box center [518, 375] width 744 height 53
click at [448, 377] on label "True" at bounding box center [539, 370] width 80 height 23
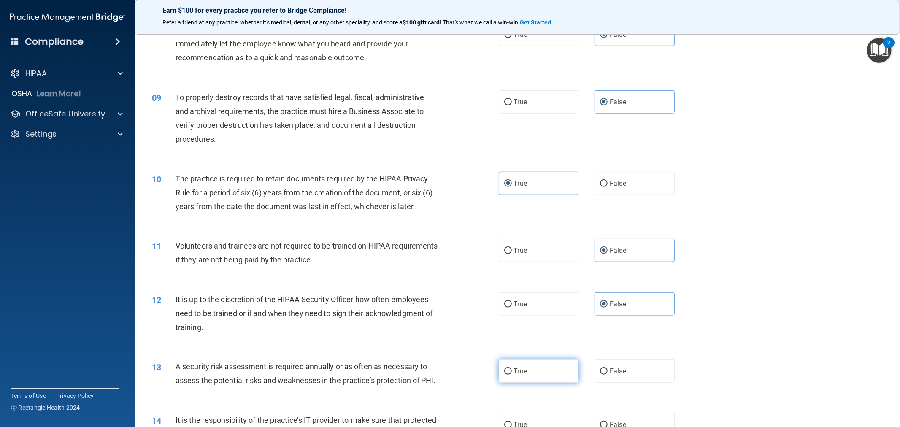
click at [448, 375] on input "True" at bounding box center [508, 371] width 8 height 6
radio input "true"
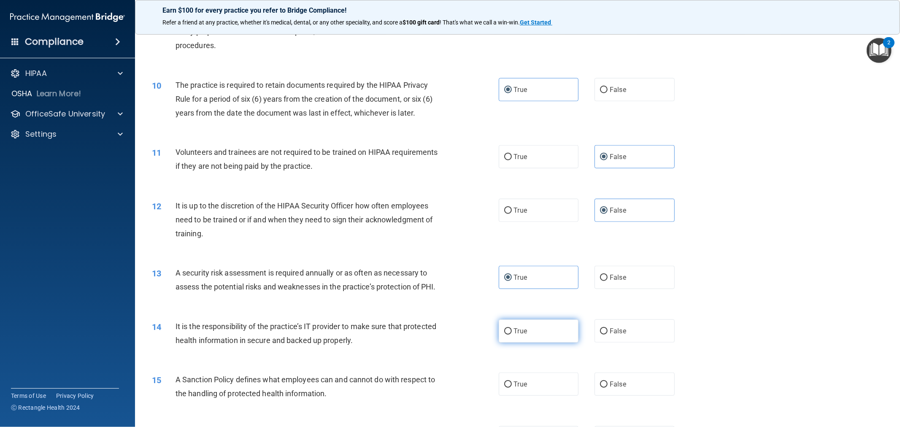
click at [448, 343] on label "True" at bounding box center [539, 330] width 80 height 23
click at [448, 335] on input "True" at bounding box center [508, 331] width 8 height 6
radio input "true"
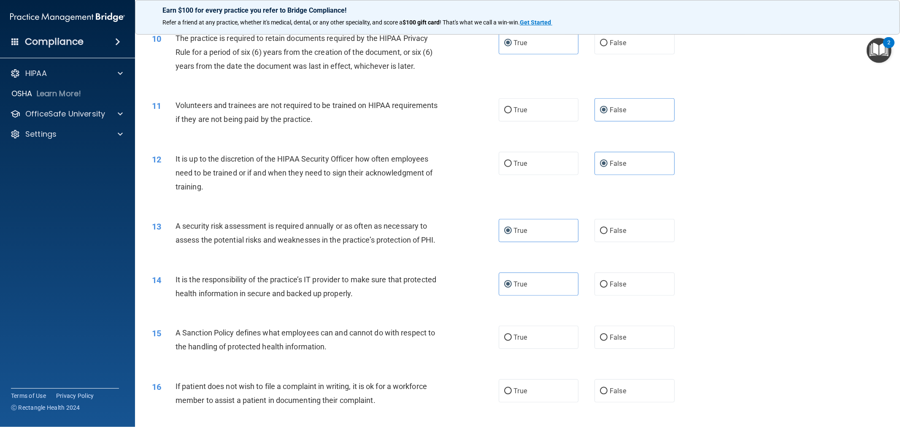
click at [448, 349] on div "True False" at bounding box center [595, 337] width 192 height 23
click at [448, 343] on label "True" at bounding box center [539, 337] width 80 height 23
click at [448, 341] on input "True" at bounding box center [508, 338] width 8 height 6
radio input "true"
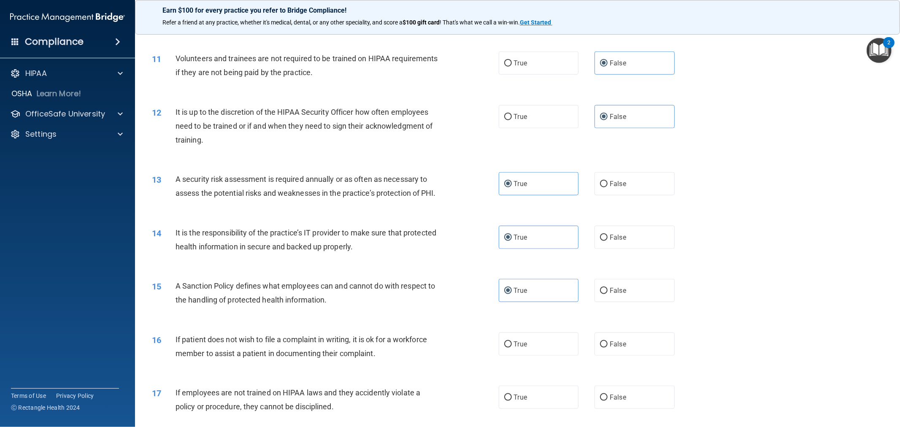
drag, startPoint x: 601, startPoint y: 373, endPoint x: 804, endPoint y: 386, distance: 203.3
click at [448, 375] on div "16 If patient does not wish to file a complaint in writing, it is ok for a work…" at bounding box center [518, 348] width 744 height 53
click at [448, 349] on div "16 If patient does not wish to file a complaint in writing, it is ok for a work…" at bounding box center [325, 348] width 372 height 32
click at [448, 356] on label "True" at bounding box center [539, 343] width 80 height 23
click at [448, 348] on input "True" at bounding box center [508, 344] width 8 height 6
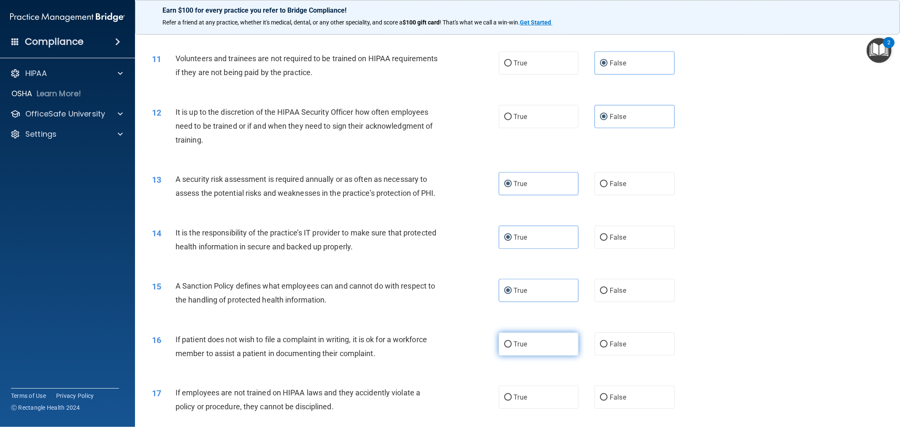
radio input "true"
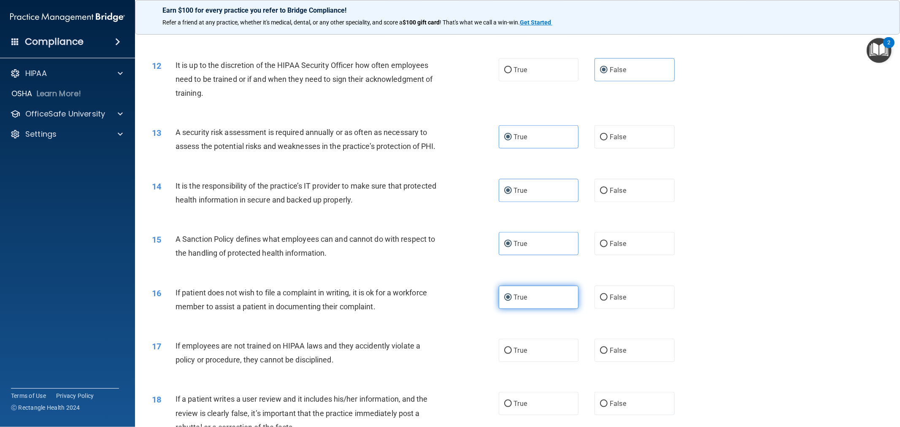
scroll to position [796, 0]
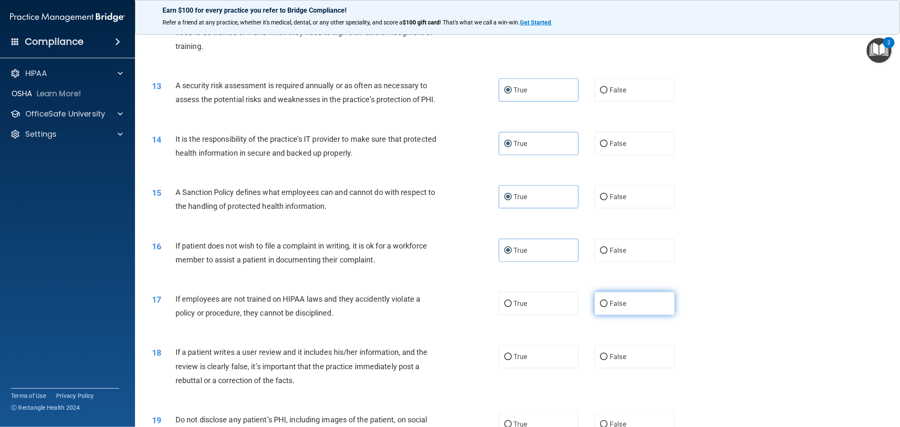
click at [448, 315] on label "False" at bounding box center [634, 303] width 80 height 23
click at [448, 307] on input "False" at bounding box center [604, 304] width 8 height 6
radio input "true"
click at [448, 368] on label "False" at bounding box center [634, 356] width 80 height 23
click at [448, 360] on input "False" at bounding box center [604, 357] width 8 height 6
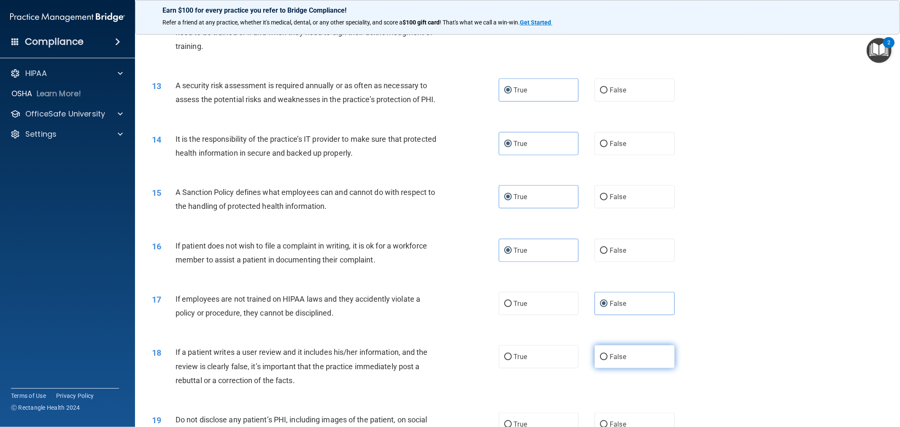
radio input "true"
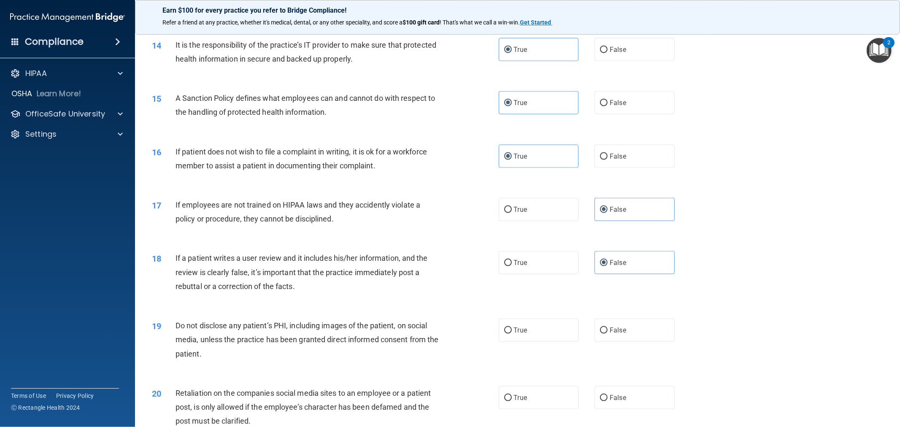
scroll to position [937, 0]
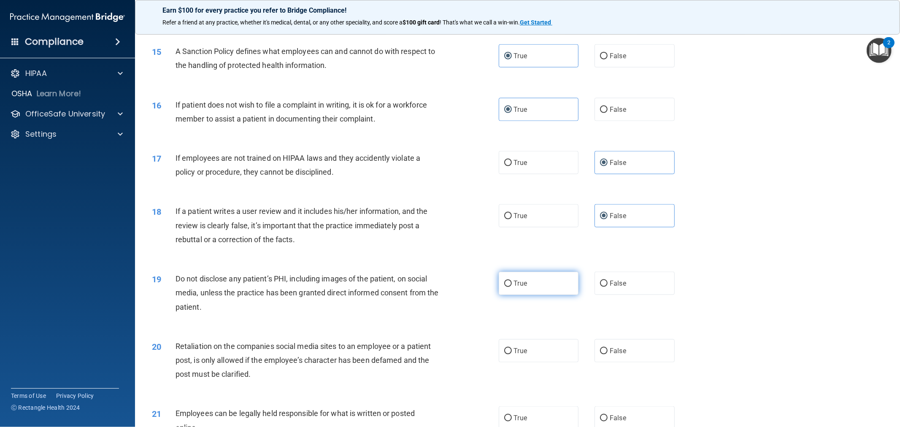
click at [448, 295] on label "True" at bounding box center [539, 283] width 80 height 23
click at [448, 287] on input "True" at bounding box center [508, 284] width 8 height 6
radio input "true"
click at [448, 280] on div "19 Do not disclose any patient’s PHI, including images of the patient, on socia…" at bounding box center [518, 294] width 744 height 67
click at [448, 292] on label "False" at bounding box center [634, 283] width 80 height 23
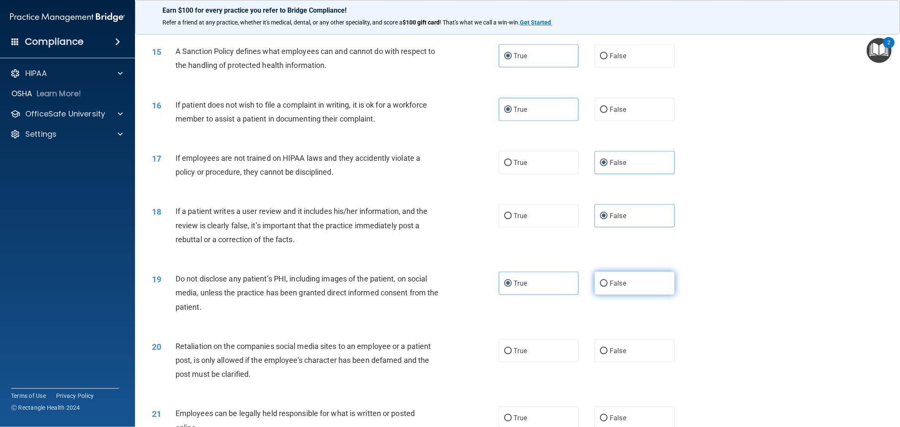
click at [448, 287] on input "False" at bounding box center [604, 284] width 8 height 6
radio input "true"
radio input "false"
click at [448, 362] on label "True" at bounding box center [539, 350] width 80 height 23
click at [448, 354] on input "True" at bounding box center [508, 351] width 8 height 6
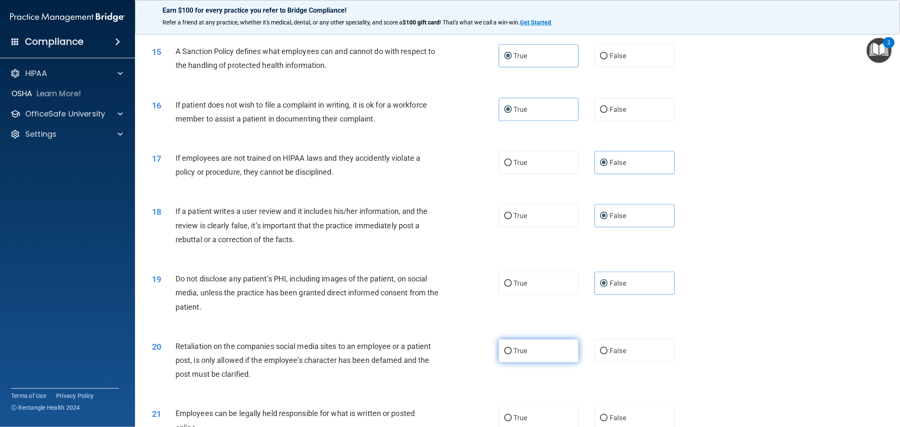
radio input "true"
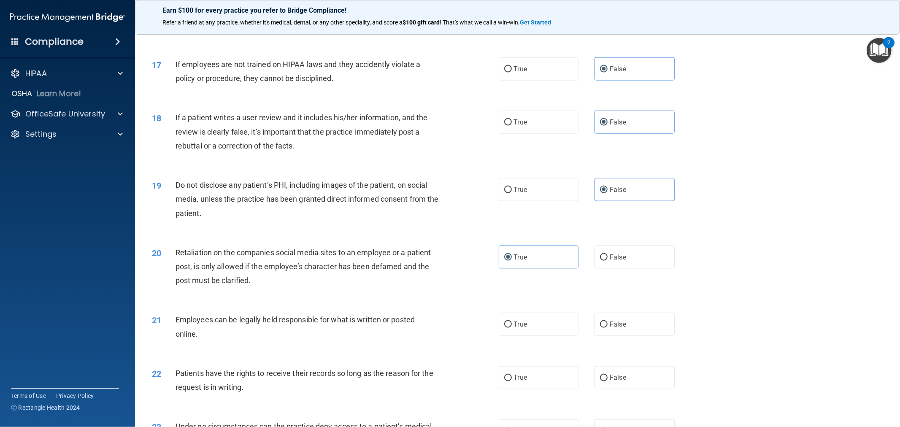
scroll to position [1078, 0]
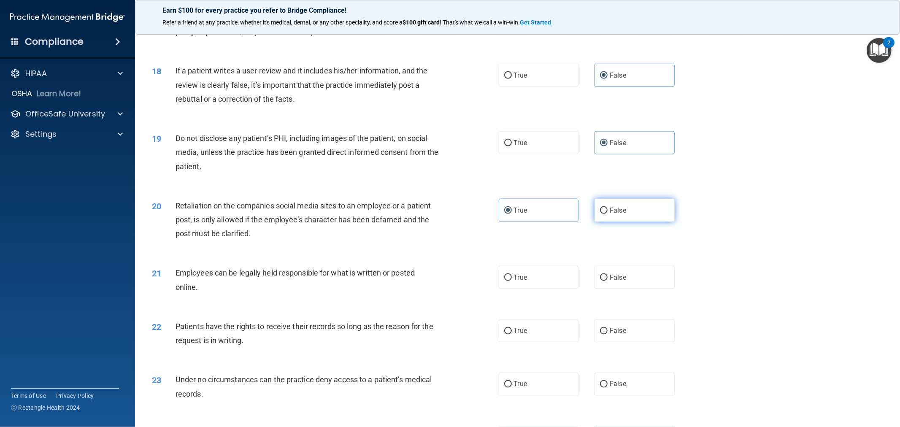
drag, startPoint x: 555, startPoint y: 324, endPoint x: 617, endPoint y: 214, distance: 125.8
drag, startPoint x: 617, startPoint y: 214, endPoint x: 789, endPoint y: 378, distance: 238.1
click at [448, 380] on div "23 Under no circumstances can the practice deny access to a patient’s medical r…" at bounding box center [518, 388] width 744 height 53
click at [448, 289] on label "True" at bounding box center [539, 277] width 80 height 23
click at [448, 281] on input "True" at bounding box center [508, 278] width 8 height 6
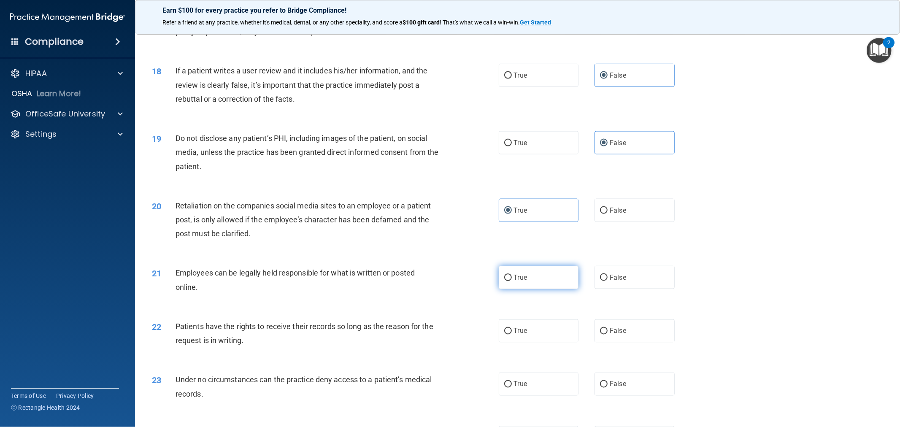
radio input "true"
click at [448, 343] on label "True" at bounding box center [539, 330] width 80 height 23
click at [448, 335] on input "True" at bounding box center [508, 331] width 8 height 6
radio input "true"
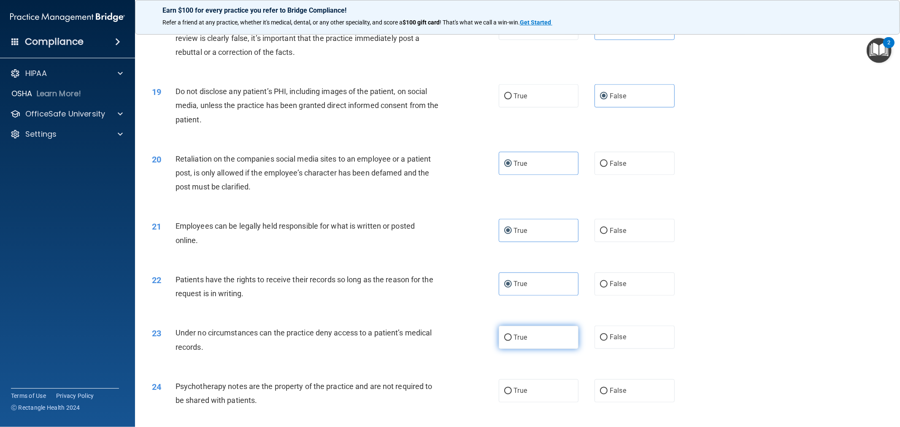
click at [448, 349] on label "True" at bounding box center [539, 337] width 80 height 23
click at [448, 341] on input "True" at bounding box center [508, 338] width 8 height 6
radio input "true"
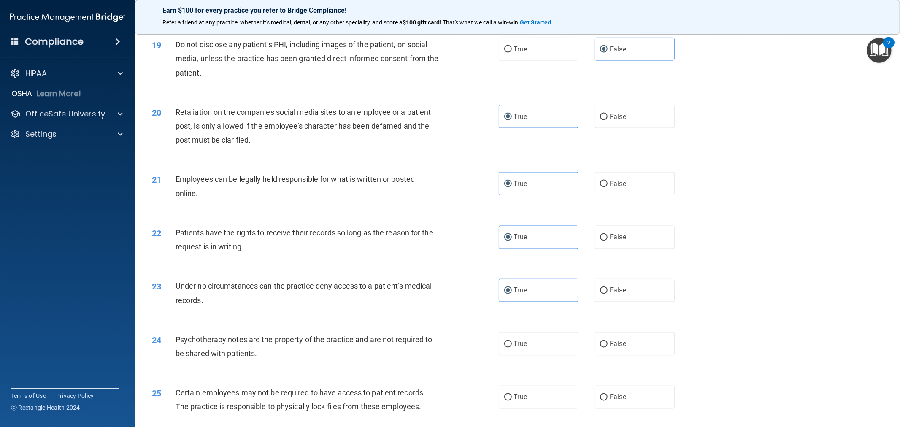
drag, startPoint x: 754, startPoint y: 331, endPoint x: 759, endPoint y: 393, distance: 61.8
click at [448, 386] on div "25 Certain employees may not be required to have access to patient records. The…" at bounding box center [518, 401] width 744 height 53
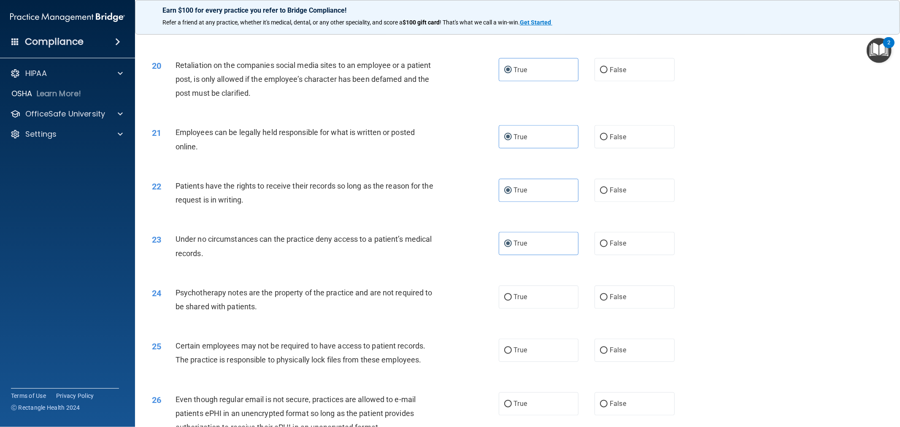
scroll to position [1265, 0]
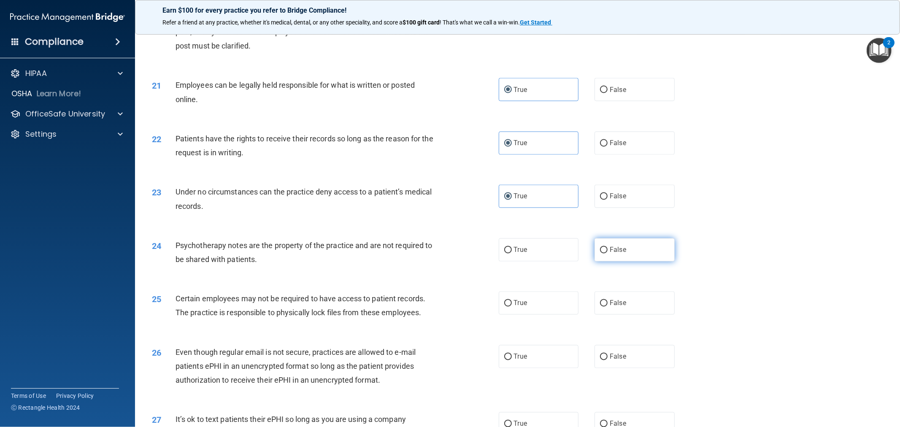
click at [448, 262] on label "False" at bounding box center [634, 249] width 80 height 23
click at [448, 254] on input "False" at bounding box center [604, 250] width 8 height 6
radio input "true"
click at [448, 311] on label "False" at bounding box center [634, 302] width 80 height 23
click at [448, 307] on input "False" at bounding box center [604, 303] width 8 height 6
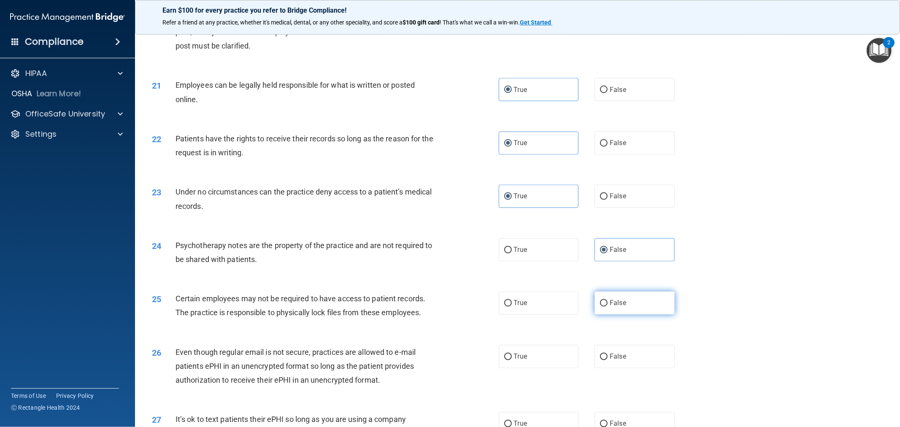
radio input "true"
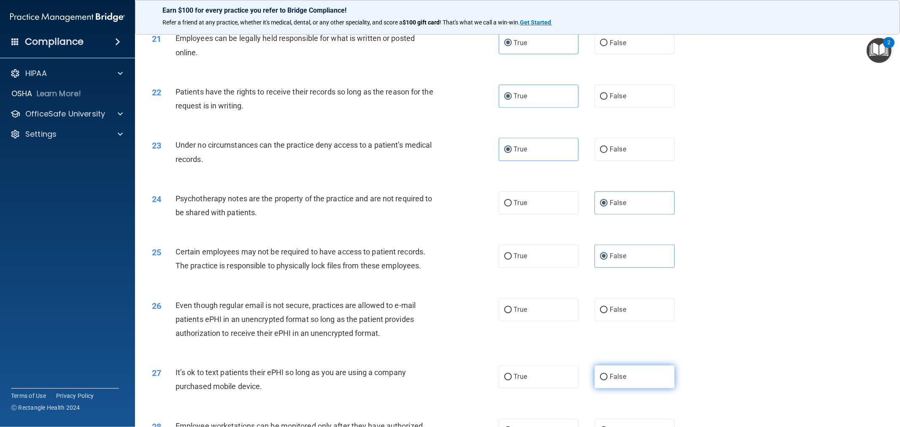
click at [448, 386] on label "False" at bounding box center [634, 376] width 80 height 23
click at [448, 380] on input "False" at bounding box center [604, 377] width 8 height 6
radio input "true"
click at [448, 321] on label "True" at bounding box center [539, 309] width 80 height 23
click at [448, 313] on input "True" at bounding box center [508, 310] width 8 height 6
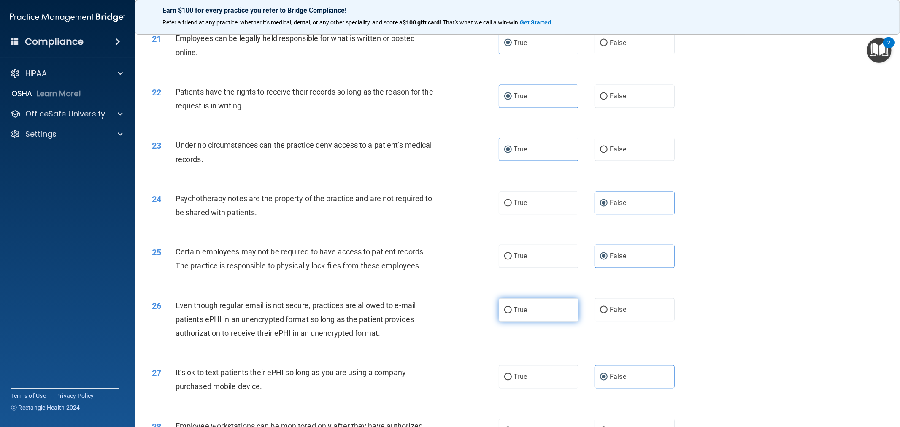
radio input "true"
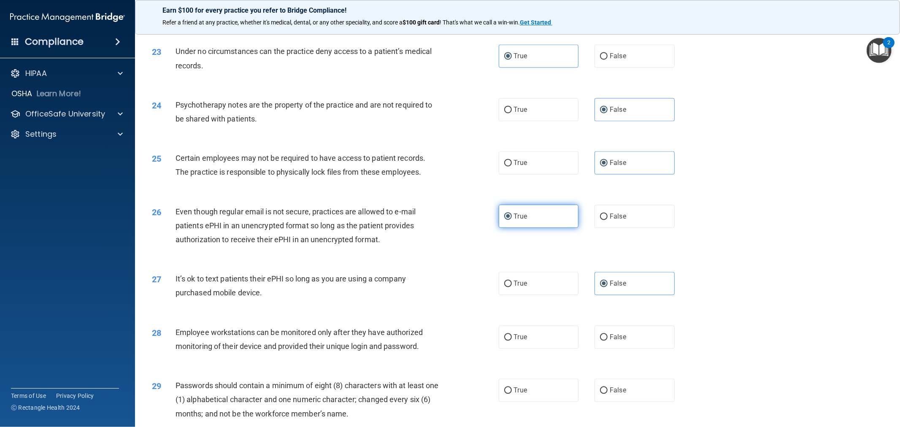
scroll to position [1453, 0]
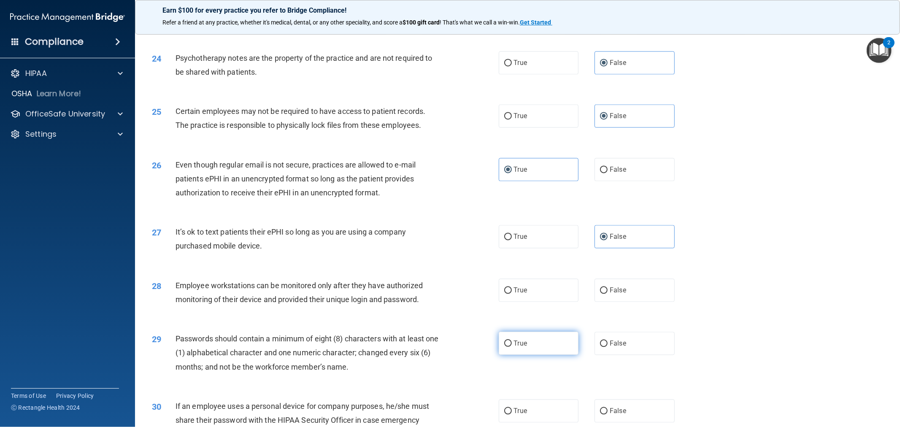
click at [448, 349] on label "True" at bounding box center [539, 343] width 80 height 23
click at [448, 347] on input "True" at bounding box center [508, 343] width 8 height 6
radio input "true"
click at [448, 302] on label "False" at bounding box center [634, 289] width 80 height 23
click at [448, 294] on input "False" at bounding box center [604, 290] width 8 height 6
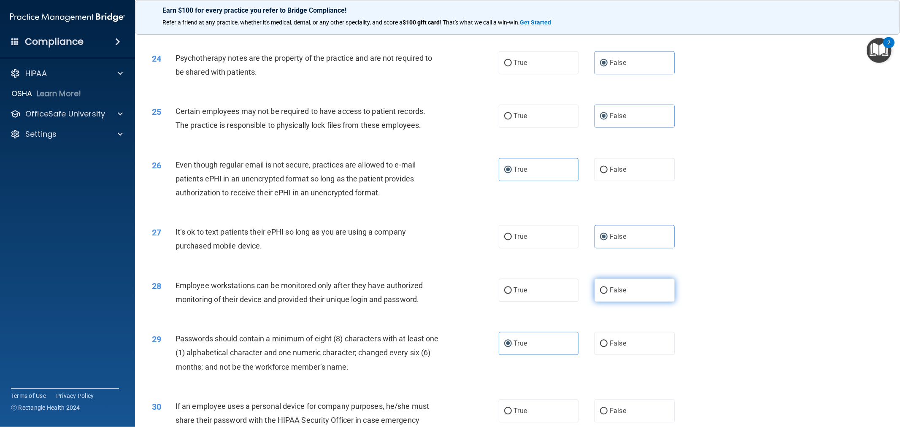
radio input "true"
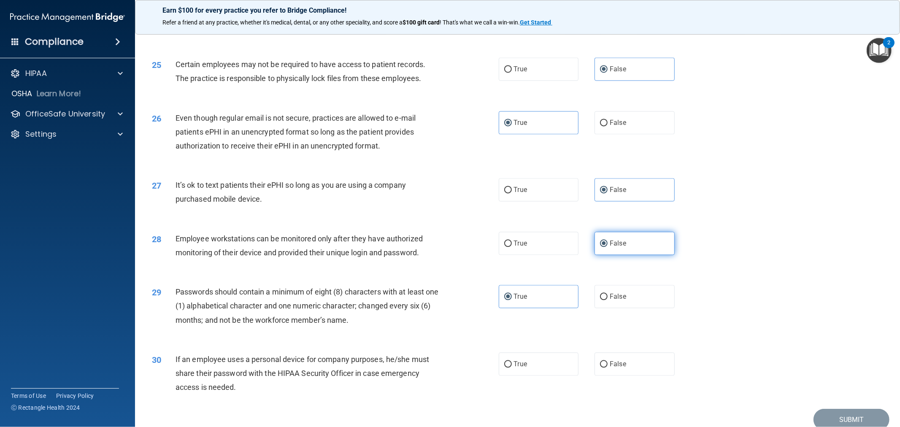
scroll to position [1546, 0]
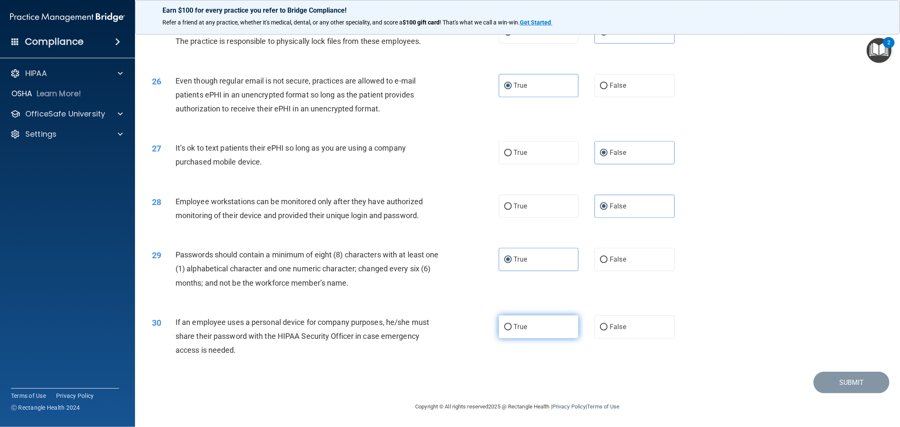
click at [448, 338] on label "True" at bounding box center [539, 326] width 80 height 23
click at [448, 330] on input "True" at bounding box center [508, 327] width 8 height 6
radio input "true"
click at [448, 381] on button "Submit" at bounding box center [851, 383] width 76 height 22
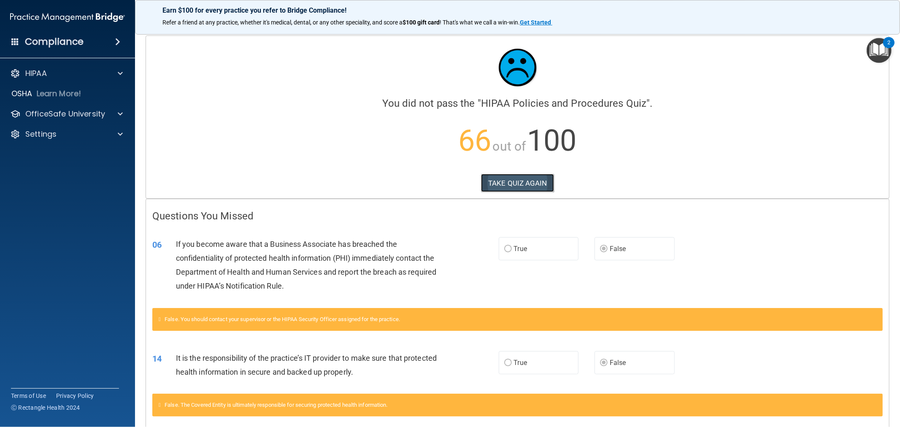
click at [448, 184] on button "TAKE QUIZ AGAIN" at bounding box center [517, 183] width 73 height 19
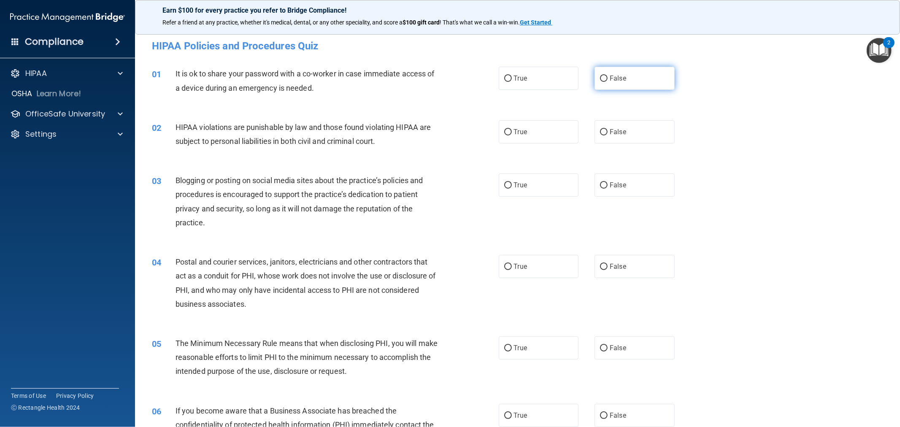
click at [448, 78] on span "False" at bounding box center [618, 78] width 16 height 8
click at [448, 78] on input "False" at bounding box center [604, 79] width 8 height 6
radio input "true"
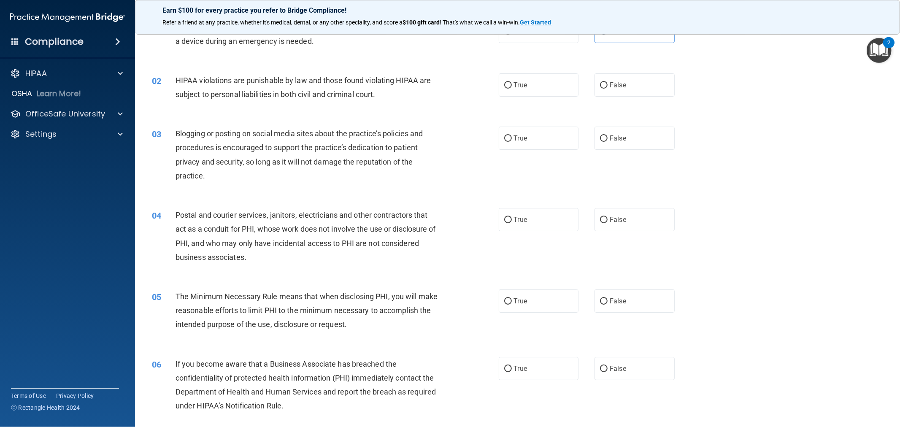
scroll to position [94, 0]
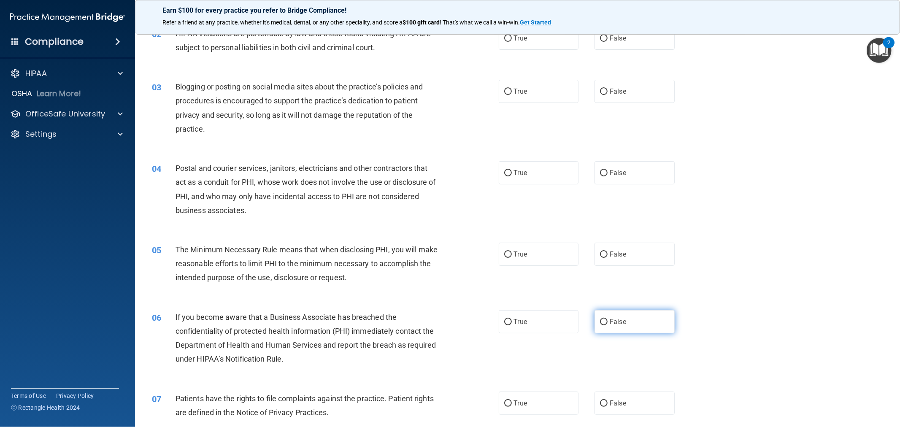
click at [448, 327] on label "False" at bounding box center [634, 321] width 80 height 23
click at [448, 325] on input "False" at bounding box center [604, 322] width 8 height 6
radio input "true"
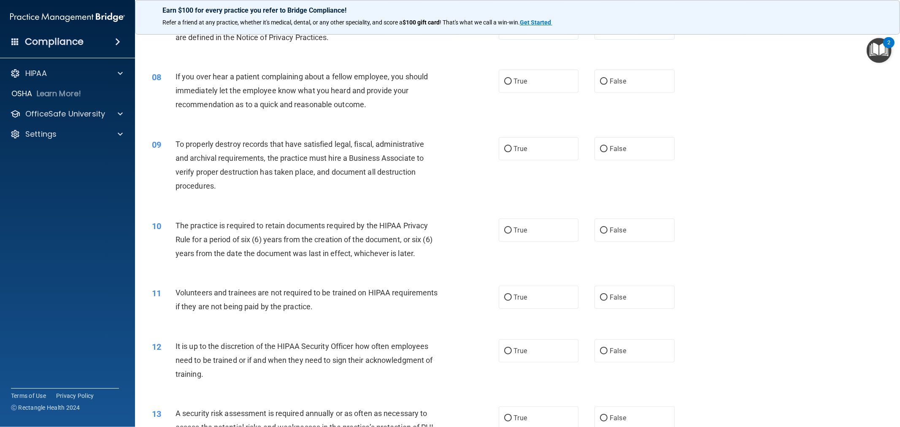
scroll to position [562, 0]
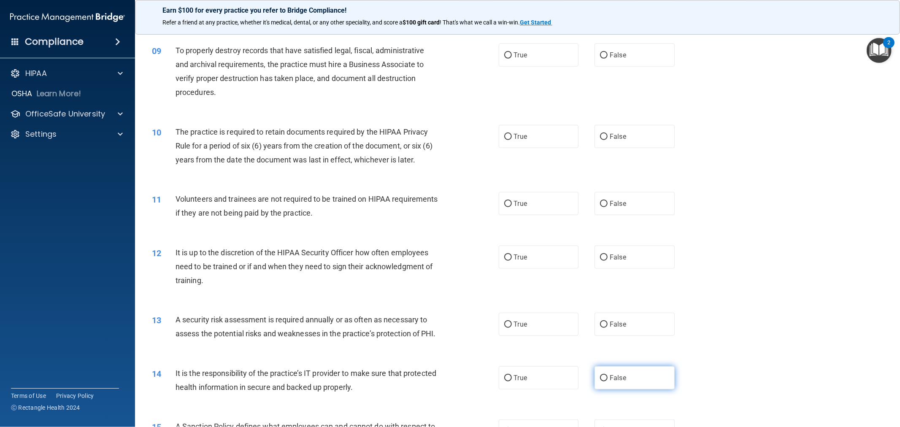
click at [448, 382] on span "False" at bounding box center [618, 378] width 16 height 8
click at [448, 381] on input "False" at bounding box center [604, 378] width 8 height 6
radio input "true"
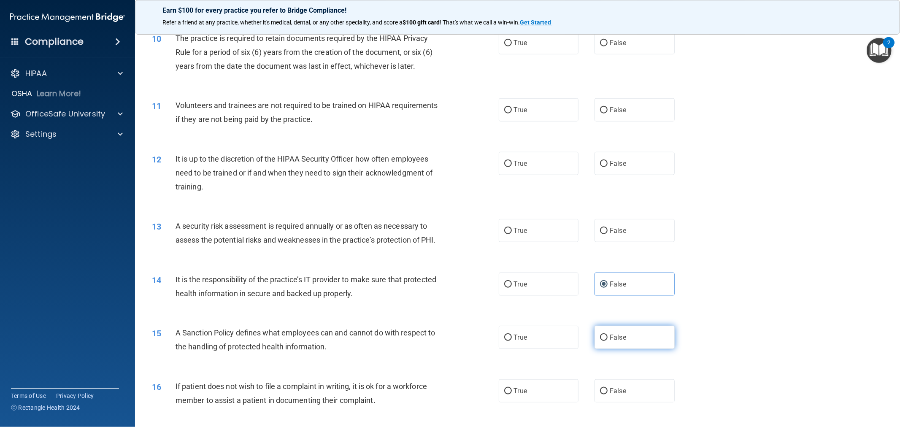
scroll to position [703, 0]
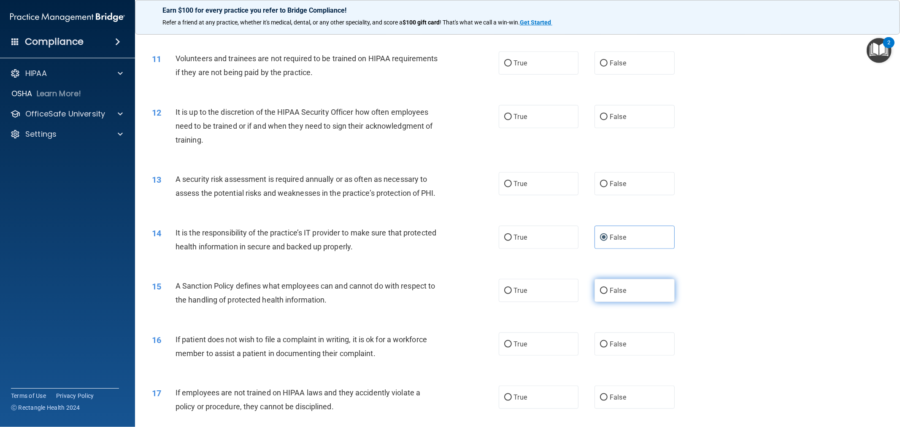
click at [448, 294] on span "False" at bounding box center [618, 290] width 16 height 8
click at [448, 294] on input "False" at bounding box center [604, 291] width 8 height 6
radio input "true"
click at [448, 349] on label "False" at bounding box center [634, 343] width 80 height 23
click at [448, 348] on input "False" at bounding box center [604, 344] width 8 height 6
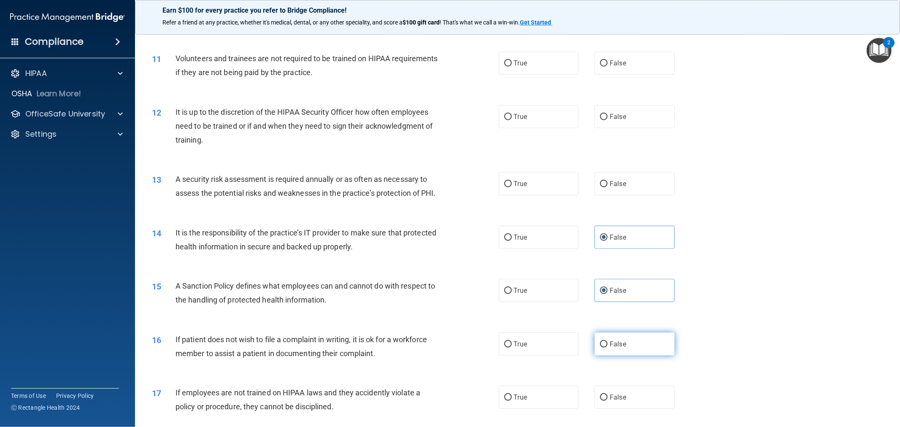
radio input "true"
click at [448, 351] on label "True" at bounding box center [539, 343] width 80 height 23
click at [448, 348] on input "True" at bounding box center [508, 344] width 8 height 6
radio input "true"
radio input "false"
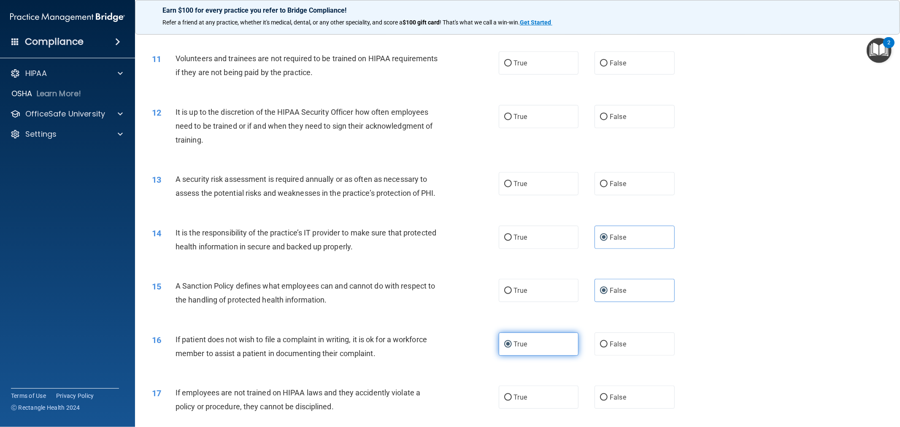
click at [448, 348] on span "True" at bounding box center [520, 344] width 13 height 8
click at [448, 348] on input "True" at bounding box center [508, 344] width 8 height 6
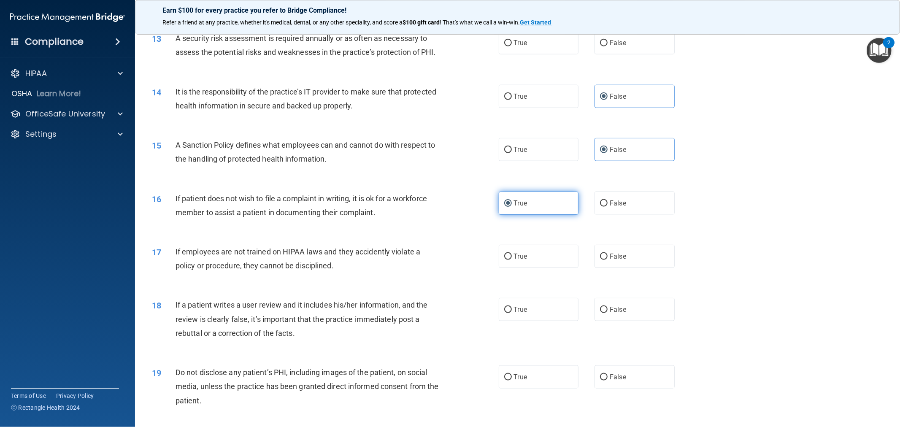
scroll to position [890, 0]
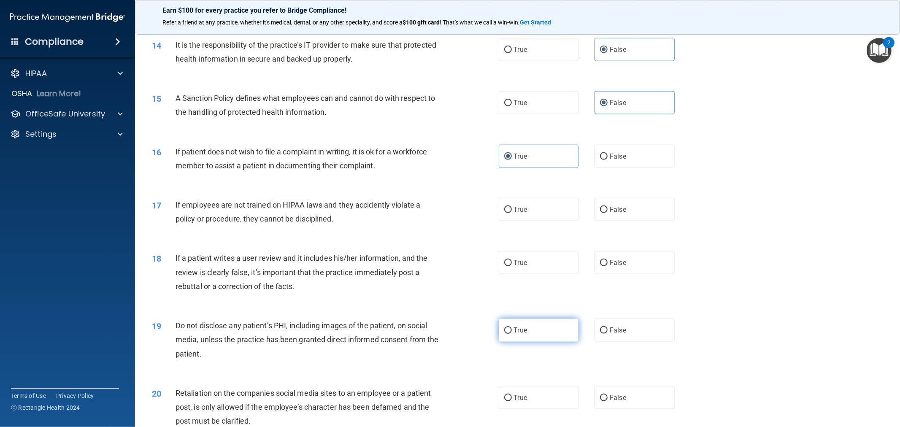
click at [448, 342] on label "True" at bounding box center [539, 329] width 80 height 23
click at [448, 334] on input "True" at bounding box center [508, 330] width 8 height 6
radio input "true"
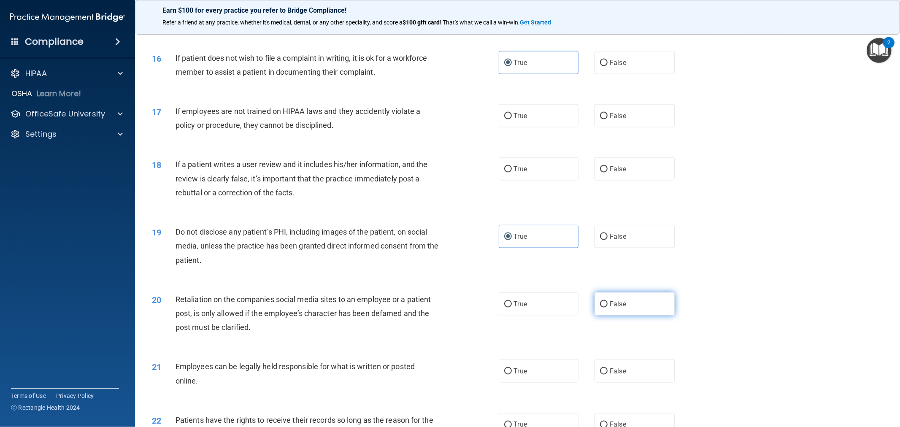
click at [448, 316] on label "False" at bounding box center [634, 303] width 80 height 23
click at [448, 308] on input "False" at bounding box center [604, 304] width 8 height 6
radio input "true"
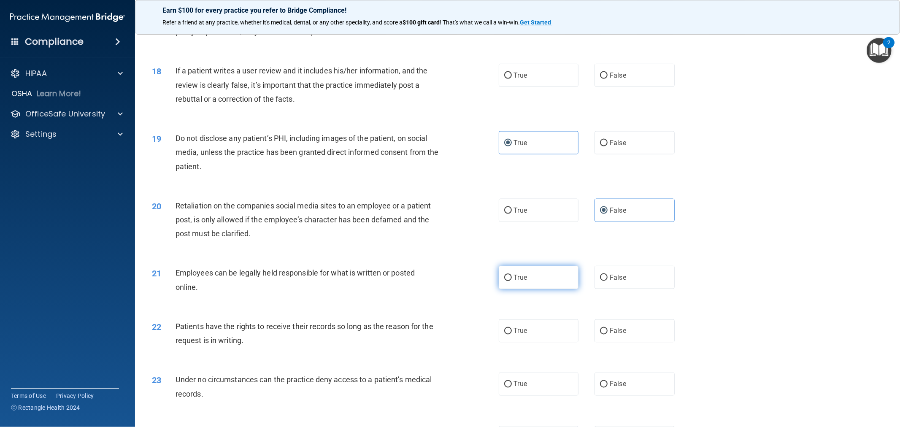
click at [448, 289] on label "True" at bounding box center [539, 277] width 80 height 23
click at [448, 281] on input "True" at bounding box center [508, 278] width 8 height 6
radio input "true"
click at [448, 335] on span "False" at bounding box center [618, 331] width 16 height 8
click at [448, 335] on input "False" at bounding box center [604, 331] width 8 height 6
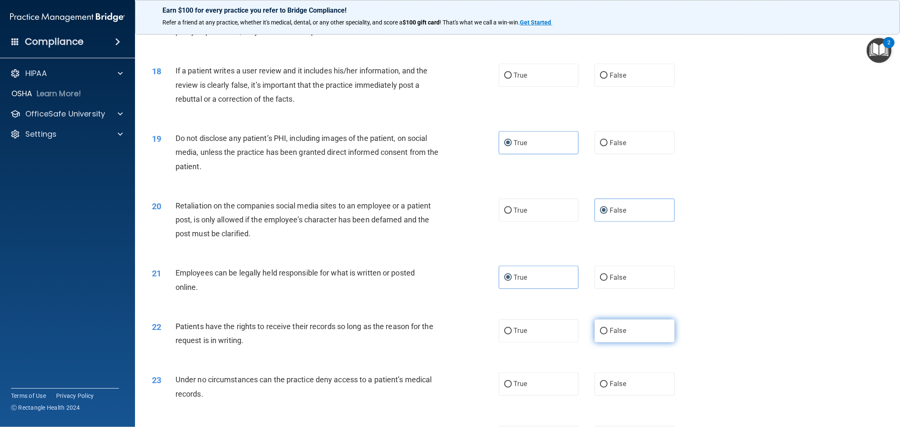
radio input "true"
click at [448, 386] on span "False" at bounding box center [618, 384] width 16 height 8
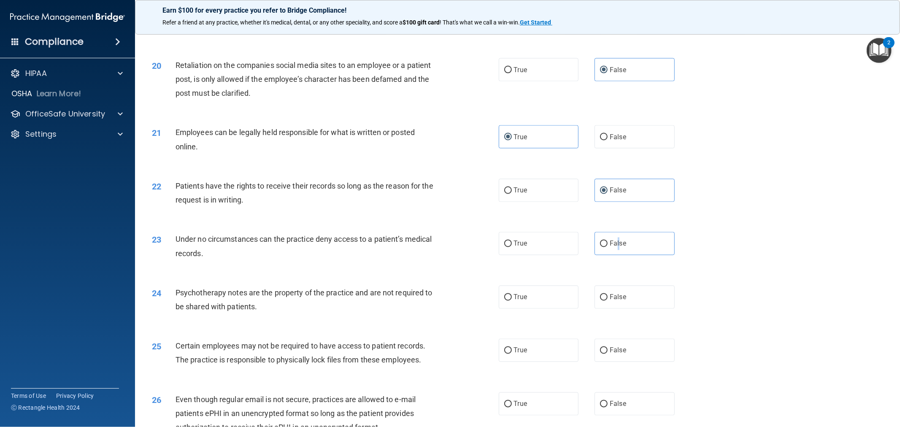
scroll to position [1265, 0]
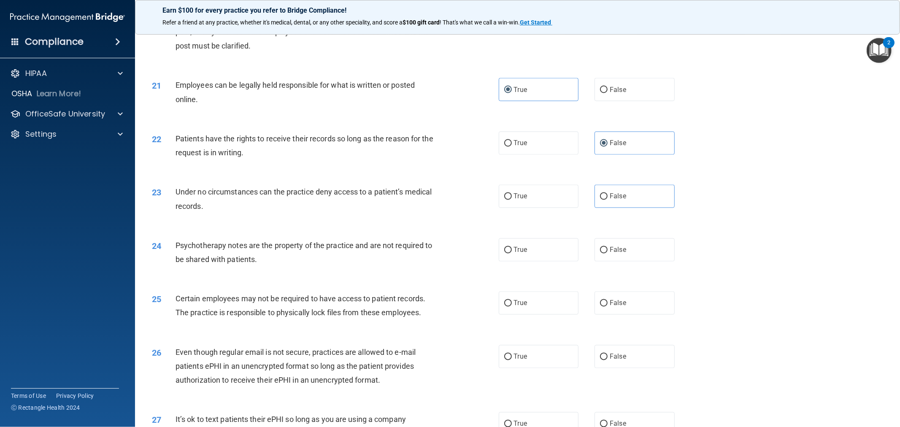
click at [448, 227] on div "23 Under no circumstances can the practice deny access to a patient’s medical r…" at bounding box center [518, 200] width 744 height 53
click at [448, 262] on label "True" at bounding box center [539, 249] width 80 height 23
click at [448, 254] on input "True" at bounding box center [508, 250] width 8 height 6
radio input "true"
click at [448, 314] on label "True" at bounding box center [539, 302] width 80 height 23
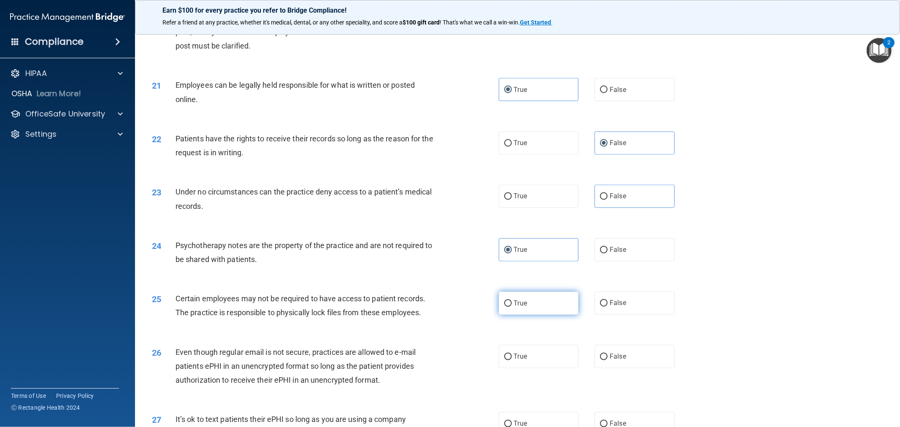
click at [448, 307] on input "True" at bounding box center [508, 303] width 8 height 6
radio input "true"
click at [448, 362] on label "True" at bounding box center [539, 356] width 80 height 23
click at [448, 360] on input "True" at bounding box center [508, 357] width 8 height 6
radio input "true"
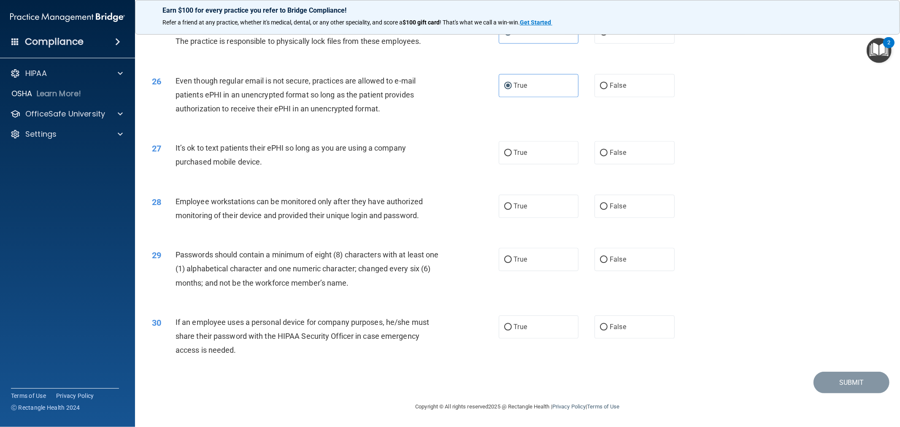
scroll to position [1551, 0]
click at [448, 326] on span "False" at bounding box center [618, 327] width 16 height 8
click at [448, 326] on input "False" at bounding box center [604, 327] width 8 height 6
radio input "true"
click at [448, 252] on label "True" at bounding box center [539, 259] width 80 height 23
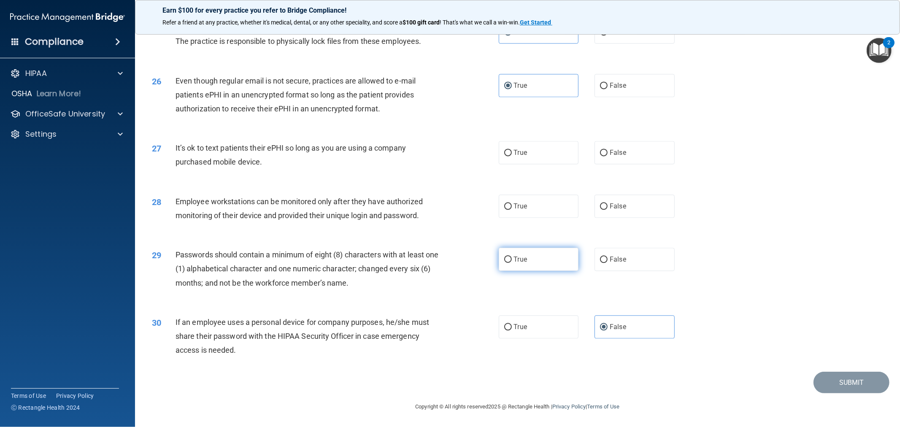
click at [448, 256] on input "True" at bounding box center [508, 259] width 8 height 6
radio input "true"
click at [448, 205] on label "True" at bounding box center [539, 205] width 80 height 23
click at [448, 205] on input "True" at bounding box center [508, 206] width 8 height 6
radio input "true"
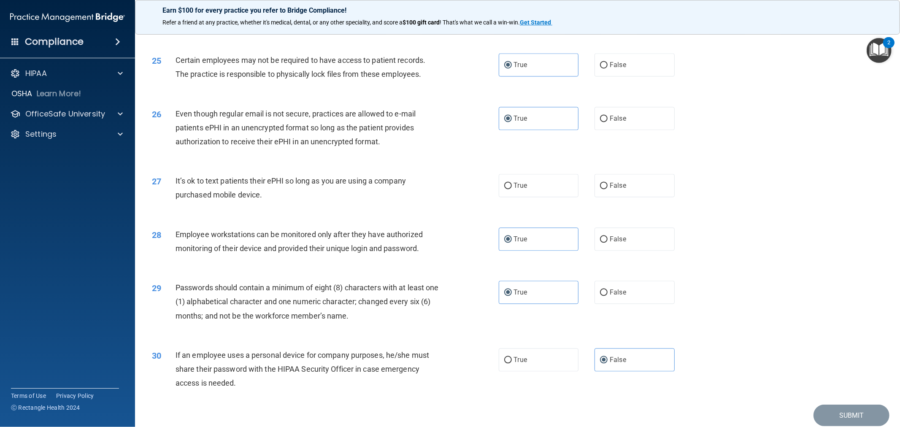
scroll to position [1457, 0]
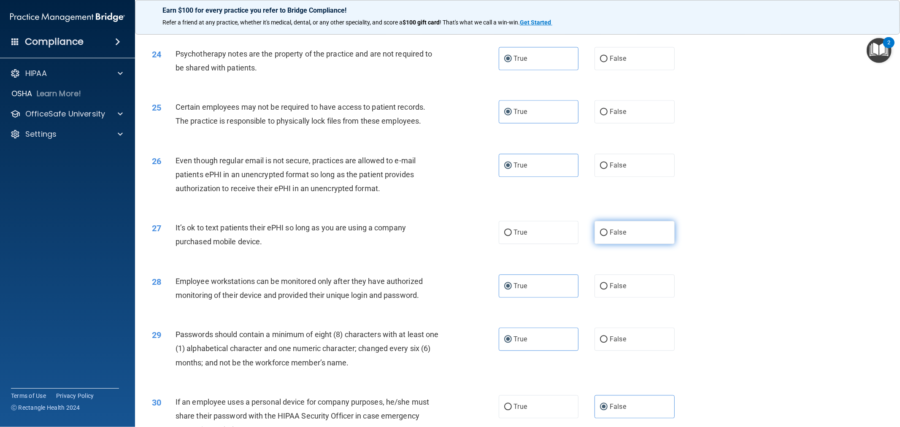
click at [448, 236] on input "False" at bounding box center [604, 232] width 8 height 6
radio input "true"
click at [448, 244] on label "True" at bounding box center [539, 232] width 80 height 23
click at [448, 236] on input "True" at bounding box center [508, 232] width 8 height 6
radio input "true"
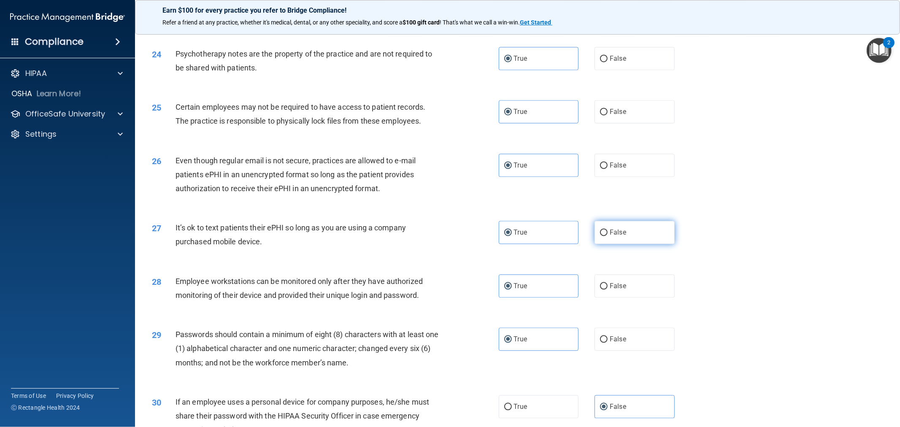
click at [448, 244] on label "False" at bounding box center [634, 232] width 80 height 23
click at [448, 236] on input "False" at bounding box center [604, 232] width 8 height 6
radio input "true"
radio input "false"
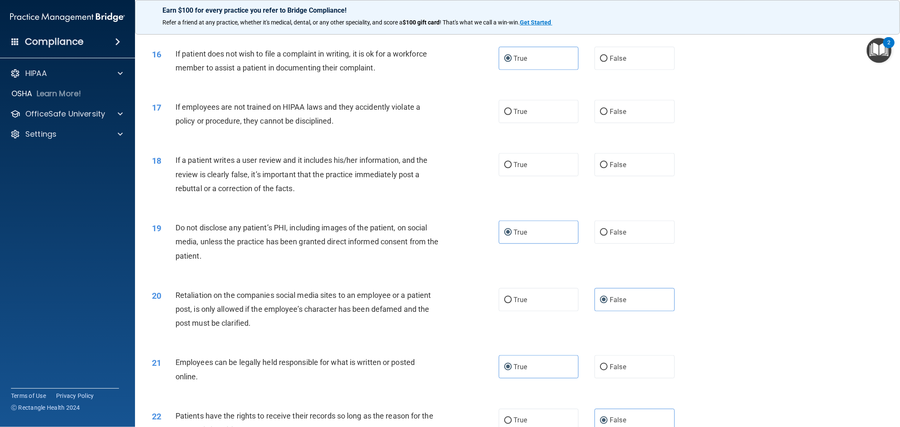
scroll to position [941, 0]
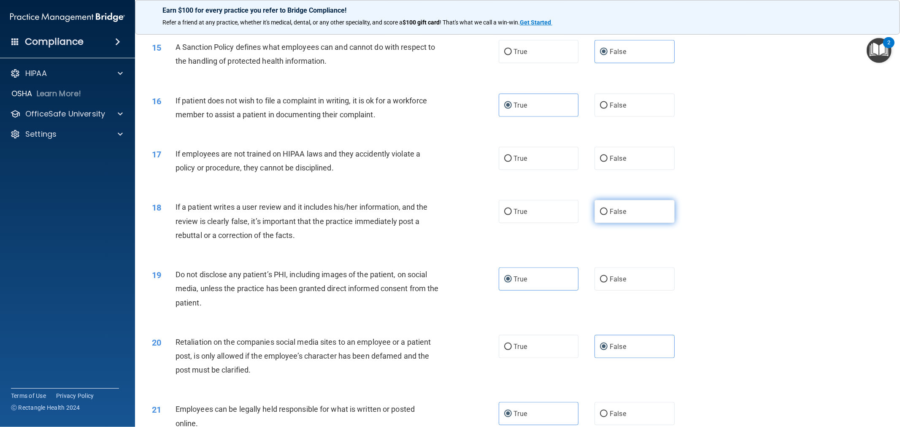
click at [448, 223] on label "False" at bounding box center [634, 211] width 80 height 23
click at [448, 215] on input "False" at bounding box center [604, 212] width 8 height 6
radio input "true"
click at [448, 165] on label "False" at bounding box center [634, 158] width 80 height 23
click at [448, 162] on input "False" at bounding box center [604, 159] width 8 height 6
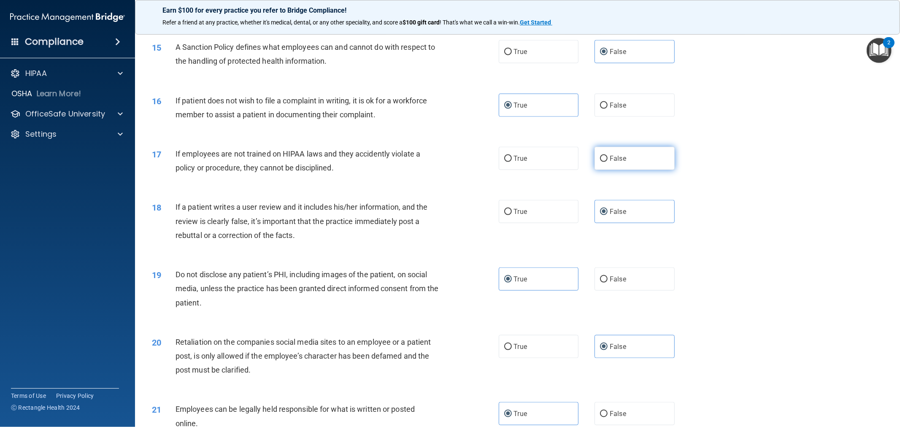
radio input "true"
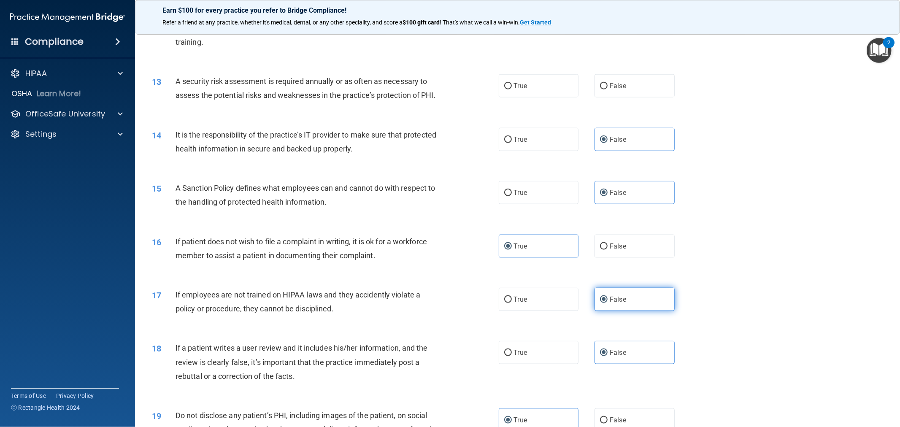
scroll to position [754, 0]
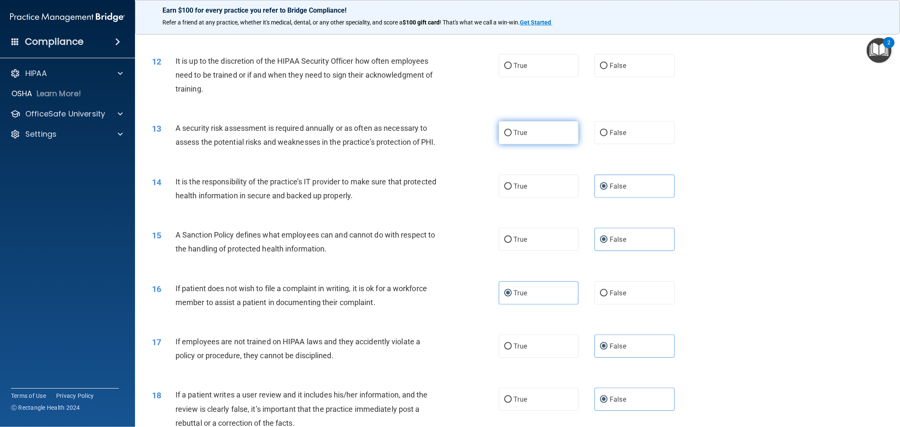
click at [448, 137] on label "True" at bounding box center [539, 132] width 80 height 23
click at [448, 136] on input "True" at bounding box center [508, 133] width 8 height 6
radio input "true"
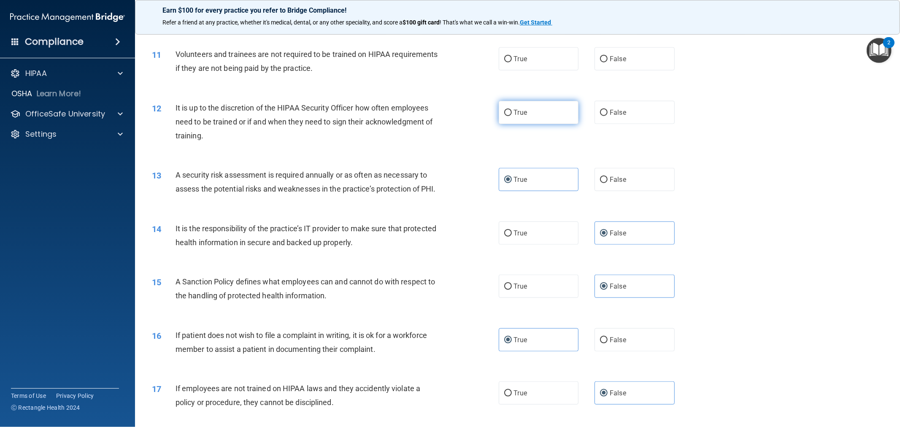
click at [448, 122] on label "True" at bounding box center [539, 112] width 80 height 23
click at [448, 116] on input "True" at bounding box center [508, 113] width 8 height 6
radio input "true"
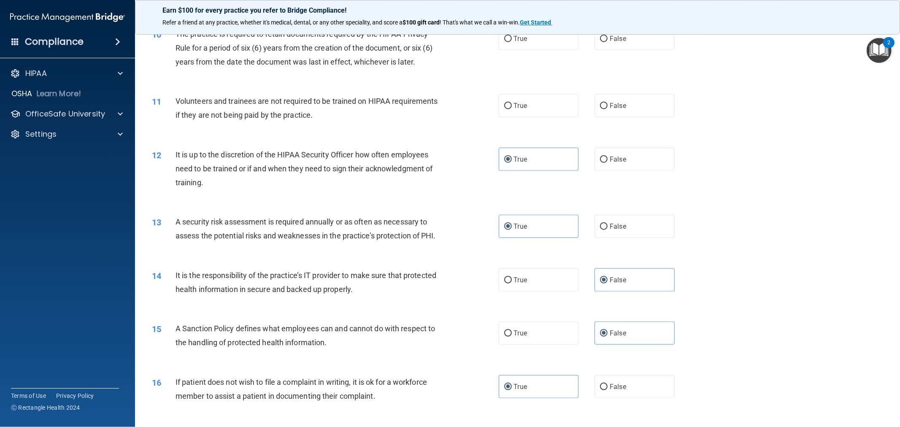
scroll to position [613, 0]
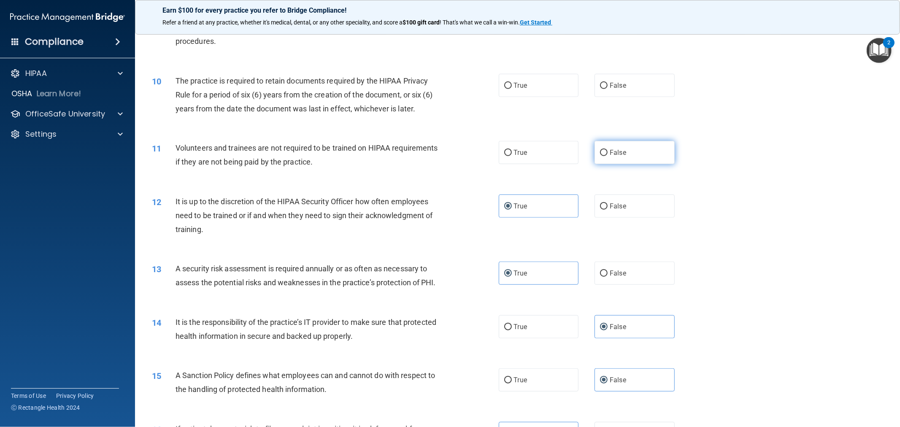
click at [448, 161] on label "False" at bounding box center [634, 152] width 80 height 23
click at [448, 156] on input "False" at bounding box center [604, 153] width 8 height 6
radio input "true"
click at [448, 89] on label "True" at bounding box center [539, 85] width 80 height 23
click at [448, 89] on input "True" at bounding box center [508, 86] width 8 height 6
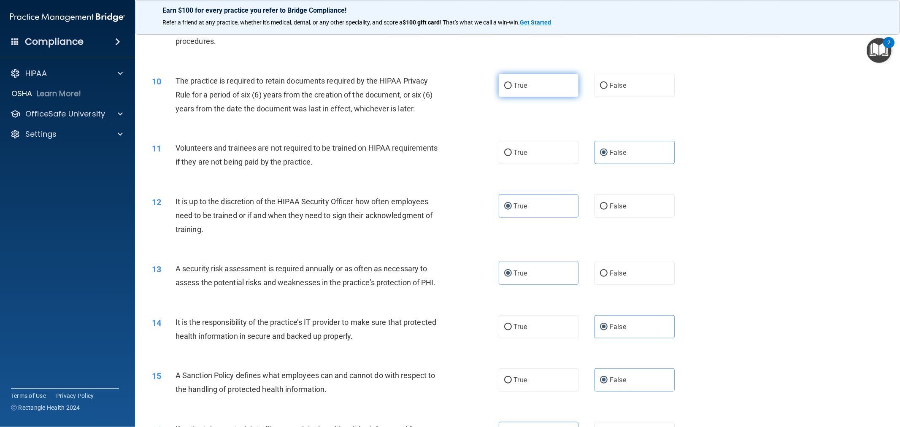
radio input "true"
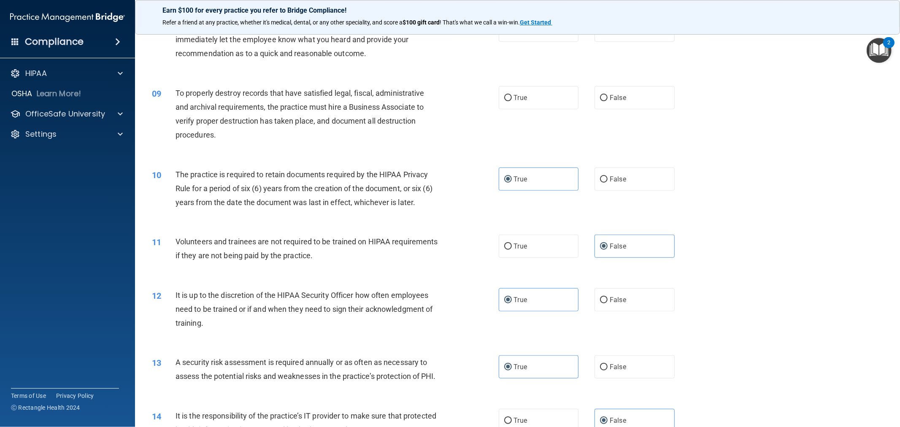
scroll to position [473, 0]
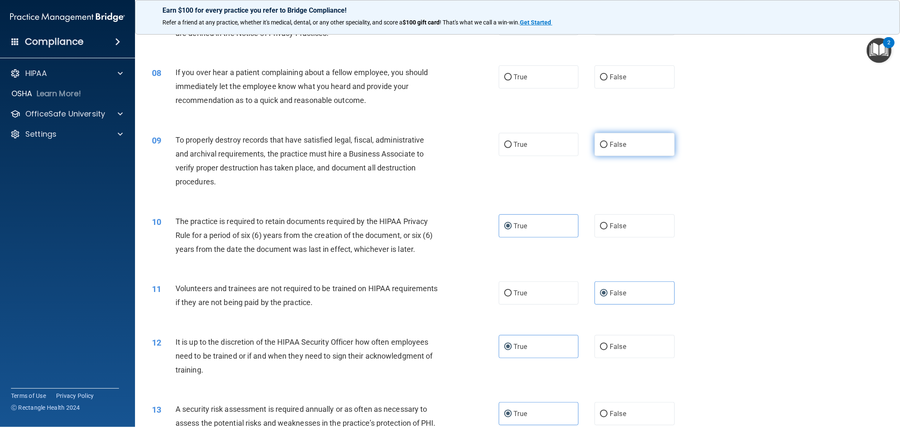
click at [448, 150] on label "False" at bounding box center [634, 144] width 80 height 23
click at [448, 148] on input "False" at bounding box center [604, 145] width 8 height 6
radio input "true"
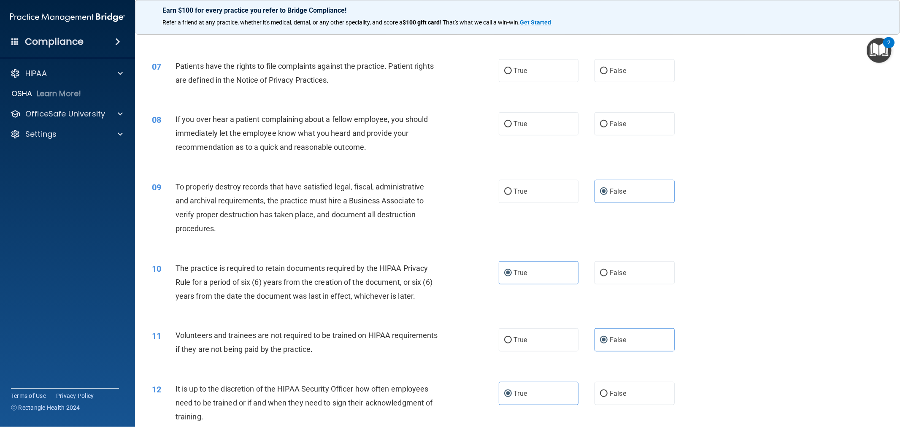
scroll to position [379, 0]
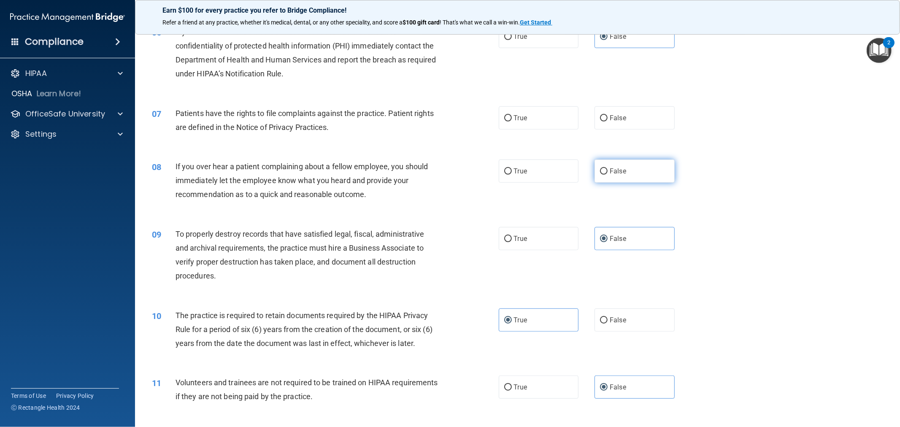
click at [448, 170] on label "False" at bounding box center [634, 170] width 80 height 23
click at [448, 170] on input "False" at bounding box center [604, 171] width 8 height 6
radio input "true"
click at [448, 146] on div "07 Patients have the rights to file complaints against the practice. Patient ri…" at bounding box center [518, 122] width 744 height 53
click at [448, 126] on label "True" at bounding box center [539, 117] width 80 height 23
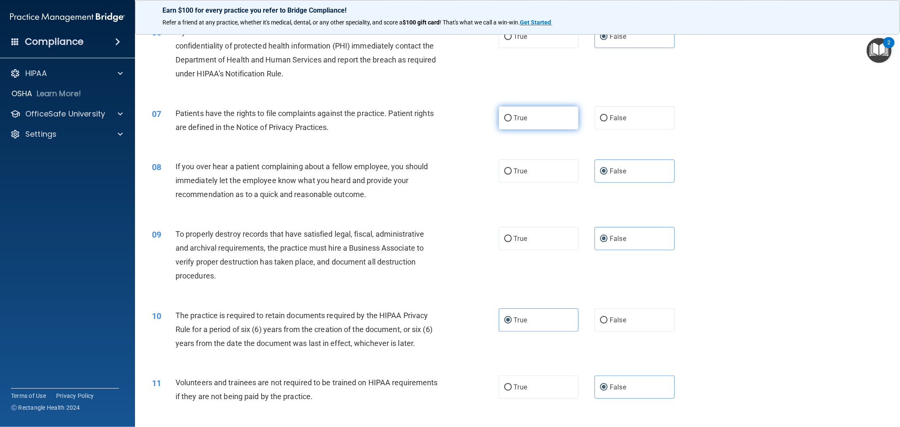
click at [448, 121] on input "True" at bounding box center [508, 118] width 8 height 6
radio input "true"
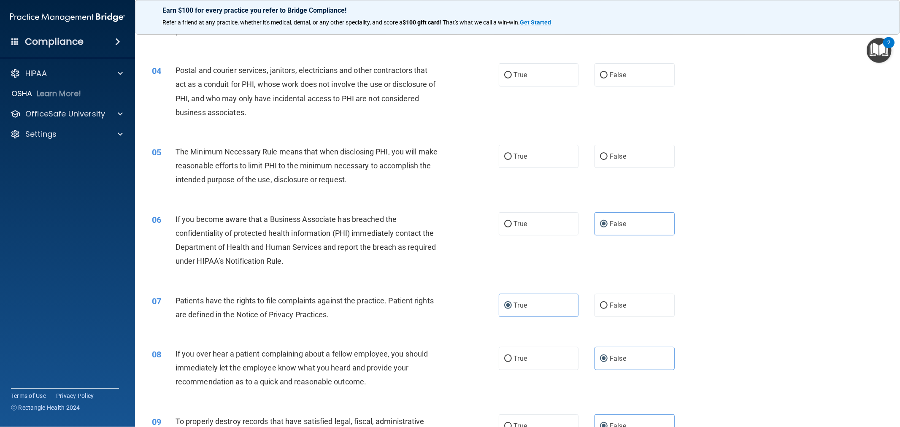
scroll to position [145, 0]
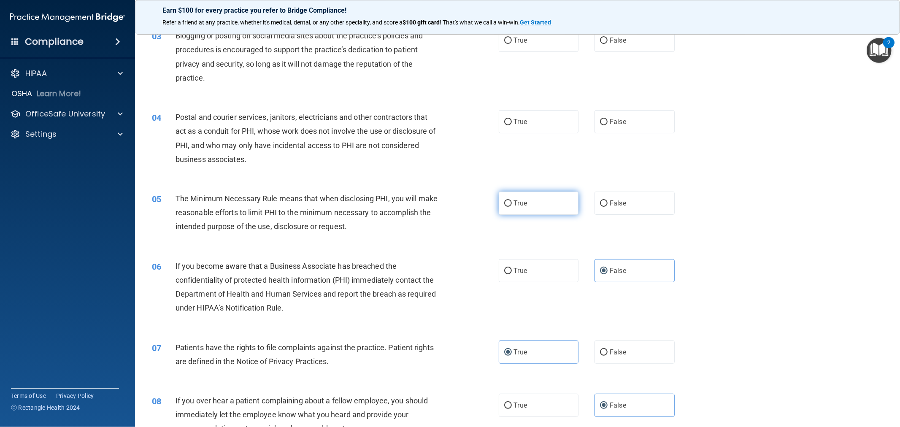
click at [448, 208] on label "True" at bounding box center [539, 203] width 80 height 23
click at [448, 207] on input "True" at bounding box center [508, 203] width 8 height 6
radio input "true"
click at [448, 123] on label "False" at bounding box center [634, 121] width 80 height 23
click at [448, 123] on input "False" at bounding box center [604, 122] width 8 height 6
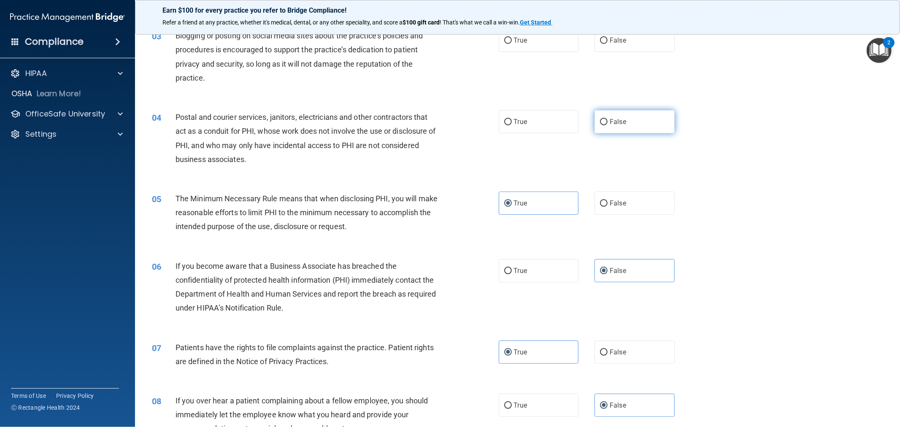
radio input "true"
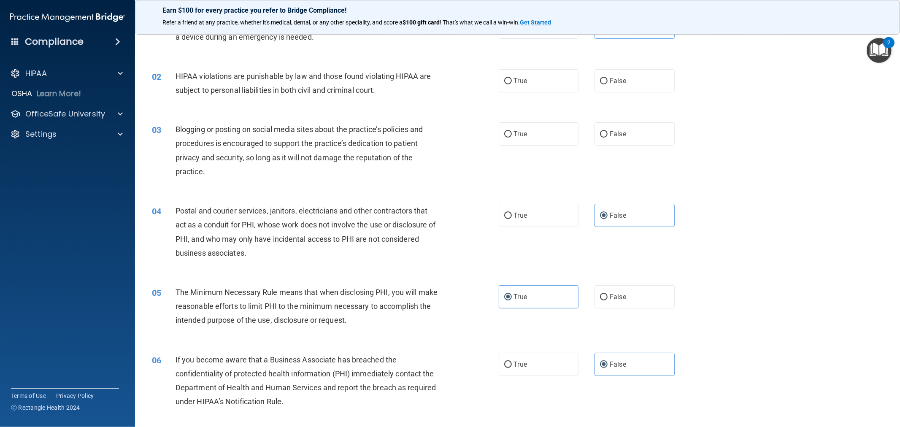
scroll to position [0, 0]
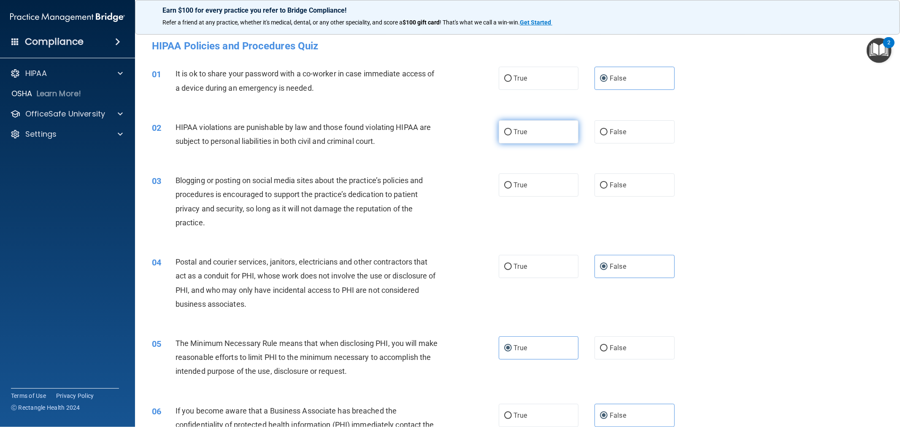
click at [448, 143] on label "True" at bounding box center [539, 131] width 80 height 23
click at [448, 135] on input "True" at bounding box center [508, 132] width 8 height 6
radio input "true"
click at [448, 192] on label "False" at bounding box center [634, 184] width 80 height 23
click at [448, 189] on input "False" at bounding box center [604, 185] width 8 height 6
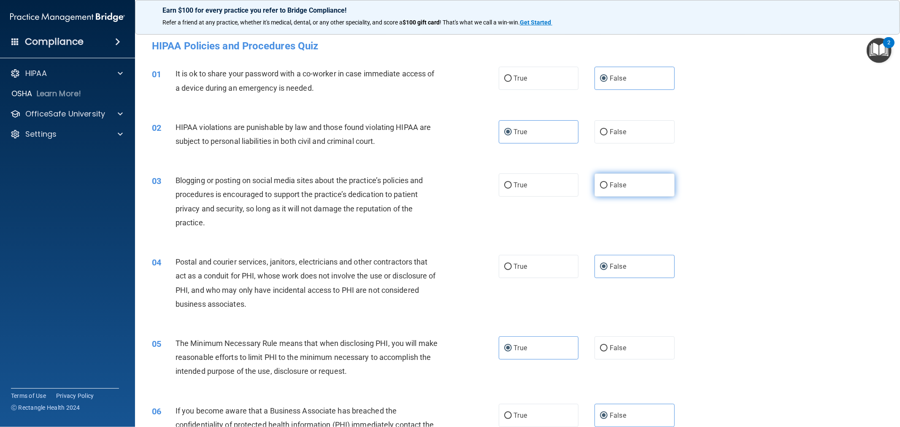
radio input "true"
click at [448, 287] on div "04 Postal and courier services, janitors, electricians and other contractors th…" at bounding box center [518, 284] width 744 height 81
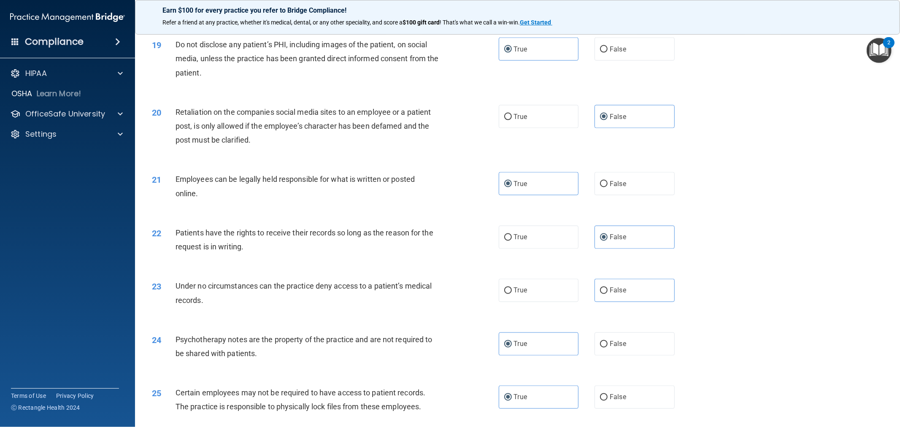
scroll to position [1551, 0]
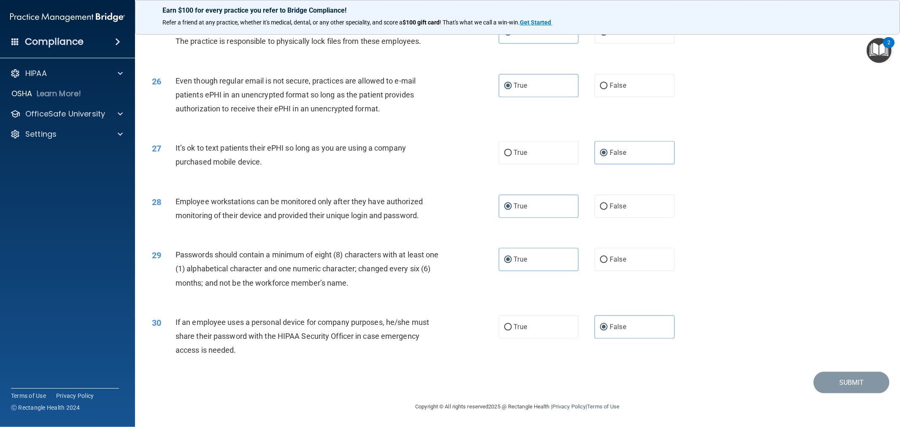
click at [448, 281] on div "29 Passwords should contain a minimum of eight (8) characters with at least one…" at bounding box center [518, 270] width 744 height 67
click at [448, 338] on div "30 If an employee uses a personal device for company purposes, he/she must shar…" at bounding box center [325, 338] width 372 height 46
click at [448, 326] on span "True" at bounding box center [520, 327] width 13 height 8
click at [448, 326] on input "True" at bounding box center [508, 327] width 8 height 6
radio input "true"
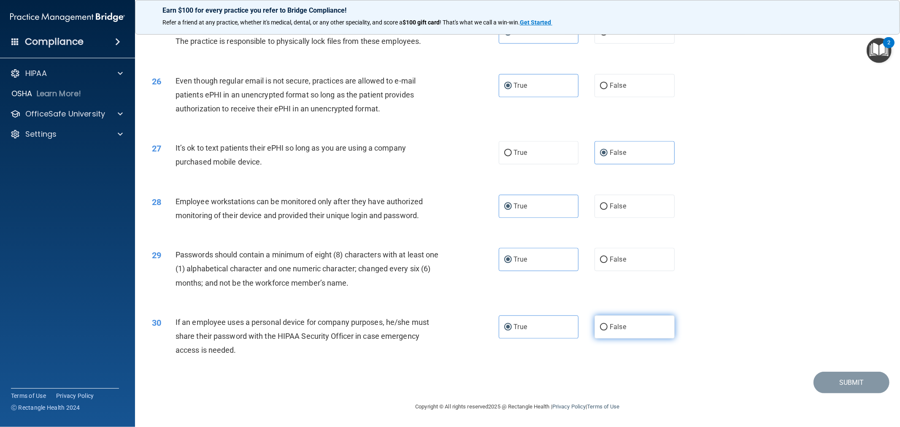
click at [448, 323] on label "False" at bounding box center [634, 326] width 80 height 23
click at [448, 324] on input "False" at bounding box center [604, 327] width 8 height 6
radio input "true"
radio input "false"
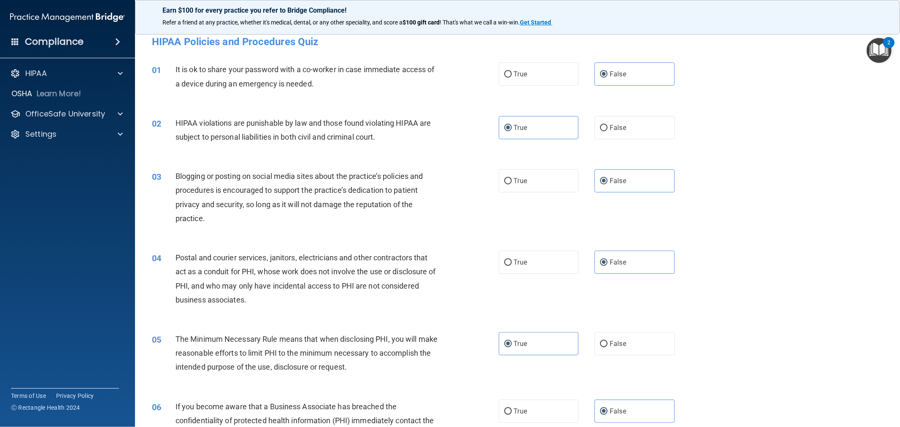
scroll to position [0, 0]
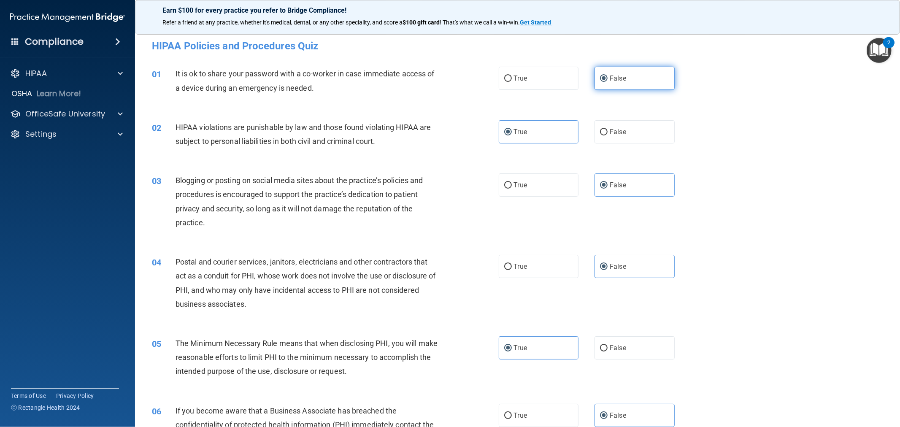
click at [448, 81] on label "False" at bounding box center [634, 78] width 80 height 23
click at [448, 81] on input "False" at bounding box center [604, 79] width 8 height 6
click at [448, 132] on span "True" at bounding box center [520, 132] width 13 height 8
click at [448, 132] on input "True" at bounding box center [508, 132] width 8 height 6
click at [448, 186] on span "False" at bounding box center [618, 185] width 16 height 8
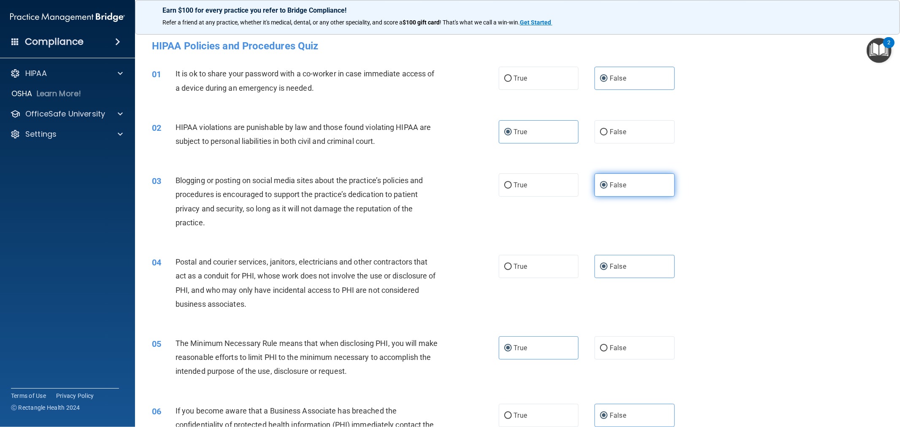
click at [448, 186] on input "False" at bounding box center [604, 185] width 8 height 6
click at [448, 275] on label "False" at bounding box center [634, 266] width 80 height 23
click at [448, 270] on input "False" at bounding box center [604, 267] width 8 height 6
click at [448, 346] on label "True" at bounding box center [539, 347] width 80 height 23
click at [448, 346] on input "True" at bounding box center [508, 348] width 8 height 6
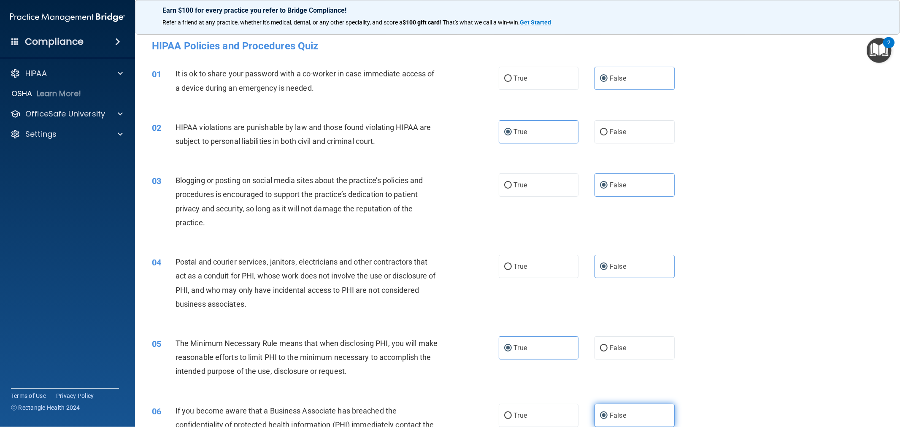
click at [448, 386] on label "False" at bounding box center [634, 415] width 80 height 23
click at [448, 386] on input "False" at bounding box center [604, 416] width 8 height 6
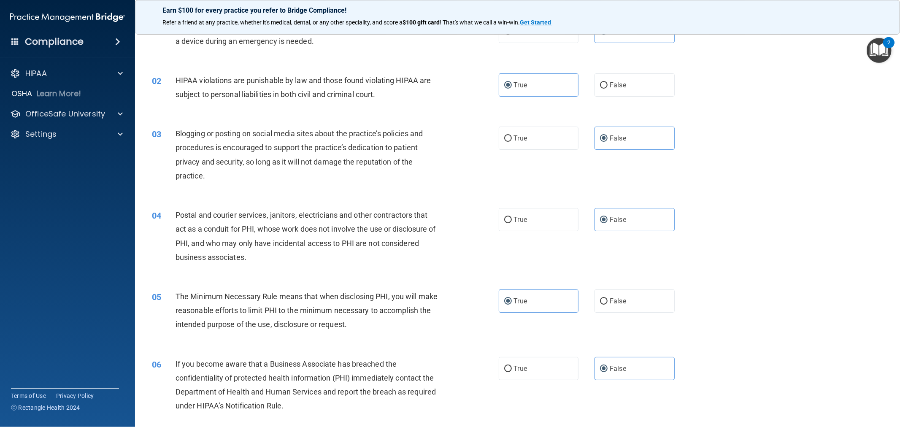
scroll to position [94, 0]
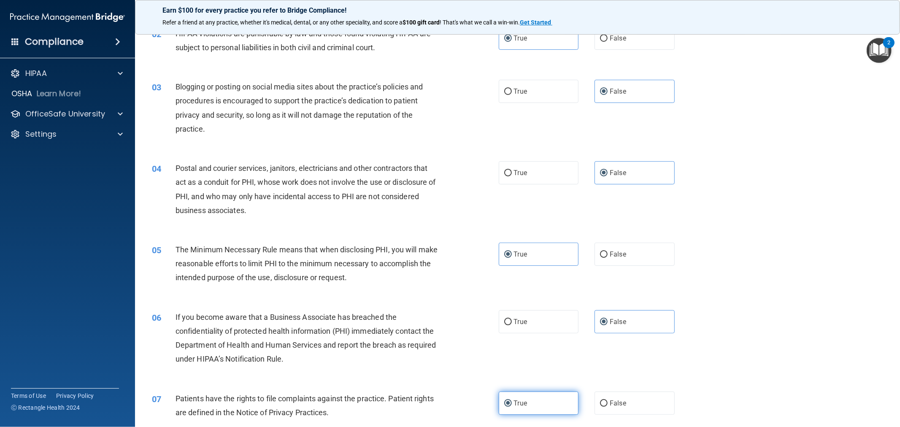
click at [448, 386] on label "True" at bounding box center [539, 402] width 80 height 23
click at [448, 386] on input "True" at bounding box center [508, 403] width 8 height 6
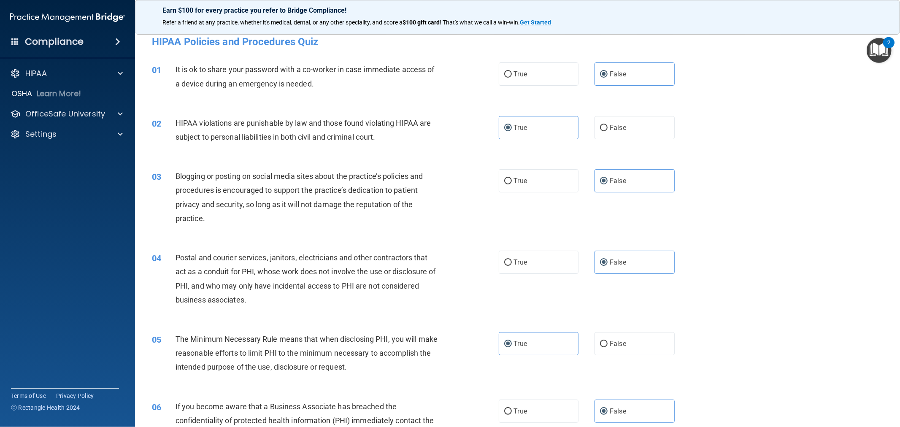
scroll to position [0, 0]
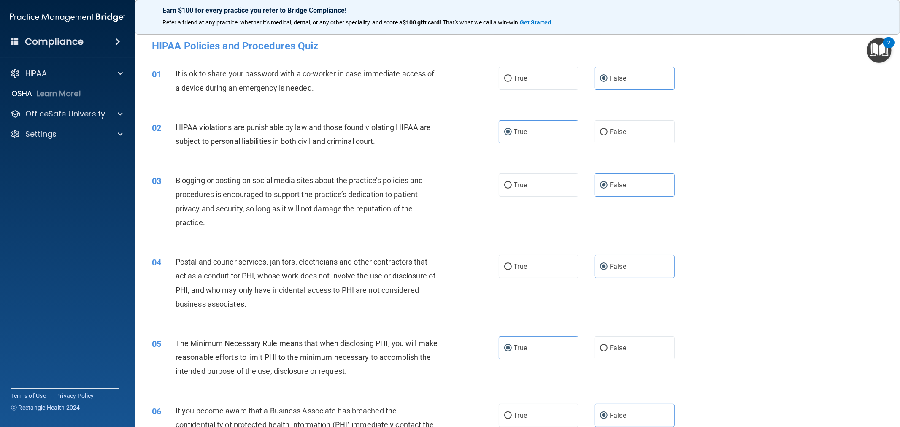
click at [275, 27] on div "Earn $100 for every practice you refer to Bridge Compliance!" at bounding box center [517, 23] width 730 height 13
click at [275, 54] on div "HIPAA Policies and Procedures Quiz" at bounding box center [518, 45] width 744 height 21
click at [275, 45] on h4 "HIPAA Policies and Procedures Quiz" at bounding box center [517, 45] width 731 height 11
click at [448, 82] on label "False" at bounding box center [634, 78] width 80 height 23
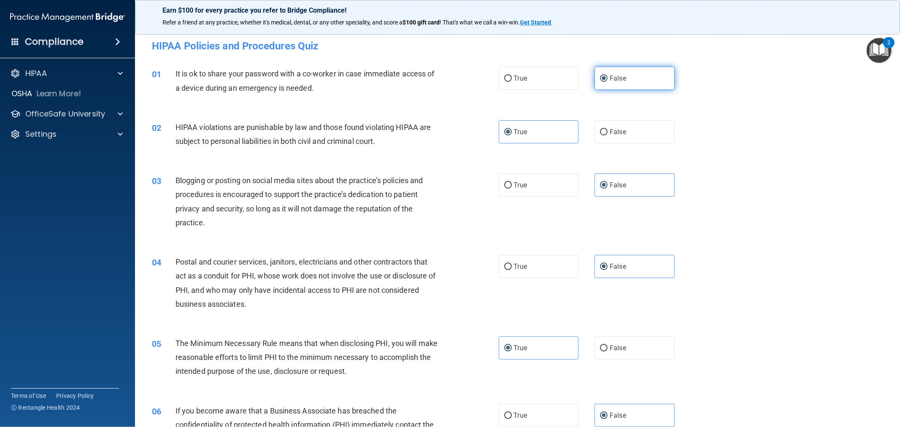
click at [448, 82] on input "False" at bounding box center [604, 79] width 8 height 6
drag, startPoint x: 540, startPoint y: 133, endPoint x: 529, endPoint y: 134, distance: 11.4
click at [448, 134] on label "True" at bounding box center [539, 131] width 80 height 23
click at [448, 134] on input "True" at bounding box center [508, 132] width 8 height 6
click at [448, 133] on label "False" at bounding box center [634, 131] width 80 height 23
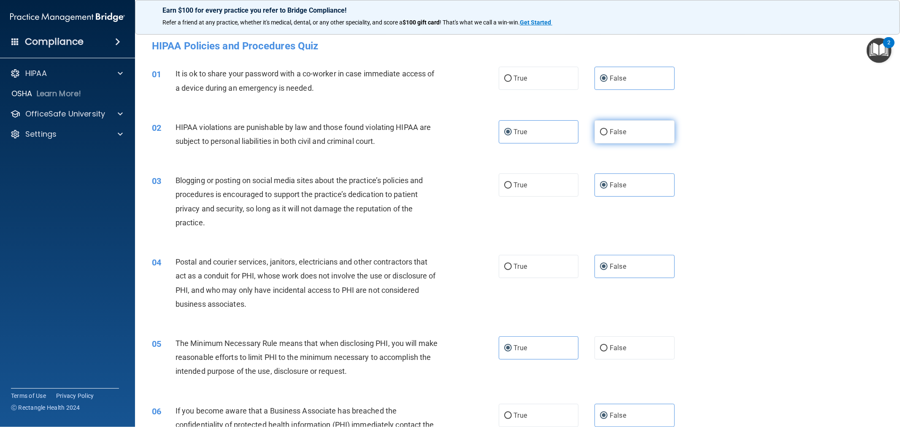
click at [448, 133] on input "False" at bounding box center [604, 132] width 8 height 6
radio input "true"
click at [448, 137] on label "True" at bounding box center [539, 131] width 80 height 23
click at [448, 135] on input "True" at bounding box center [508, 132] width 8 height 6
radio input "true"
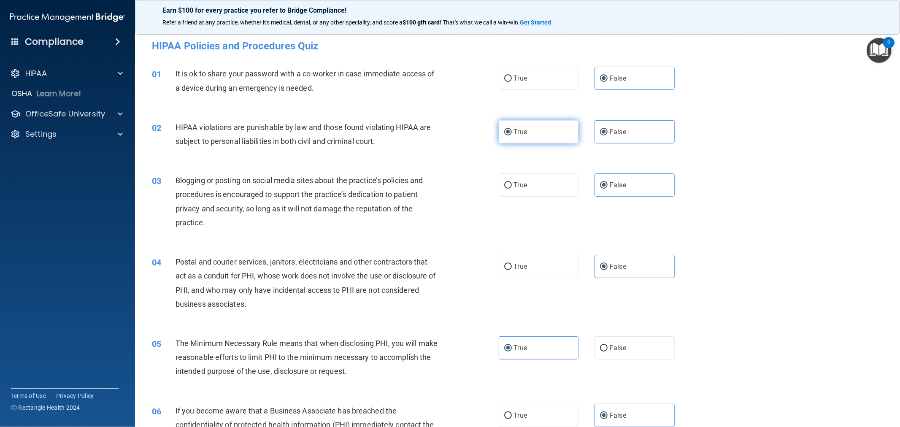
radio input "false"
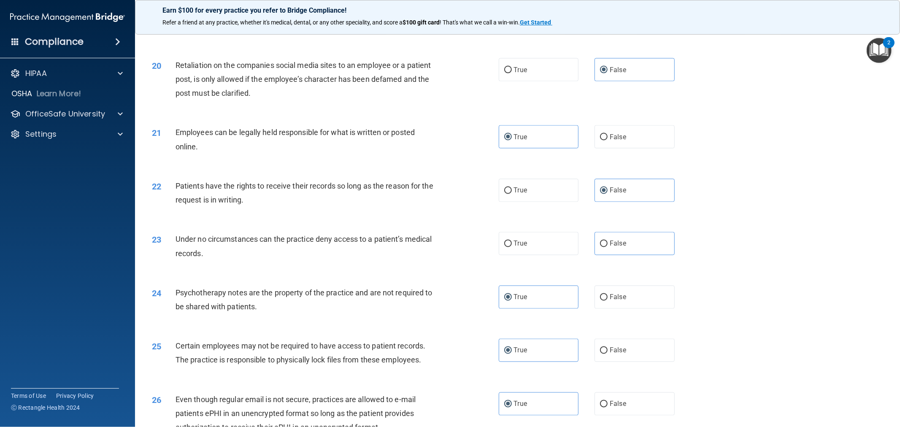
scroll to position [1551, 0]
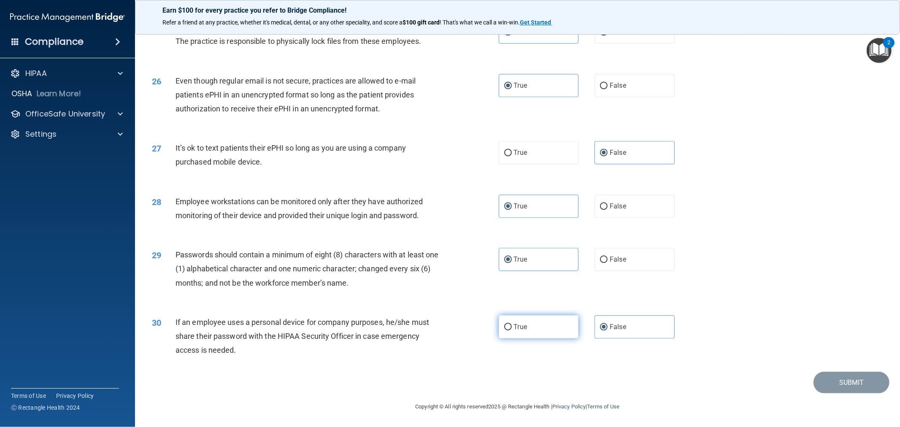
click at [448, 327] on label "True" at bounding box center [539, 326] width 80 height 23
click at [448, 327] on input "True" at bounding box center [508, 327] width 8 height 6
radio input "true"
click at [448, 334] on label "False" at bounding box center [634, 326] width 80 height 23
click at [448, 330] on input "False" at bounding box center [604, 327] width 8 height 6
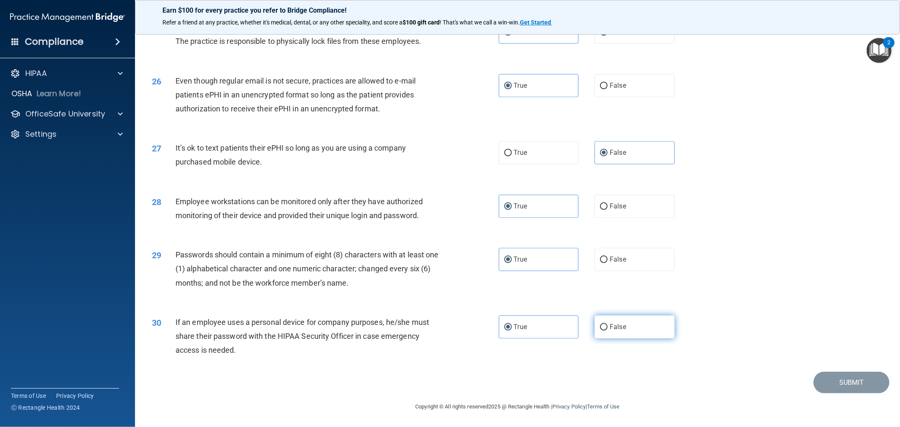
radio input "true"
radio input "false"
click at [448, 262] on span "False" at bounding box center [618, 259] width 16 height 8
click at [448, 262] on input "False" at bounding box center [604, 259] width 8 height 6
radio input "true"
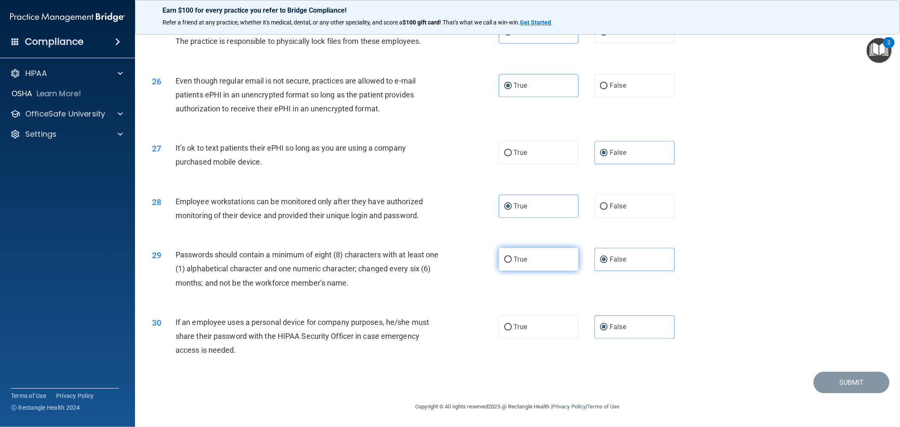
click at [448, 252] on label "True" at bounding box center [539, 259] width 80 height 23
click at [448, 256] on input "True" at bounding box center [508, 259] width 8 height 6
radio input "true"
radio input "false"
click at [448, 212] on label "False" at bounding box center [634, 205] width 80 height 23
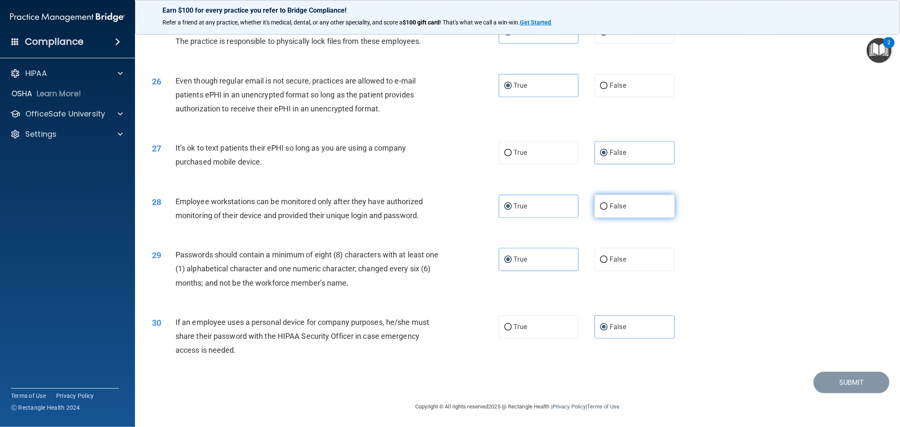
click at [448, 210] on input "False" at bounding box center [604, 206] width 8 height 6
radio input "true"
click at [448, 216] on label "True" at bounding box center [539, 205] width 80 height 23
click at [448, 210] on input "True" at bounding box center [508, 206] width 8 height 6
radio input "true"
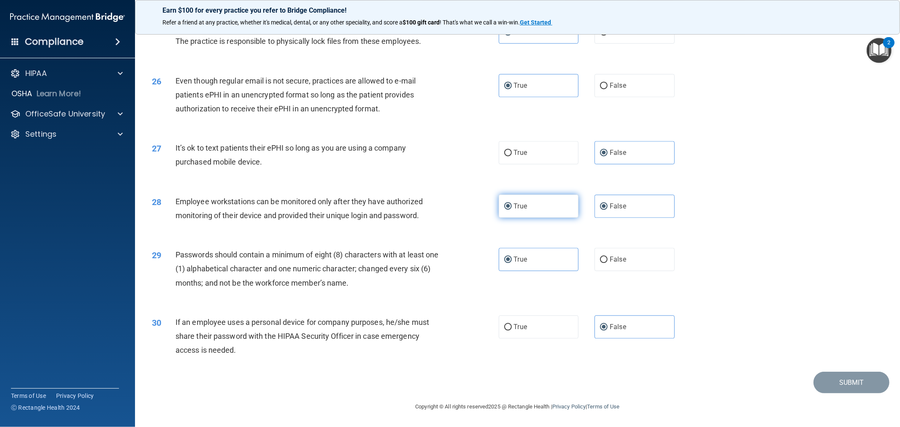
radio input "false"
click at [448, 158] on label "True" at bounding box center [539, 152] width 80 height 23
click at [448, 156] on input "True" at bounding box center [508, 153] width 8 height 6
radio input "true"
click at [448, 144] on label "False" at bounding box center [634, 152] width 80 height 23
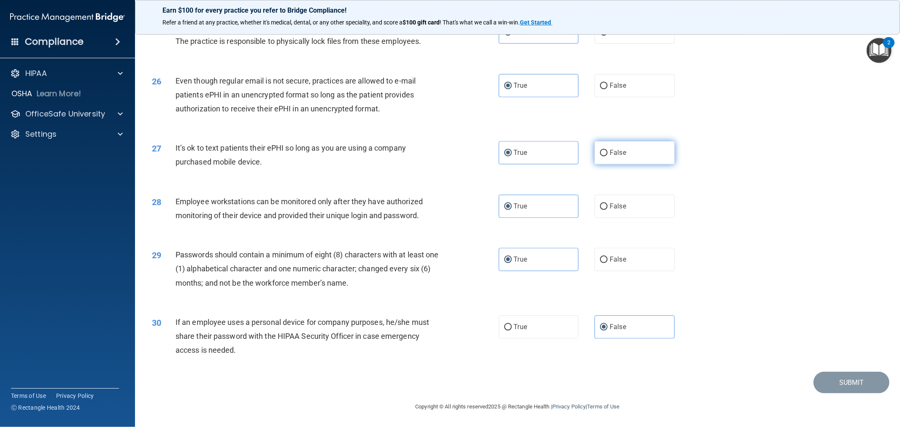
click at [448, 150] on input "False" at bounding box center [604, 153] width 8 height 6
radio input "true"
radio input "false"
click at [448, 90] on label "True" at bounding box center [539, 85] width 80 height 23
click at [448, 89] on input "True" at bounding box center [508, 86] width 8 height 6
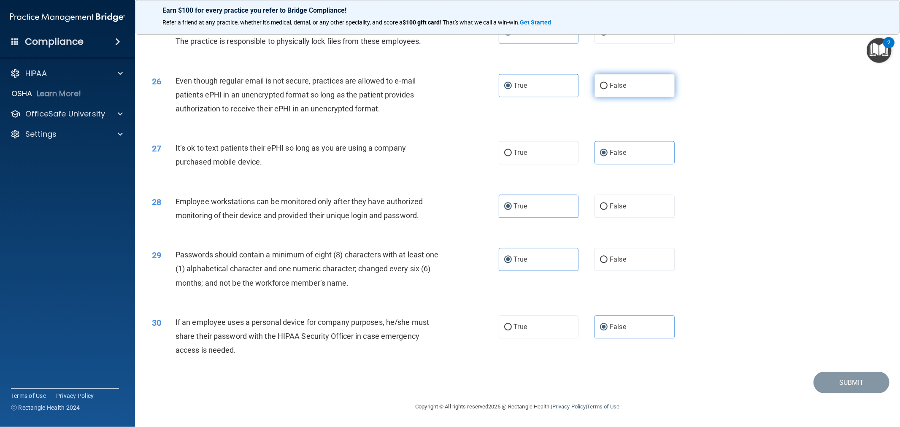
click at [448, 86] on label "False" at bounding box center [634, 85] width 80 height 23
click at [448, 86] on input "False" at bounding box center [604, 86] width 8 height 6
radio input "true"
click at [448, 92] on label "True" at bounding box center [539, 85] width 80 height 23
click at [448, 89] on input "True" at bounding box center [508, 86] width 8 height 6
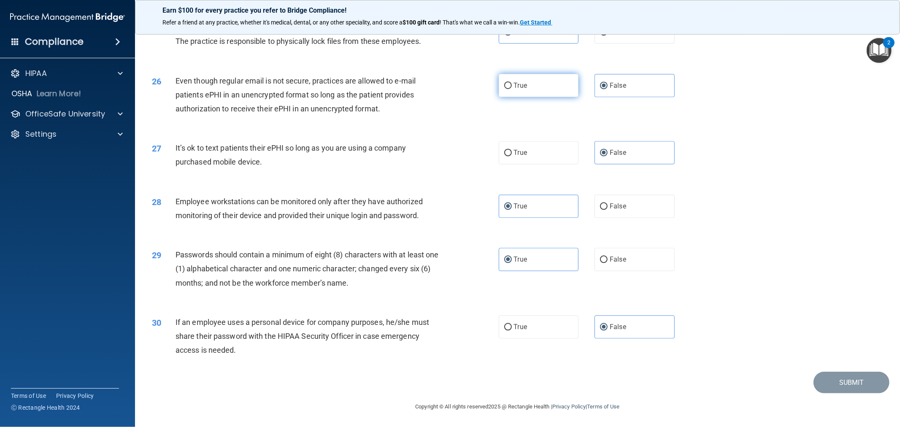
radio input "true"
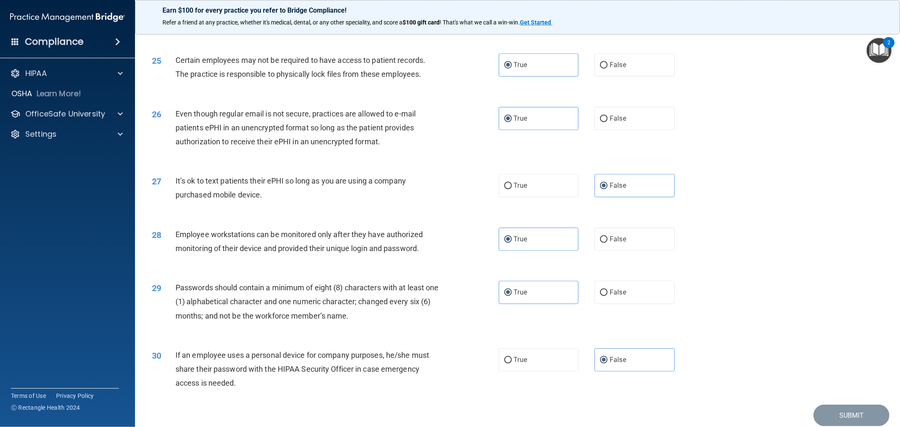
scroll to position [1410, 0]
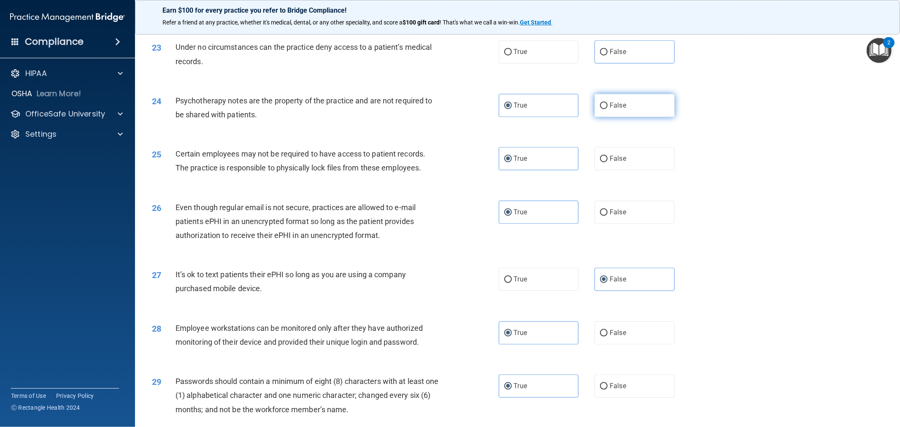
click at [448, 109] on span "False" at bounding box center [618, 105] width 16 height 8
click at [448, 109] on input "False" at bounding box center [604, 106] width 8 height 6
click at [448, 117] on label "True" at bounding box center [539, 105] width 80 height 23
click at [448, 109] on input "True" at bounding box center [508, 106] width 8 height 6
drag, startPoint x: 615, startPoint y: 178, endPoint x: 595, endPoint y: 183, distance: 21.0
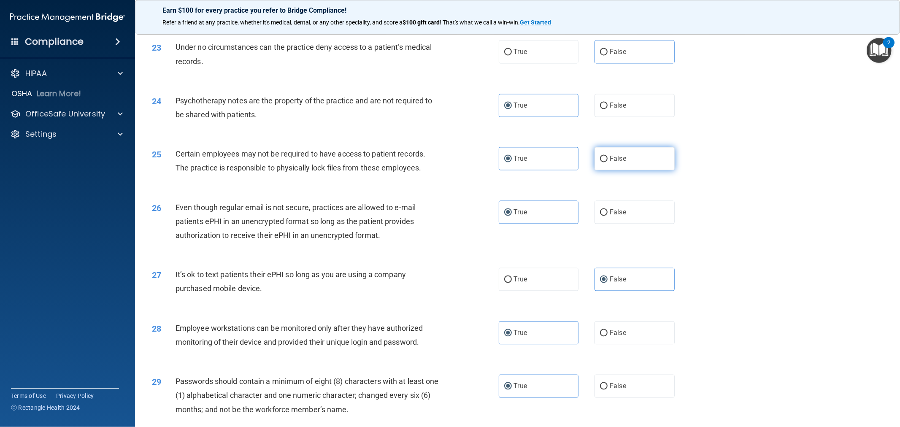
click at [448, 170] on label "False" at bounding box center [634, 158] width 80 height 23
click at [448, 162] on input "False" at bounding box center [604, 159] width 8 height 6
drag, startPoint x: 517, startPoint y: 182, endPoint x: 554, endPoint y: 190, distance: 37.5
click at [448, 170] on label "True" at bounding box center [539, 158] width 80 height 23
click at [448, 162] on input "True" at bounding box center [508, 159] width 8 height 6
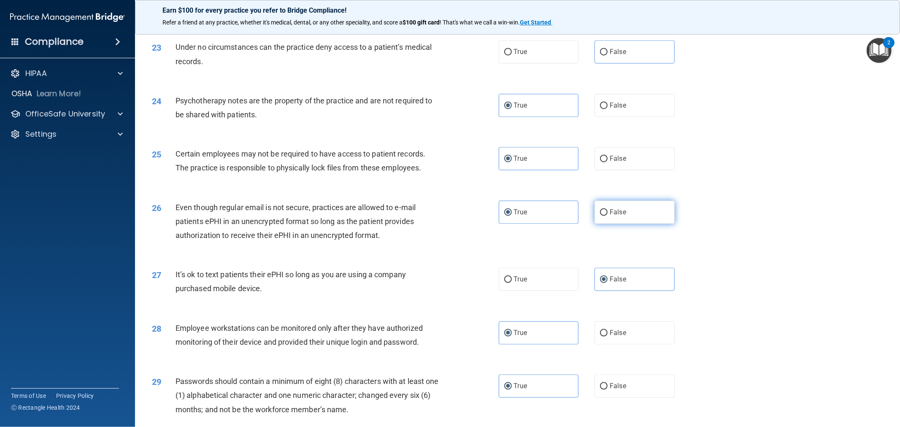
click at [448, 224] on label "False" at bounding box center [634, 211] width 80 height 23
click at [448, 216] on input "False" at bounding box center [604, 212] width 8 height 6
click at [448, 224] on label "True" at bounding box center [539, 211] width 80 height 23
click at [448, 216] on input "True" at bounding box center [508, 212] width 8 height 6
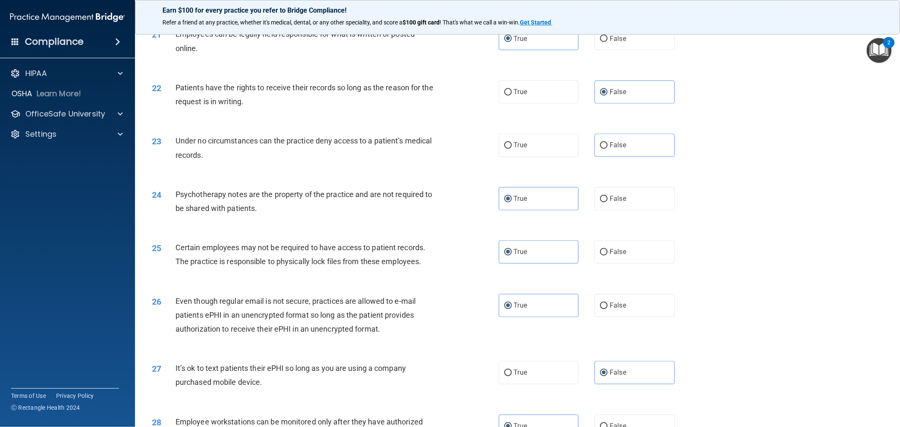
scroll to position [1222, 0]
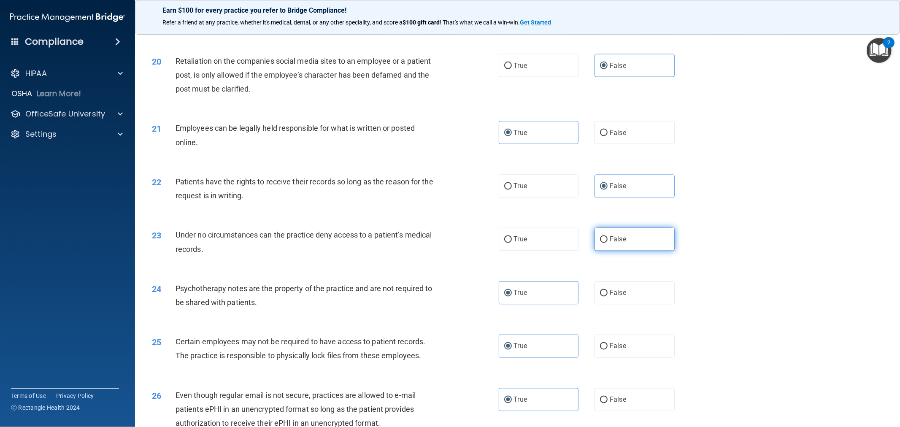
click at [448, 249] on label "False" at bounding box center [634, 239] width 80 height 23
click at [448, 243] on input "False" at bounding box center [604, 240] width 8 height 6
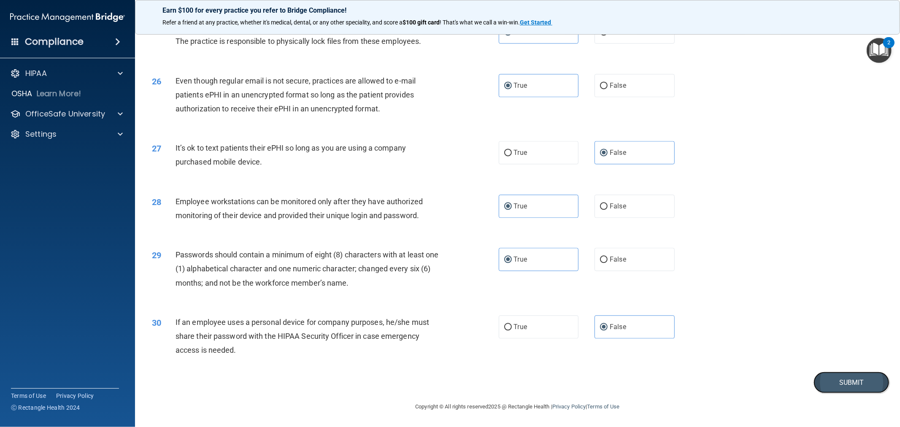
click at [448, 386] on button "Submit" at bounding box center [851, 383] width 76 height 22
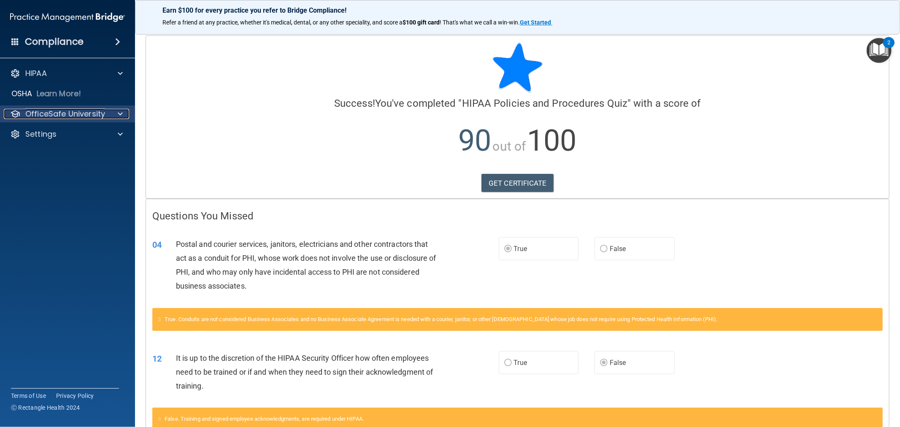
click at [64, 113] on p "OfficeSafe University" at bounding box center [65, 114] width 80 height 10
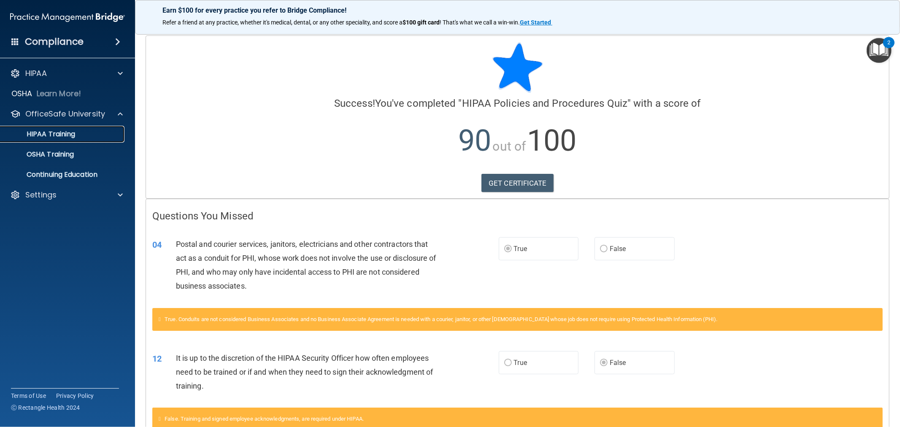
click at [80, 139] on link "HIPAA Training" at bounding box center [58, 134] width 133 height 17
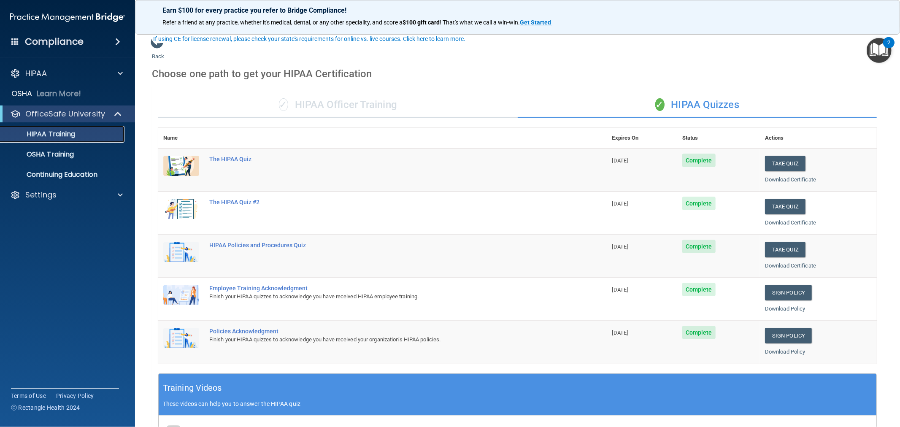
scroll to position [208, 0]
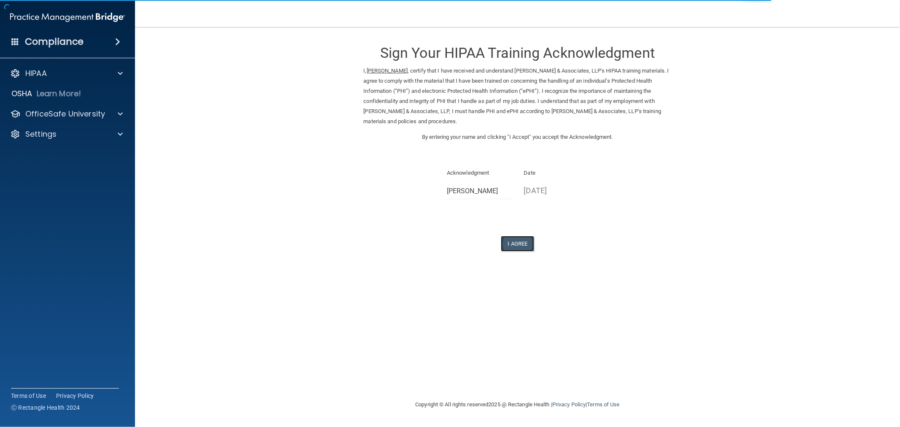
click at [513, 242] on button "I Agree" at bounding box center [518, 244] width 34 height 16
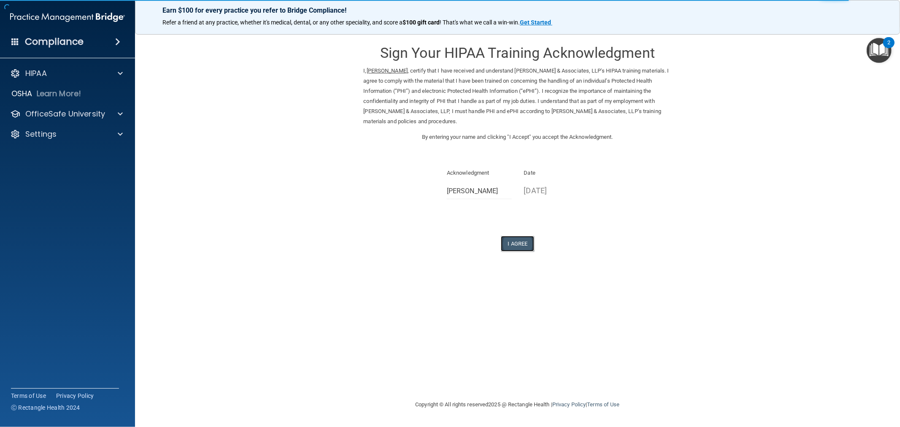
click at [521, 245] on button "I Agree" at bounding box center [518, 244] width 34 height 16
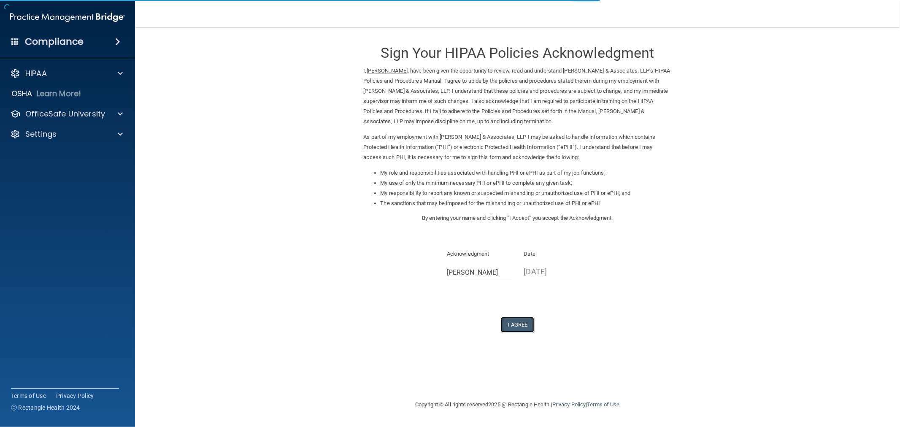
click at [522, 322] on button "I Agree" at bounding box center [518, 325] width 34 height 16
